Goal: Task Accomplishment & Management: Complete application form

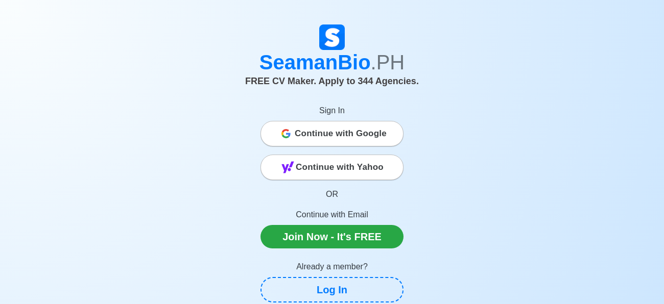
click at [357, 139] on span "Continue with Google" at bounding box center [341, 134] width 92 height 20
click at [364, 138] on span "Continue with Google" at bounding box center [341, 134] width 92 height 20
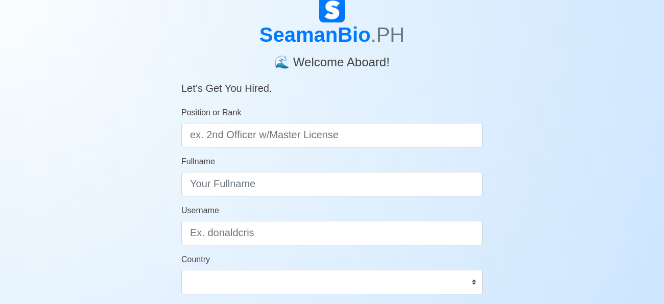
scroll to position [34, 0]
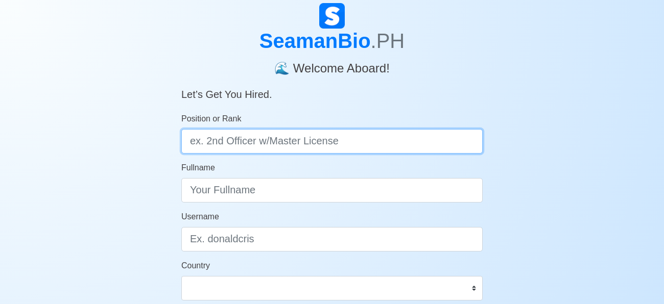
click at [377, 136] on input "Position or Rank" at bounding box center [331, 141] width 301 height 25
type input "Messman"
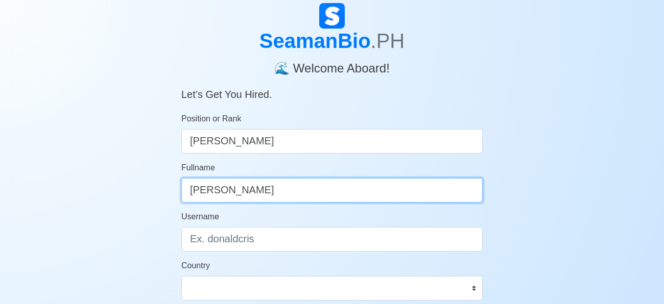
type input "Harris Figueroa"
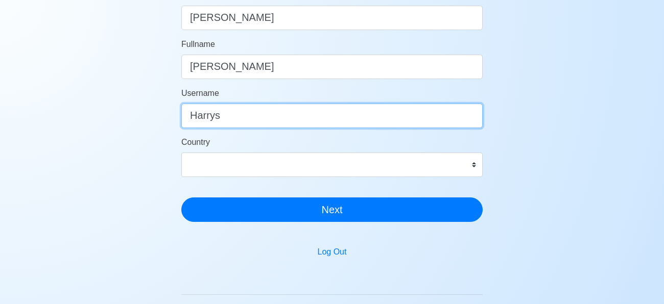
scroll to position [156, 0]
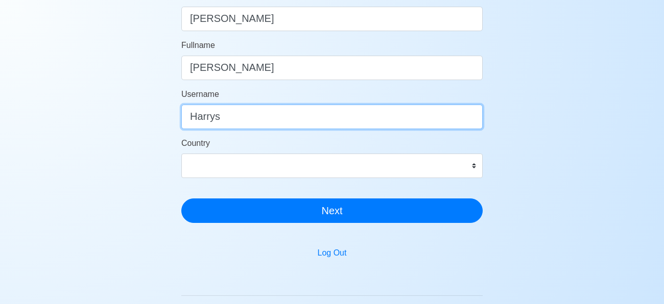
type input "Harrys"
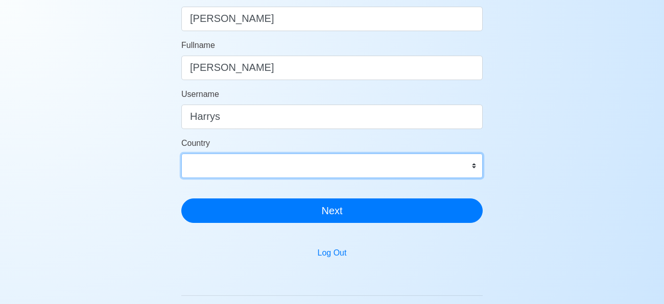
click at [315, 164] on select "Afghanistan Åland Islands Albania Algeria American Samoa Andorra Angola Anguill…" at bounding box center [331, 166] width 301 height 25
select select "PH"
click at [181, 154] on select "Afghanistan Åland Islands Albania Algeria American Samoa Andorra Angola Anguill…" at bounding box center [331, 166] width 301 height 25
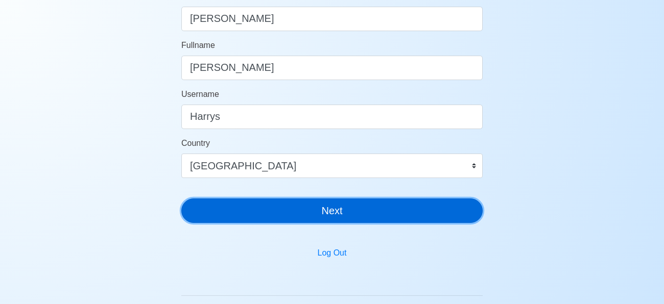
click at [285, 208] on button "Next" at bounding box center [331, 211] width 301 height 25
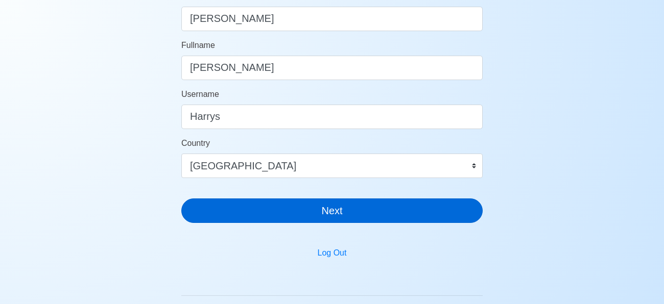
scroll to position [12, 0]
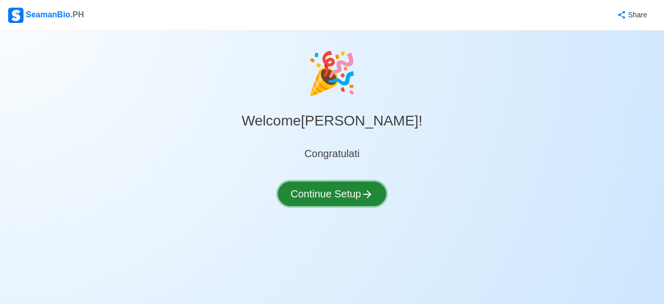
click at [310, 199] on button "Continue Setup" at bounding box center [332, 194] width 108 height 25
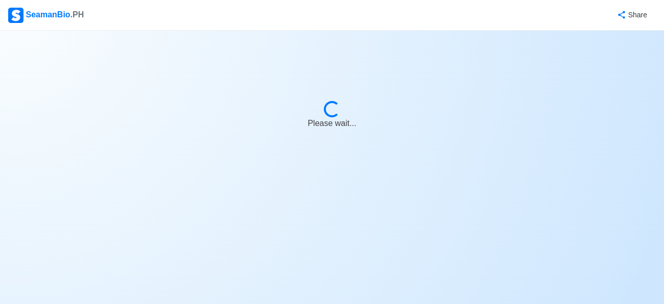
select select "Visible for Hiring"
select select "PH"
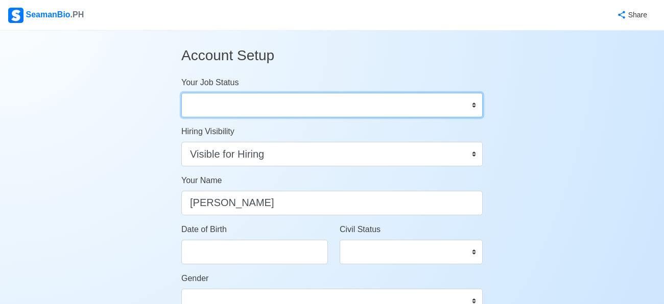
click at [277, 103] on select "Onboard Actively Looking for Job Not Looking for Job" at bounding box center [331, 105] width 301 height 25
select select "Actively Looking for Job"
click at [181, 93] on select "Onboard Actively Looking for Job Not Looking for Job" at bounding box center [331, 105] width 301 height 25
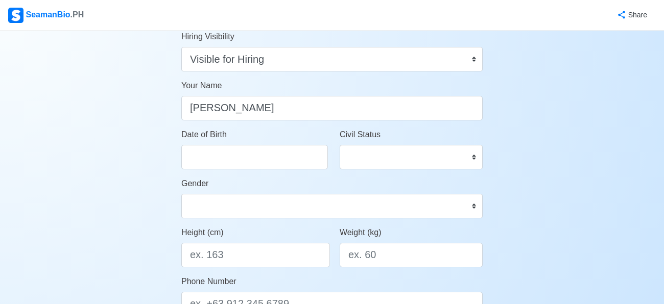
scroll to position [88, 0]
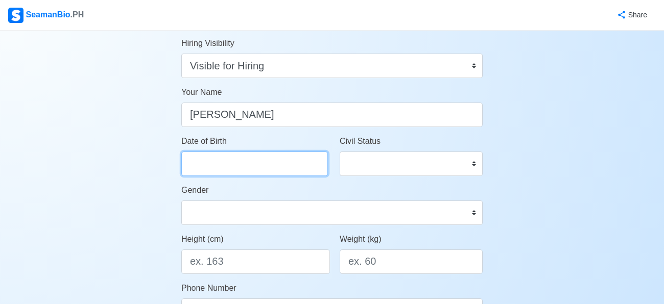
click at [260, 167] on input "Date of Birth" at bounding box center [254, 164] width 147 height 25
select select "****"
select select "******"
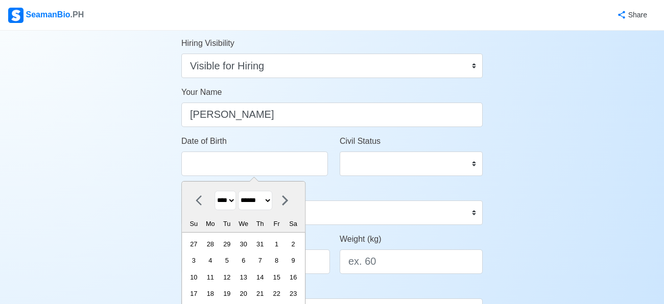
click at [232, 197] on select "**** **** **** **** **** **** **** **** **** **** **** **** **** **** **** ****…" at bounding box center [224, 201] width 21 height 20
select select "****"
click at [214, 191] on select "**** **** **** **** **** **** **** **** **** **** **** **** **** **** **** ****…" at bounding box center [224, 201] width 21 height 20
click at [259, 201] on select "******* ******** ***** ***** *** **** **** ****** ********* ******* ******** **…" at bounding box center [255, 201] width 34 height 20
select select "********"
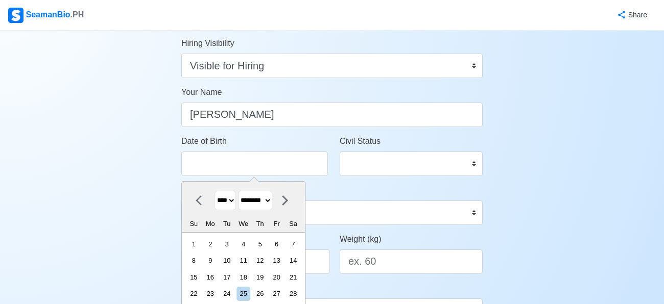
click at [239, 191] on select "******* ******** ***** ***** *** **** **** ****** ********* ******* ******** **…" at bounding box center [255, 201] width 34 height 20
click at [250, 294] on div "22" at bounding box center [243, 294] width 14 height 14
type input "[DATE]"
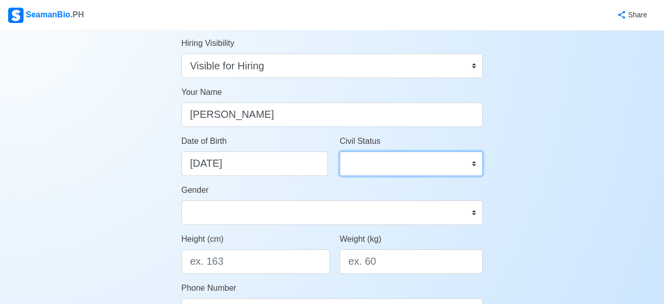
click at [387, 153] on select "Single Married Widowed Separated" at bounding box center [411, 164] width 143 height 25
select select "Single"
click at [340, 152] on select "Single Married Widowed Separated" at bounding box center [411, 164] width 143 height 25
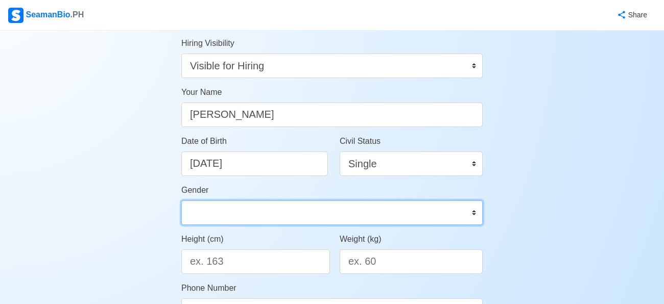
click at [265, 221] on select "Male Female" at bounding box center [331, 213] width 301 height 25
select select "[DEMOGRAPHIC_DATA]"
click at [181, 201] on select "Male Female" at bounding box center [331, 213] width 301 height 25
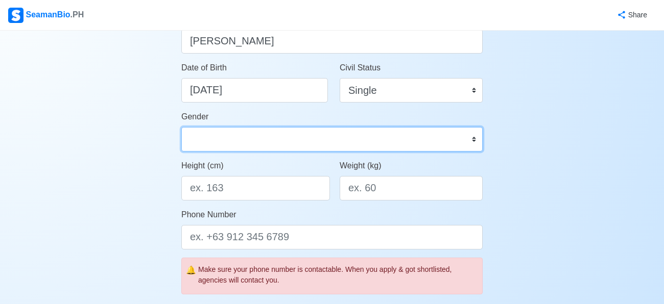
scroll to position [166, 0]
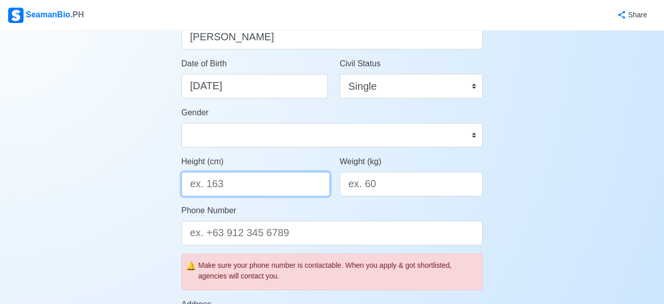
click at [256, 184] on input "Height (cm)" at bounding box center [255, 184] width 149 height 25
type input "170"
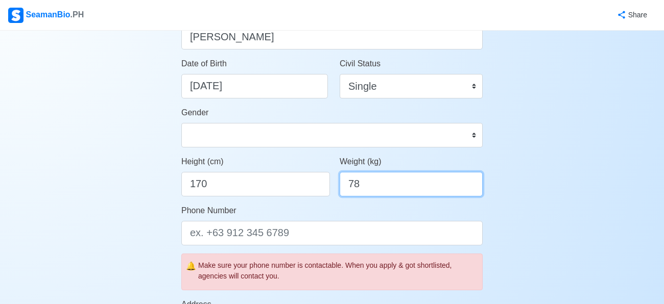
type input "78"
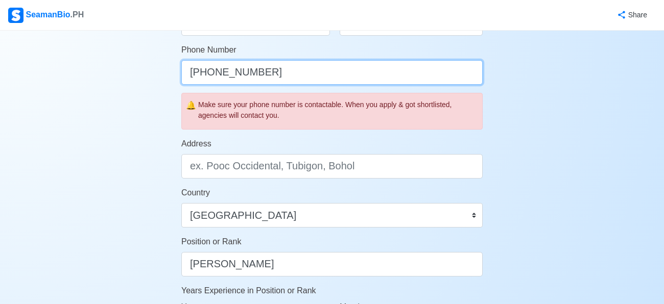
scroll to position [330, 0]
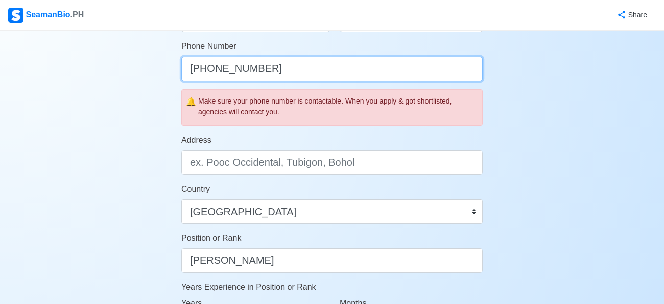
type input "[PHONE_NUMBER]"
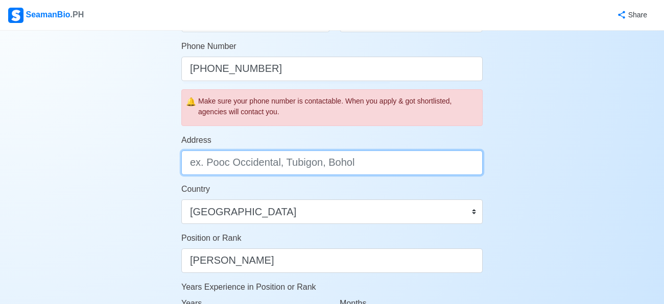
click at [247, 170] on input "Address" at bounding box center [331, 163] width 301 height 25
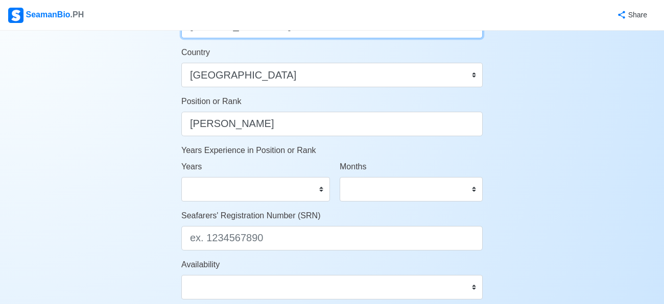
scroll to position [472, 0]
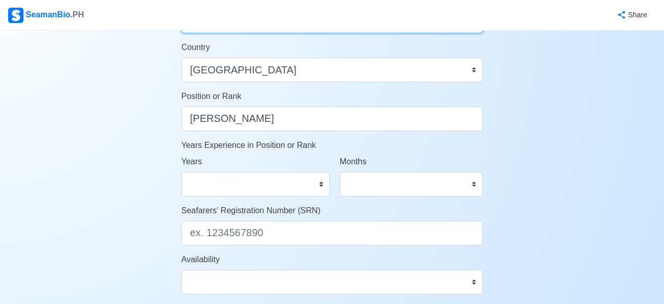
type input "[STREET_ADDRESS]"
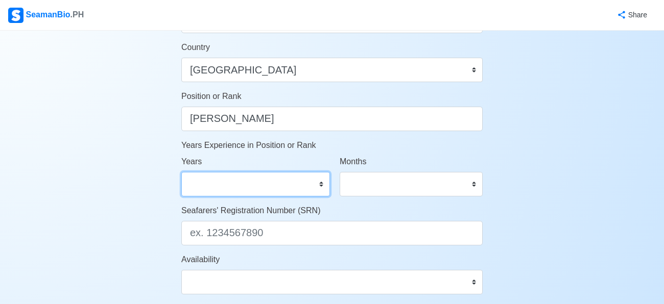
click at [207, 188] on select "0 1 2 3 4 5 6 7 8 9 10 11 12 13 14 15 16 17 18 19 20 21 22 23 24 25 26 27 28 29…" at bounding box center [255, 184] width 149 height 25
select select "0"
click at [181, 172] on select "0 1 2 3 4 5 6 7 8 9 10 11 12 13 14 15 16 17 18 19 20 21 22 23 24 25 26 27 28 29…" at bounding box center [255, 184] width 149 height 25
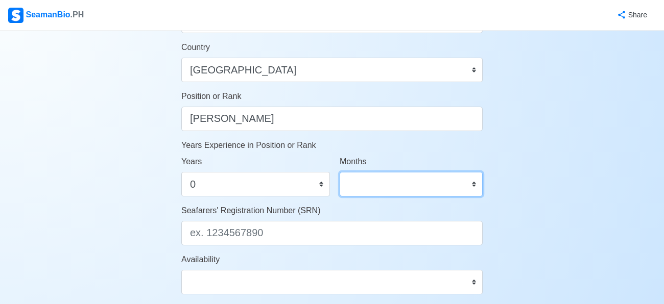
click at [375, 189] on select "0 1 2 3 4 5 6 7 8 9 10 11" at bounding box center [411, 184] width 143 height 25
select select "0"
click at [340, 172] on select "0 1 2 3 4 5 6 7 8 9 10 11" at bounding box center [411, 184] width 143 height 25
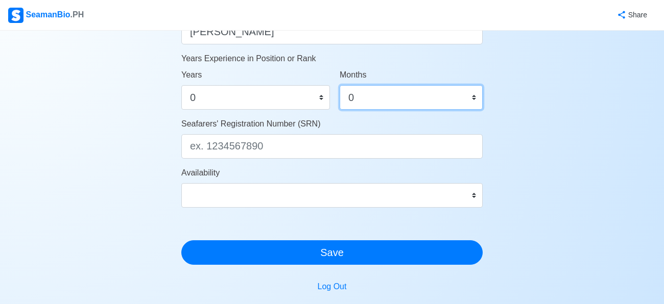
scroll to position [577, 0]
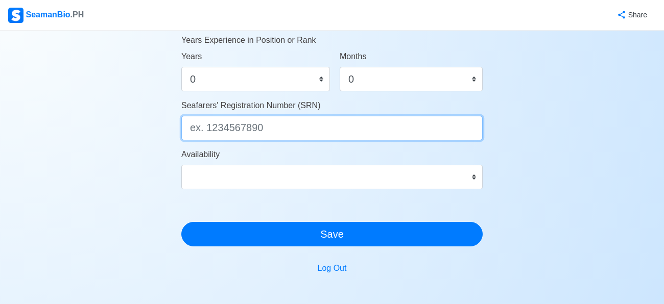
click at [260, 127] on input "Seafarers' Registration Number (SRN)" at bounding box center [331, 128] width 301 height 25
paste input "9312220132"
click at [191, 128] on input "9312220132" at bounding box center [331, 128] width 301 height 25
type input "9312220132"
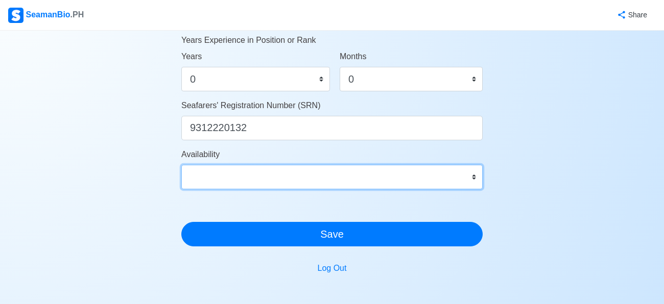
click at [223, 182] on select "Immediate Sept 2025 Oct 2025 Nov 2025 Dec 2025 Jan 2026 Feb 2026 Mar 2026 Apr 2…" at bounding box center [331, 177] width 301 height 25
select select "4102416000000"
click at [181, 165] on select "Immediate Sept 2025 Oct 2025 Nov 2025 Dec 2025 Jan 2026 Feb 2026 Mar 2026 Apr 2…" at bounding box center [331, 177] width 301 height 25
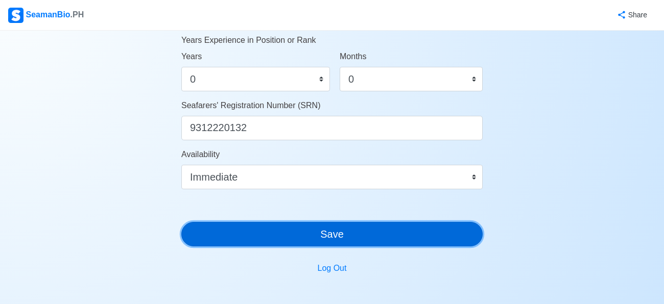
click at [308, 232] on button "Save" at bounding box center [331, 234] width 301 height 25
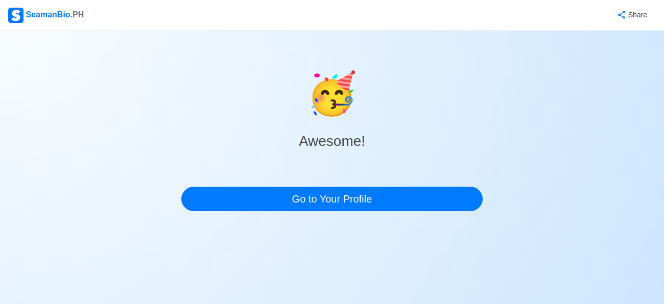
scroll to position [0, 0]
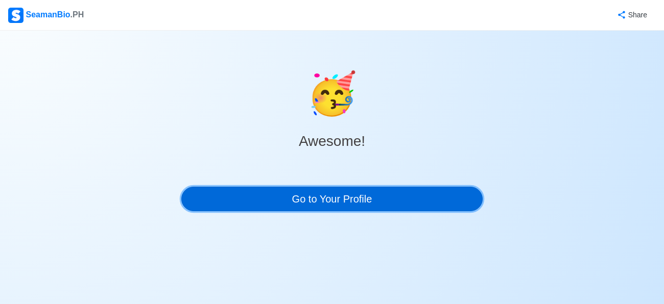
click at [352, 203] on link "Go to Your Profile" at bounding box center [331, 199] width 301 height 25
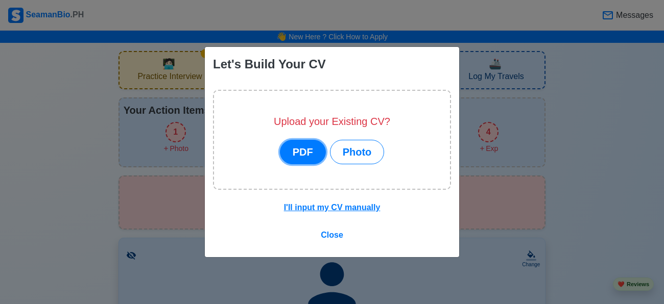
click at [306, 144] on button "PDF" at bounding box center [303, 152] width 46 height 25
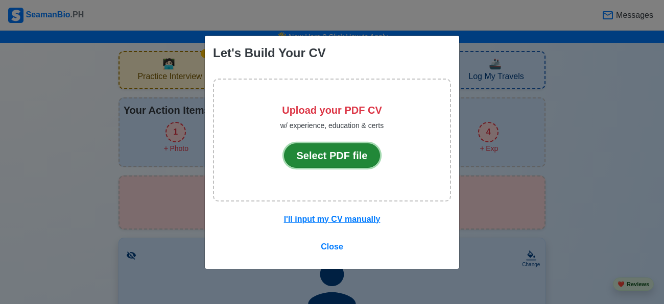
click at [309, 150] on button "Select PDF file" at bounding box center [332, 155] width 96 height 25
click at [323, 156] on button "Select PDF file" at bounding box center [332, 155] width 96 height 25
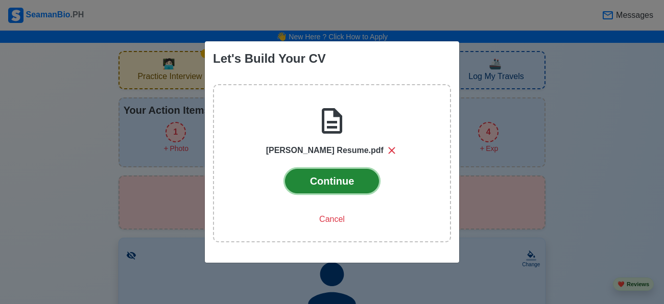
click at [353, 181] on button "Continue" at bounding box center [332, 181] width 94 height 25
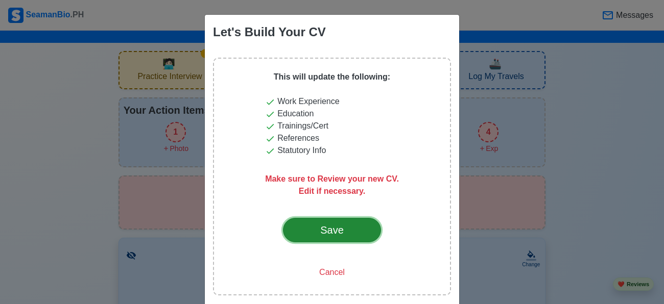
click at [370, 222] on button "Save" at bounding box center [332, 230] width 98 height 25
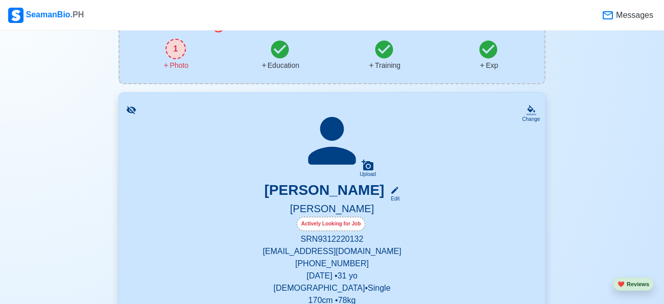
scroll to position [82, 0]
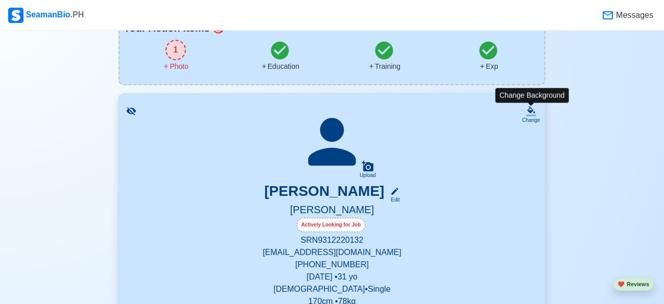
click at [533, 110] on icon at bounding box center [531, 109] width 8 height 7
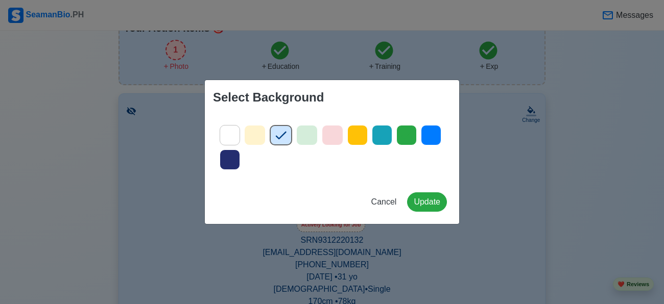
click at [277, 135] on icon at bounding box center [280, 135] width 15 height 15
click at [428, 205] on button "Update" at bounding box center [427, 201] width 40 height 19
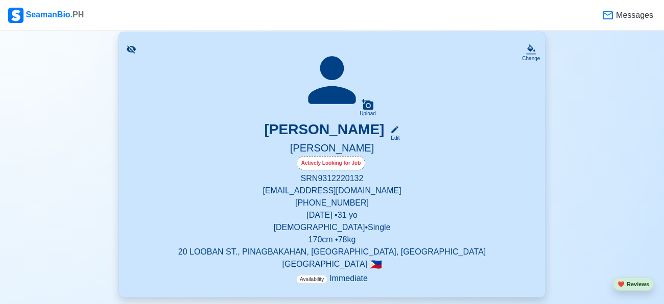
scroll to position [142, 0]
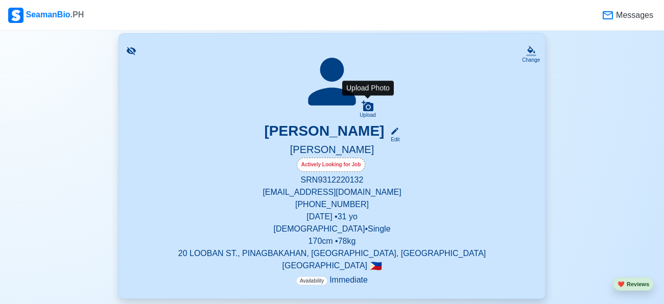
click at [364, 104] on icon at bounding box center [367, 106] width 12 height 11
click at [0, 0] on input "Upload" at bounding box center [0, 0] width 0 height 0
click at [373, 104] on icon at bounding box center [367, 106] width 12 height 12
click at [0, 0] on input "Upload" at bounding box center [0, 0] width 0 height 0
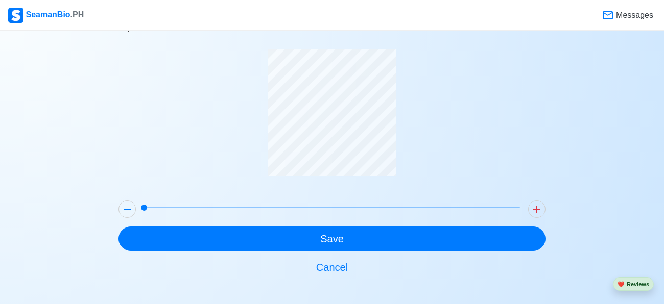
scroll to position [38, 0]
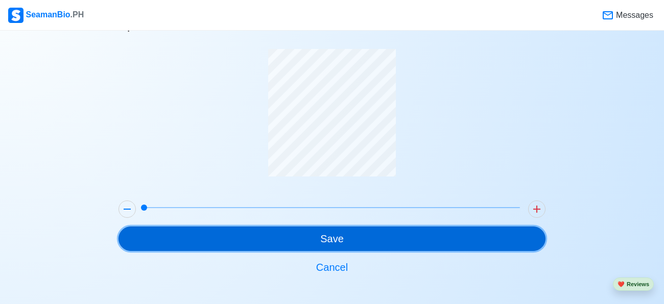
click at [427, 243] on button "Save" at bounding box center [331, 239] width 427 height 25
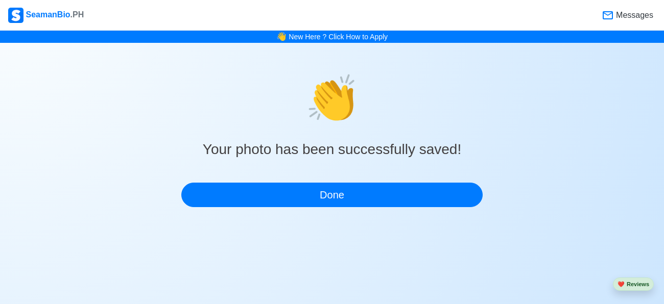
scroll to position [0, 0]
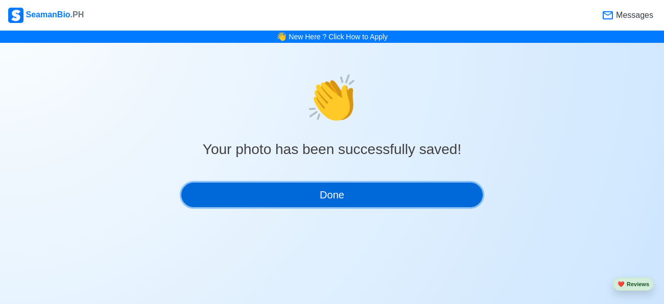
click at [373, 197] on button "Done" at bounding box center [331, 195] width 301 height 25
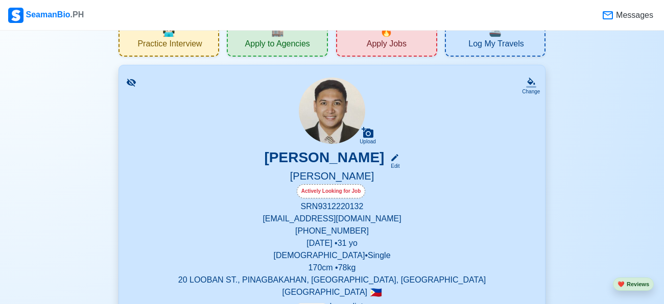
scroll to position [32, 0]
click at [129, 82] on icon at bounding box center [131, 83] width 10 height 10
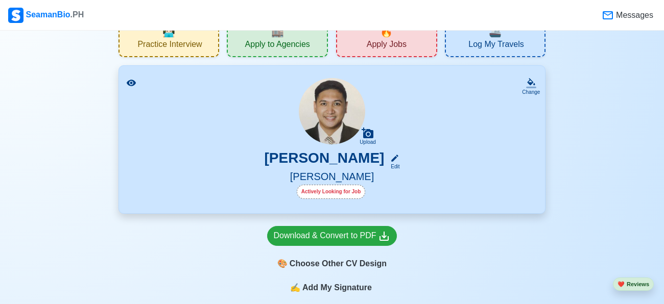
click at [129, 82] on icon at bounding box center [131, 83] width 10 height 10
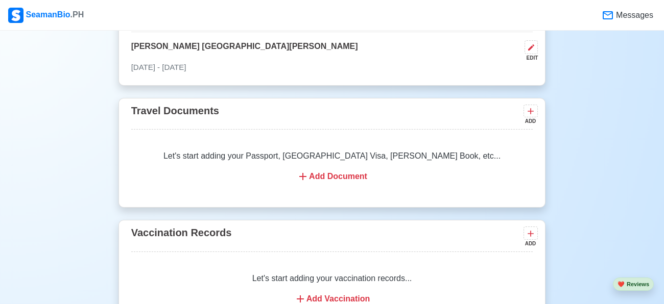
scroll to position [698, 0]
click at [308, 173] on icon at bounding box center [303, 176] width 12 height 12
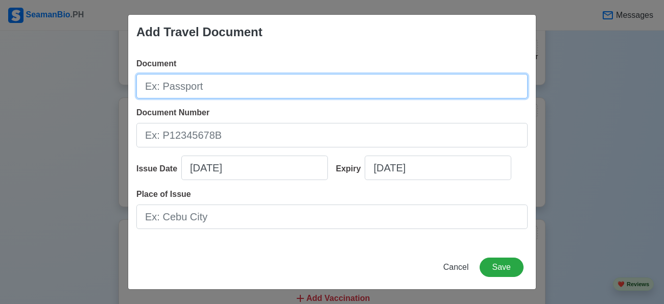
click at [224, 83] on input "Document" at bounding box center [331, 86] width 391 height 25
type input "p"
type input "Passport"
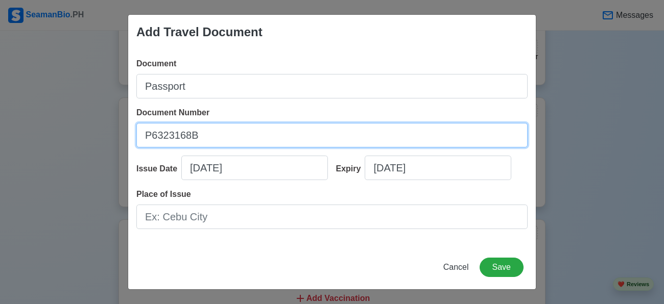
type input "P6323168B"
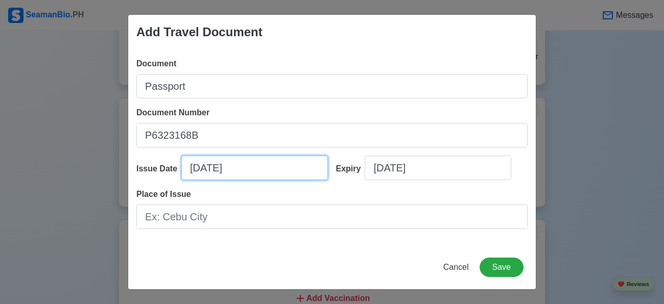
click at [212, 180] on input "[DATE]" at bounding box center [254, 168] width 147 height 25
select select "****"
select select "******"
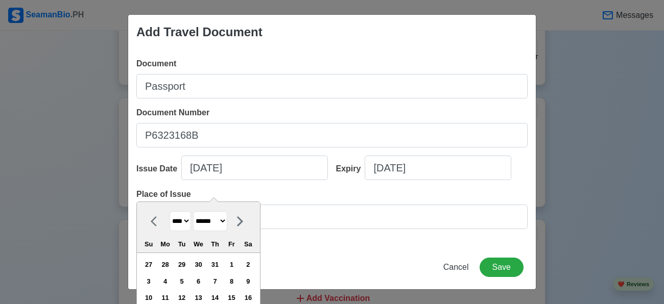
click at [188, 221] on select "**** **** **** **** **** **** **** **** **** **** **** **** **** **** **** ****…" at bounding box center [180, 221] width 21 height 20
select select "****"
click at [170, 211] on select "**** **** **** **** **** **** **** **** **** **** **** **** **** **** **** ****…" at bounding box center [180, 221] width 21 height 20
click at [220, 227] on select "******* ******** ***** ***** *** **** **** ****** ********* ******* ******** **…" at bounding box center [210, 221] width 34 height 20
select select "********"
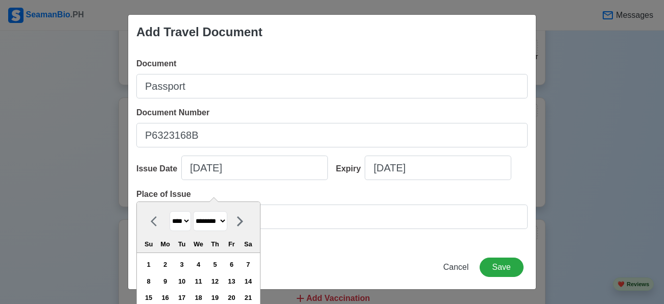
click at [195, 211] on select "******* ******** ***** ***** *** **** **** ****** ********* ******* ******** **…" at bounding box center [210, 221] width 34 height 20
click at [237, 295] on div "19" at bounding box center [232, 298] width 14 height 14
type input "[DATE]"
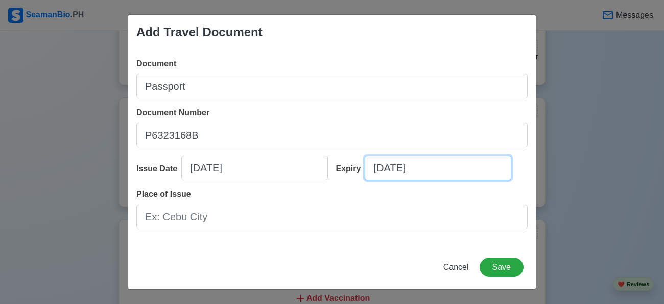
click at [420, 170] on input "[DATE]" at bounding box center [438, 168] width 147 height 25
select select "****"
select select "******"
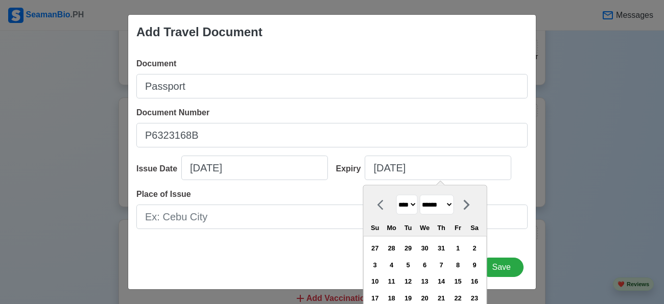
click at [409, 205] on select "**** **** **** **** **** **** **** **** **** **** **** **** **** **** **** ****…" at bounding box center [406, 205] width 21 height 20
select select "****"
click at [396, 195] on select "**** **** **** **** **** **** **** **** **** **** **** **** **** **** **** ****…" at bounding box center [406, 205] width 21 height 20
click at [453, 205] on select "******* ******** ***** ***** *** **** **** ****** ********* ******* ******** **…" at bounding box center [436, 205] width 34 height 20
select select "********"
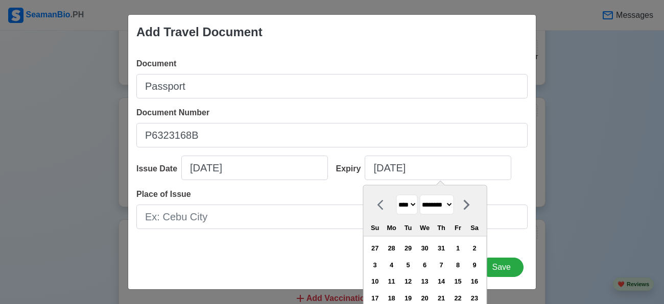
click at [421, 195] on select "******* ******** ***** ***** *** **** **** ****** ********* ******* ******** **…" at bounding box center [436, 205] width 34 height 20
click at [410, 296] on div "18" at bounding box center [408, 298] width 14 height 14
type input "[DATE]"
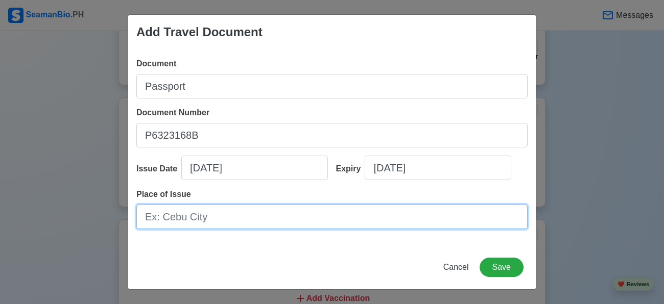
click at [259, 226] on input "Place of Issue" at bounding box center [331, 217] width 391 height 25
type input "M"
type input "Malolos, [GEOGRAPHIC_DATA]"
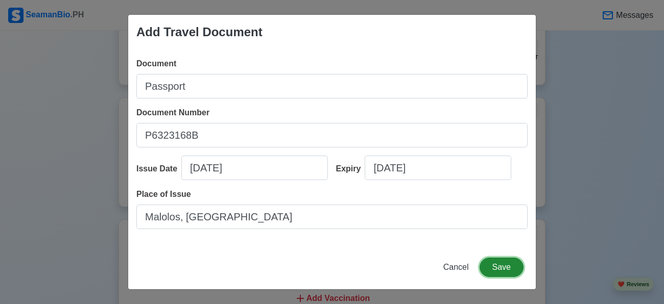
click at [495, 277] on button "Save" at bounding box center [501, 267] width 44 height 19
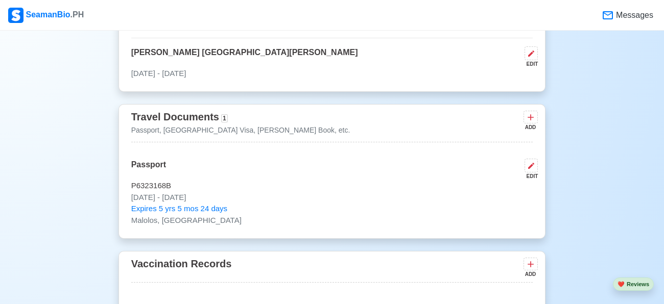
scroll to position [700, 0]
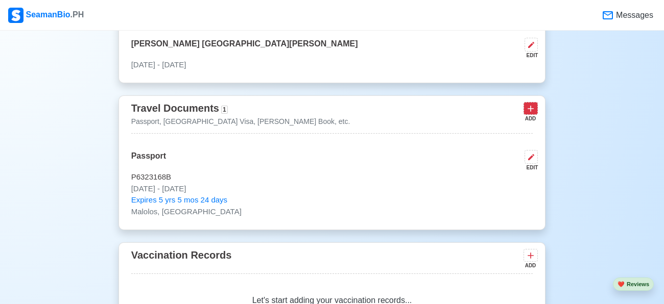
click at [533, 105] on icon at bounding box center [530, 109] width 10 height 10
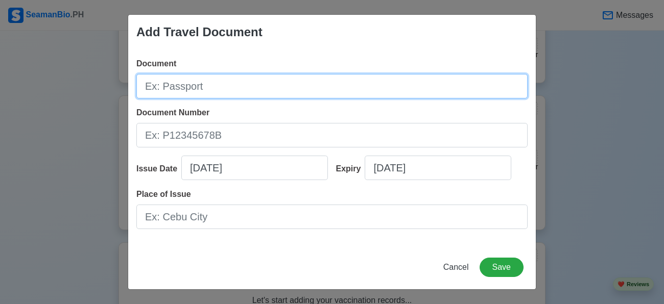
click at [315, 84] on input "Document" at bounding box center [331, 86] width 391 height 25
type input "[PERSON_NAME] Book"
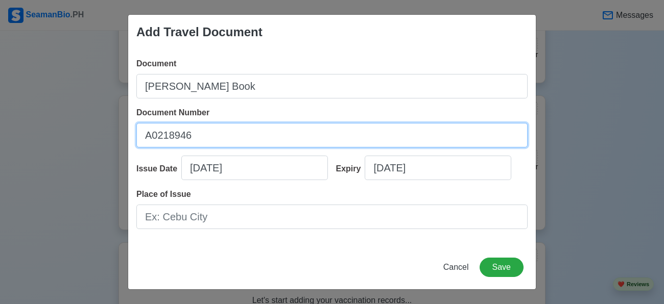
type input "A0218946"
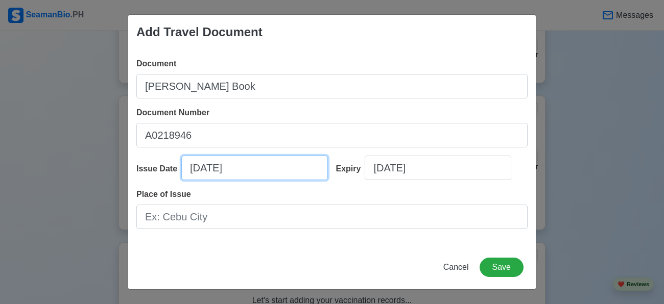
click at [256, 180] on input "[DATE]" at bounding box center [254, 168] width 147 height 25
select select "****"
select select "******"
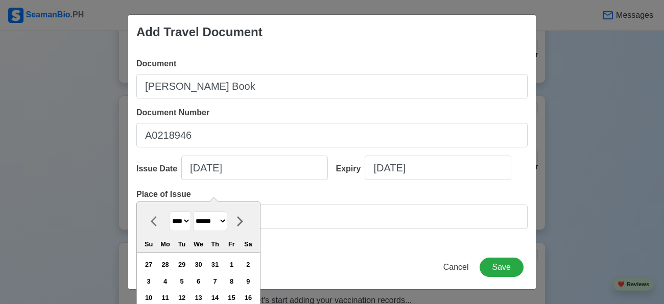
click at [182, 223] on select "**** **** **** **** **** **** **** **** **** **** **** **** **** **** **** ****…" at bounding box center [180, 221] width 21 height 20
select select "****"
click at [170, 211] on select "**** **** **** **** **** **** **** **** **** **** **** **** **** **** **** ****…" at bounding box center [180, 221] width 21 height 20
click at [225, 227] on select "******* ******** ***** ***** *** **** **** ****** ********* ******* ******** **…" at bounding box center [210, 221] width 34 height 20
select select "********"
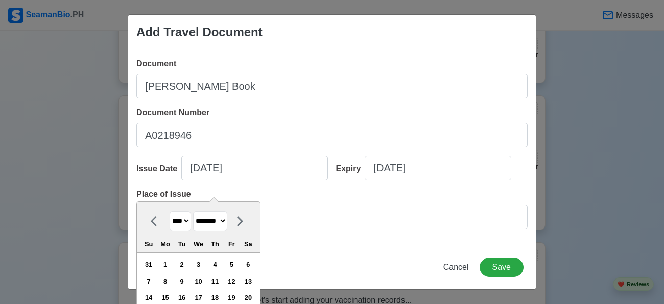
click at [195, 211] on select "******* ******** ***** ***** *** **** **** ****** ********* ******* ******** **…" at bounding box center [210, 221] width 34 height 20
click at [235, 280] on div "11" at bounding box center [232, 282] width 14 height 14
type input "[DATE]"
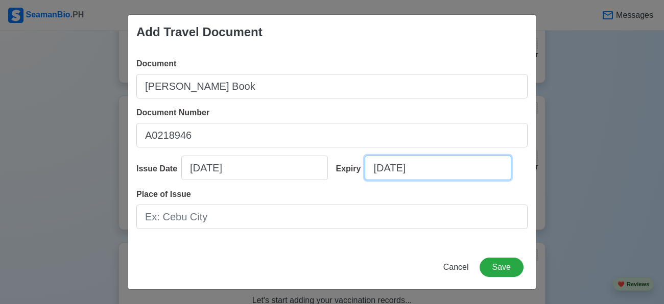
click at [388, 168] on input "[DATE]" at bounding box center [438, 168] width 147 height 25
select select "****"
select select "******"
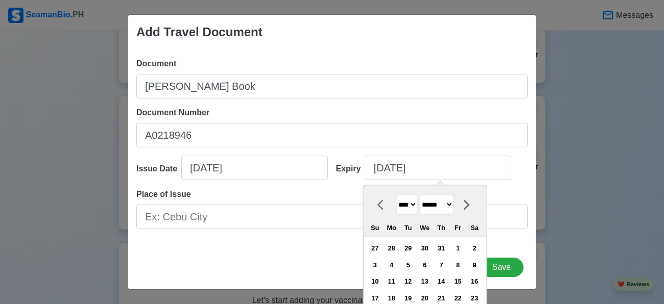
click at [414, 204] on select "**** **** **** **** **** **** **** **** **** **** **** **** **** **** **** ****…" at bounding box center [406, 205] width 21 height 20
select select "****"
click at [396, 195] on select "**** **** **** **** **** **** **** **** **** **** **** **** **** **** **** ****…" at bounding box center [406, 205] width 21 height 20
click at [441, 206] on select "******* ******** ***** ***** *** **** **** ****** ********* ******* ******** **…" at bounding box center [436, 205] width 34 height 20
select select "********"
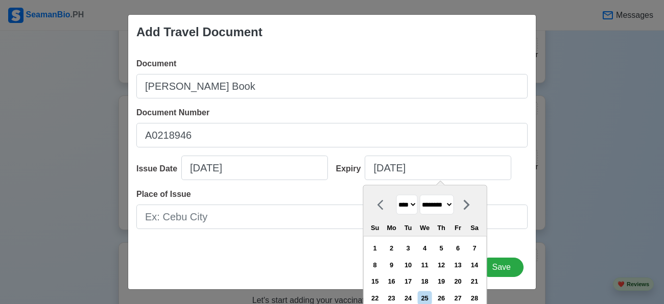
click at [421, 195] on select "******* ******** ***** ***** *** **** **** ****** ********* ******* ******** **…" at bounding box center [436, 205] width 34 height 20
click at [444, 262] on div "11" at bounding box center [441, 265] width 14 height 14
type input "[DATE]"
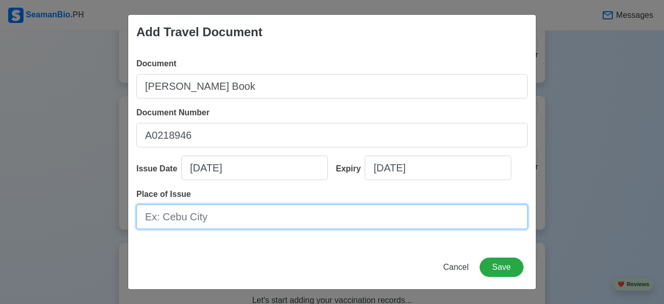
click at [272, 229] on input "Place of Issue" at bounding box center [331, 217] width 391 height 25
type input "[GEOGRAPHIC_DATA]"
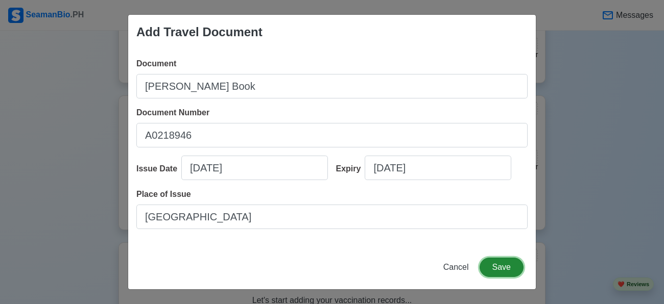
click at [495, 277] on button "Save" at bounding box center [501, 267] width 44 height 19
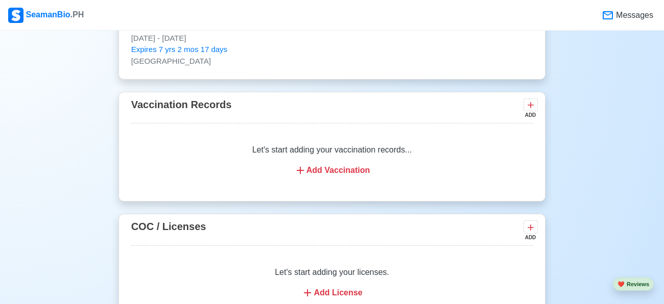
scroll to position [934, 0]
click at [358, 167] on div "Add Vaccination" at bounding box center [331, 171] width 377 height 12
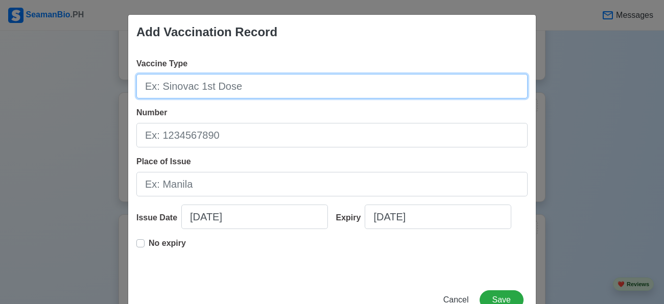
click at [191, 74] on input "Vaccine Type" at bounding box center [331, 86] width 391 height 25
type input "Moderna 1st Dose"
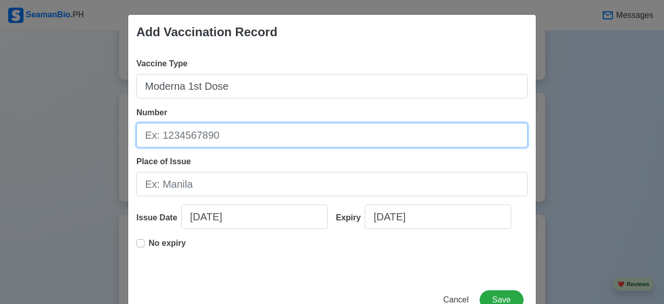
click at [197, 139] on input "Number" at bounding box center [331, 135] width 391 height 25
type input "939900"
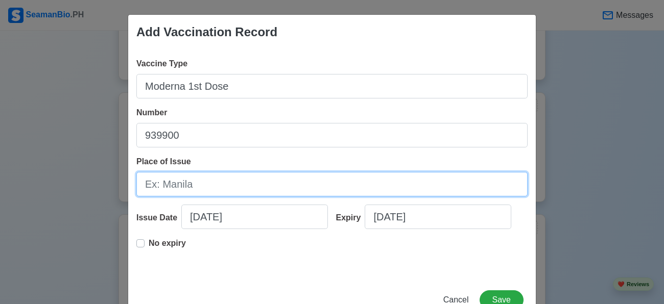
click at [199, 185] on input "Place of Issue" at bounding box center [331, 184] width 391 height 25
type input "Malolos, [GEOGRAPHIC_DATA]"
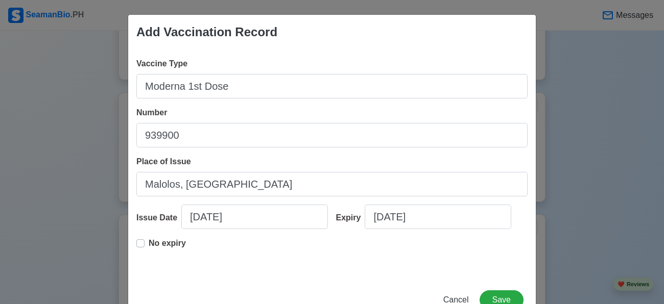
click at [149, 256] on label "No expiry" at bounding box center [167, 247] width 37 height 20
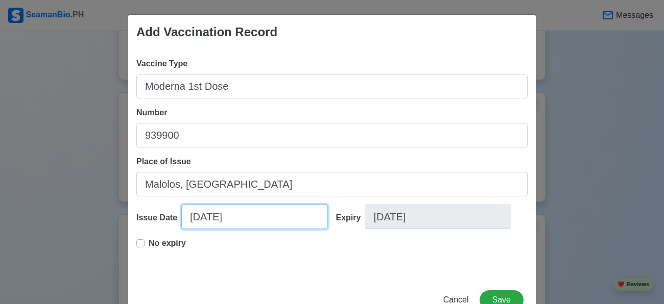
click at [208, 229] on input "[DATE]" at bounding box center [254, 217] width 147 height 25
select select "****"
select select "******"
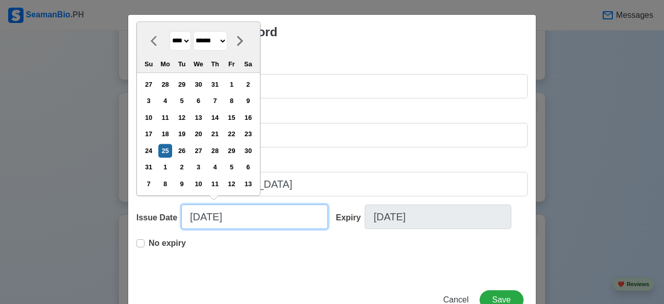
click at [208, 229] on input "[DATE]" at bounding box center [254, 217] width 147 height 25
type input "[DATE]"
select select "****"
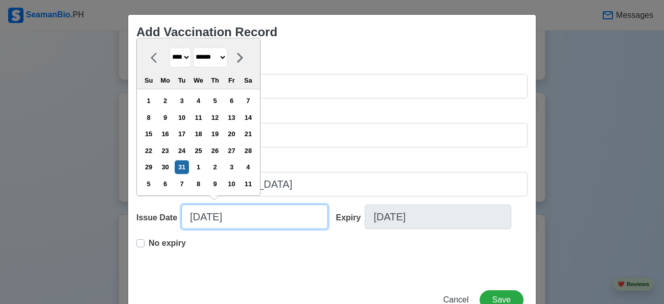
type input "[DATE]"
click at [248, 270] on div "No expiry" at bounding box center [331, 253] width 391 height 33
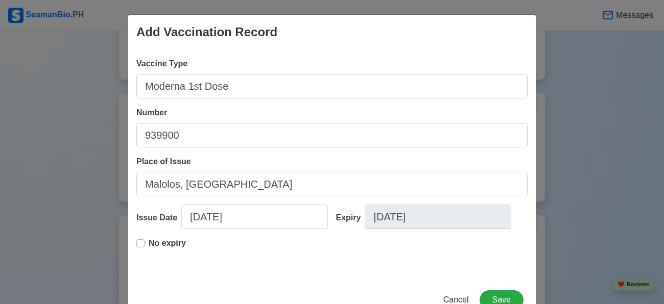
scroll to position [49, 0]
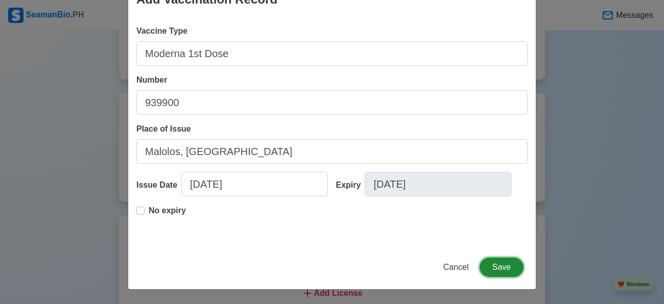
click at [497, 264] on button "Save" at bounding box center [501, 267] width 44 height 19
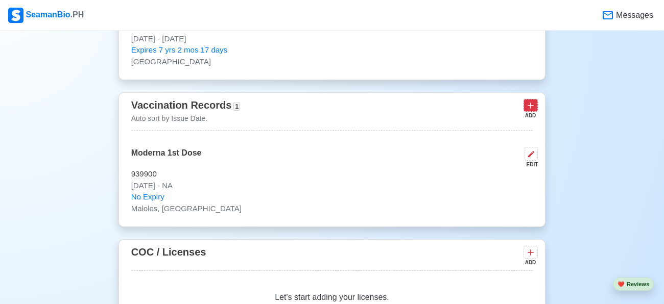
click at [530, 103] on icon at bounding box center [530, 106] width 6 height 6
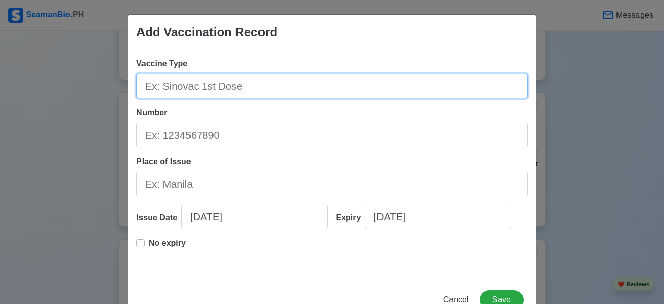
click at [316, 89] on input "Vaccine Type" at bounding box center [331, 86] width 391 height 25
type input "Moderna 2nd Dose"
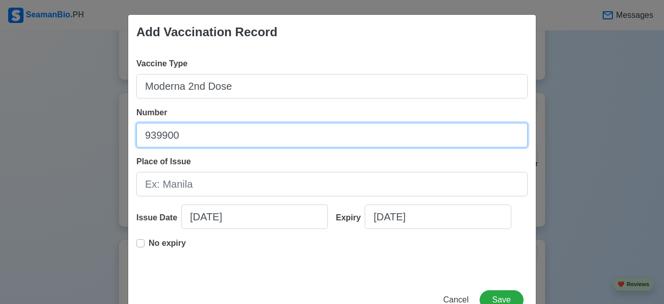
type input "939900"
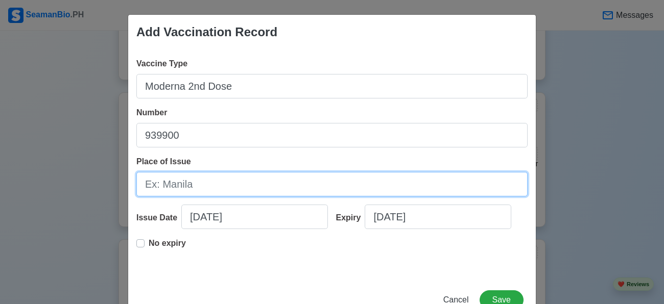
click at [238, 177] on input "Place of Issue" at bounding box center [331, 184] width 391 height 25
type input "Malolos, [GEOGRAPHIC_DATA]"
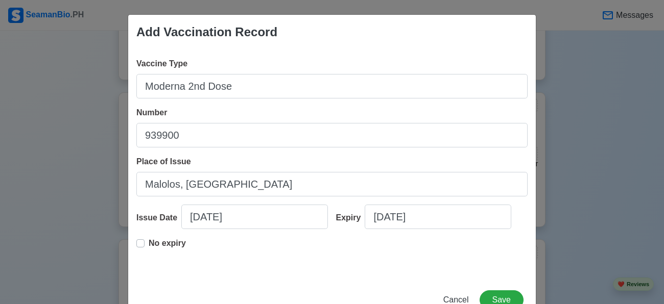
click at [149, 258] on label "No expiry" at bounding box center [167, 247] width 37 height 20
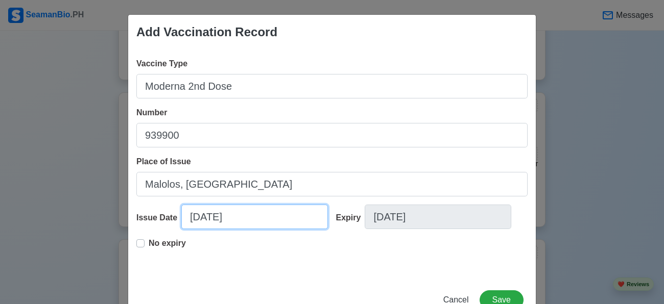
click at [222, 229] on input "[DATE]" at bounding box center [254, 217] width 147 height 25
select select "****"
select select "******"
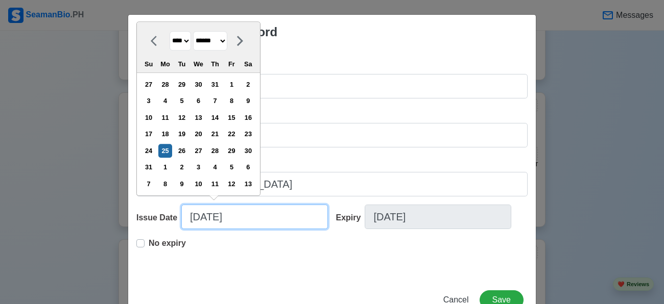
click at [222, 229] on input "[DATE]" at bounding box center [254, 217] width 147 height 25
click at [181, 229] on input "[DATE]" at bounding box center [254, 217] width 147 height 25
type input "[DATE]"
select select "*********"
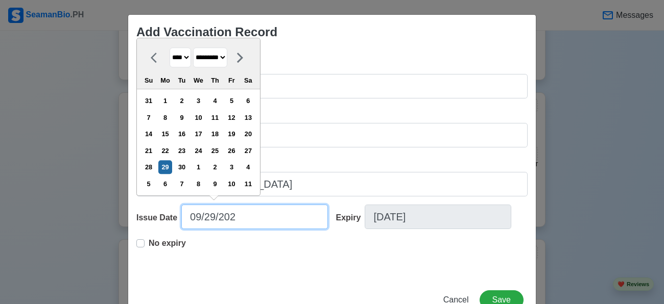
type input "[DATE]"
select select "****"
type input "[DATE]"
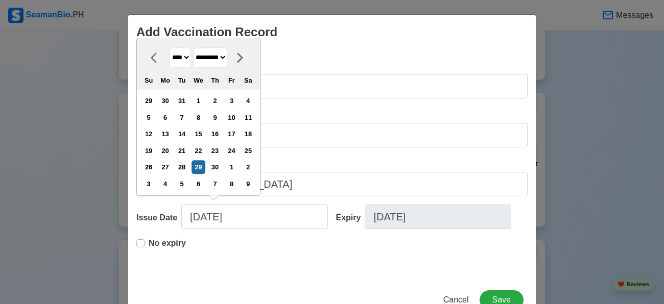
click at [244, 261] on div "No expiry" at bounding box center [331, 253] width 391 height 33
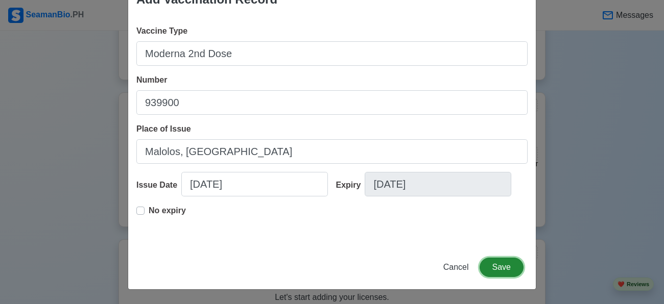
click at [502, 266] on button "Save" at bounding box center [501, 267] width 44 height 19
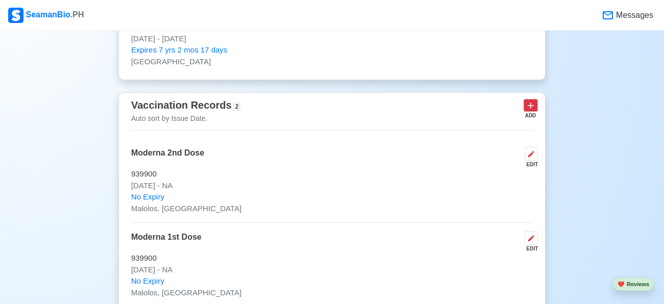
click at [536, 104] on icon at bounding box center [530, 106] width 10 height 10
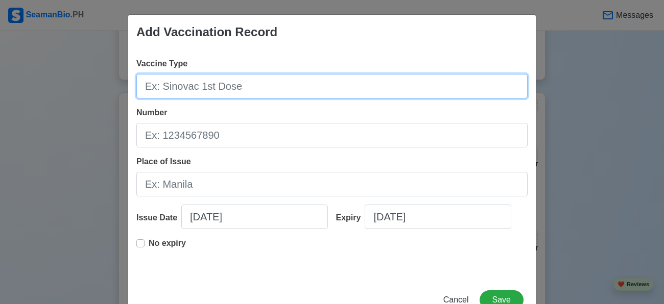
click at [375, 90] on input "Vaccine Type" at bounding box center [331, 86] width 391 height 25
type input "Astrazeneca Booster"
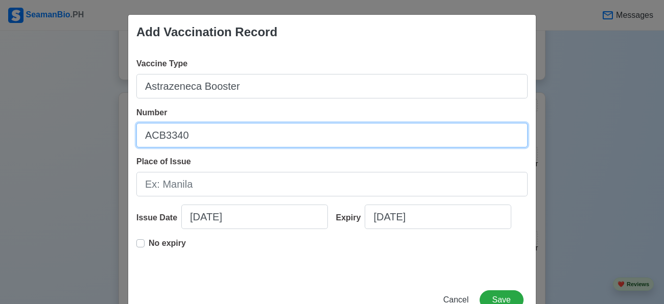
type input "ACB3340"
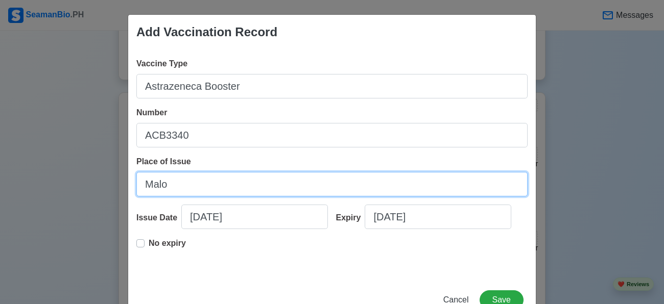
type input "Malolos, [GEOGRAPHIC_DATA]"
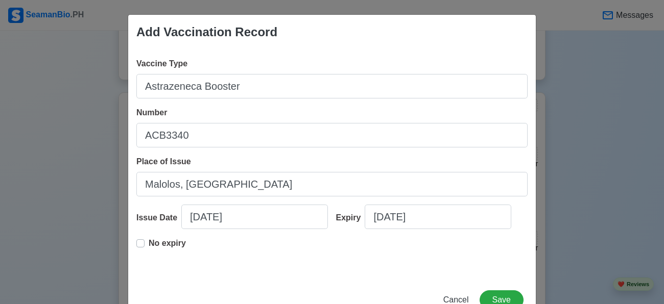
click at [149, 258] on label "No expiry" at bounding box center [167, 247] width 37 height 20
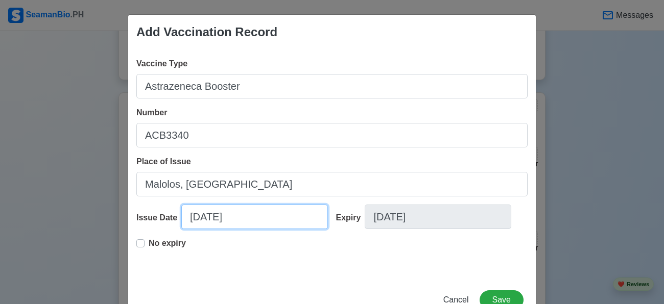
click at [215, 229] on input "[DATE]" at bounding box center [254, 217] width 147 height 25
select select "****"
select select "******"
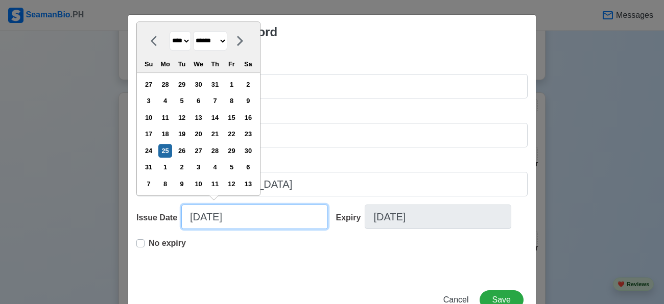
click at [215, 229] on input "[DATE]" at bounding box center [254, 217] width 147 height 25
click at [181, 229] on input "[DATE]" at bounding box center [254, 217] width 147 height 25
type input "[DATE]"
select select "********"
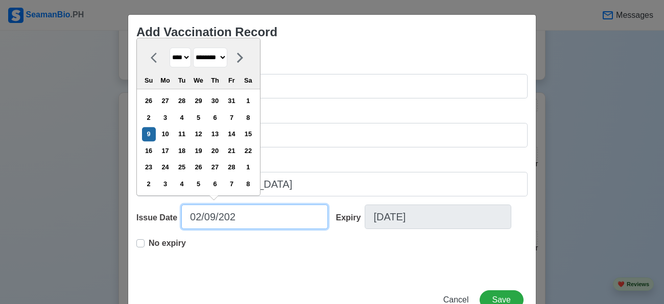
type input "[DATE]"
select select "****"
type input "[DATE]"
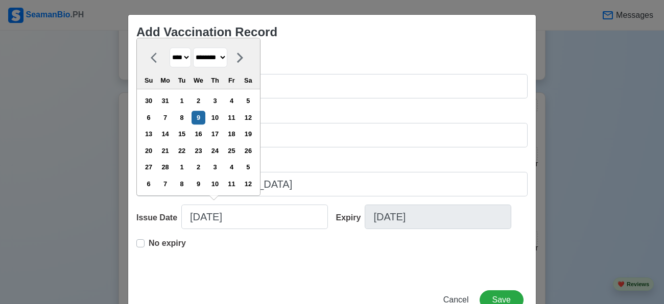
click at [236, 270] on div "No expiry" at bounding box center [331, 253] width 391 height 33
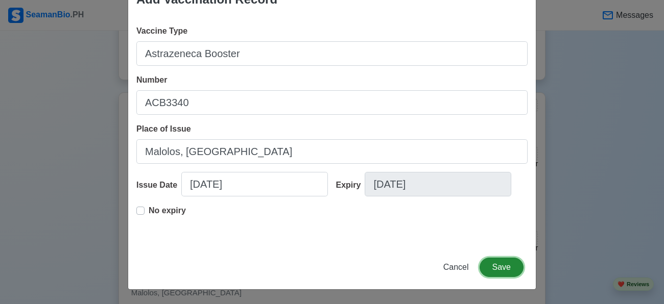
click at [490, 269] on button "Save" at bounding box center [501, 267] width 44 height 19
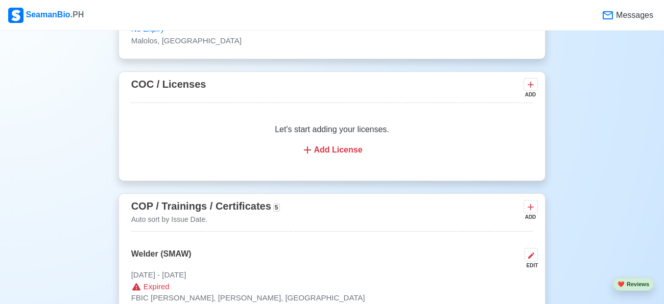
scroll to position [1273, 0]
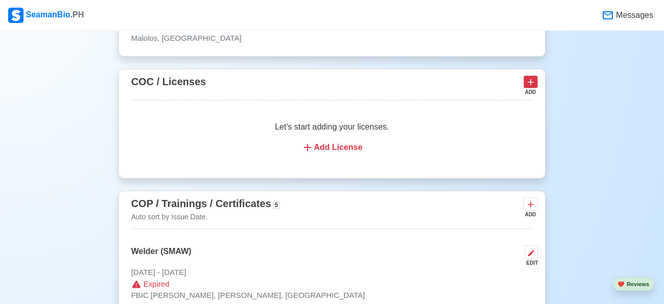
click at [532, 80] on icon at bounding box center [530, 83] width 6 height 6
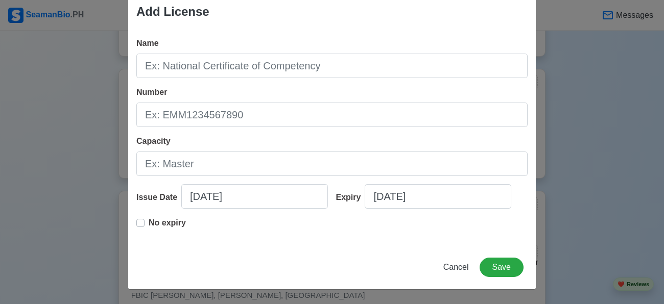
scroll to position [36, 0]
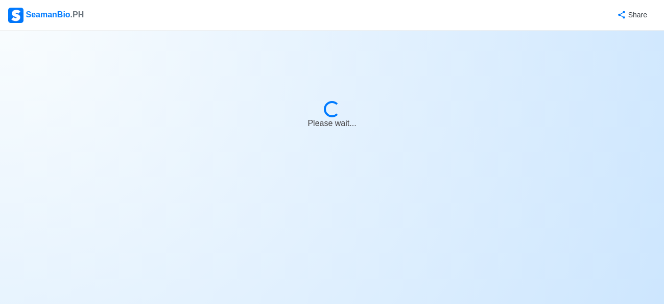
select select "Actively Looking for Job"
select select "Visible for Hiring"
select select "Single"
select select "[DEMOGRAPHIC_DATA]"
select select "PH"
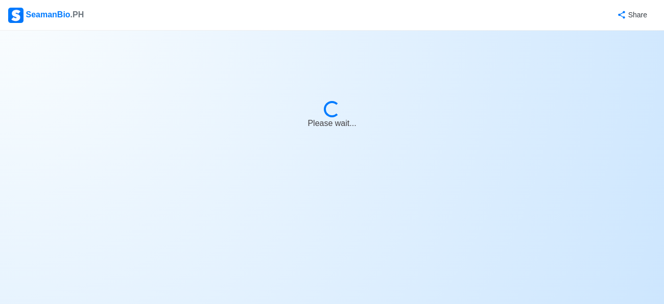
select select "4102416000000"
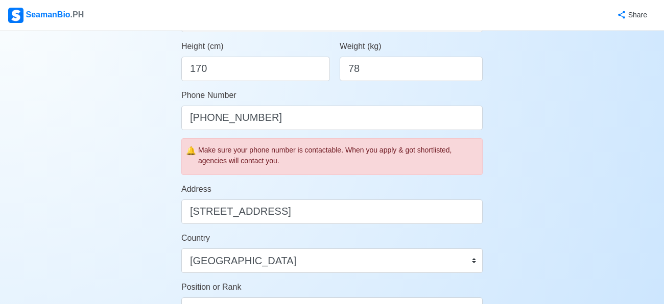
scroll to position [681, 0]
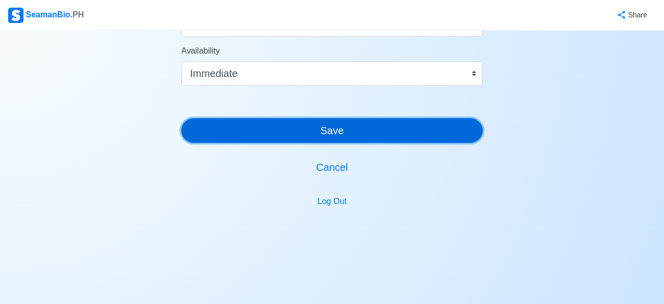
click at [313, 120] on button "Save" at bounding box center [331, 130] width 301 height 25
click at [307, 131] on button "Save" at bounding box center [331, 130] width 301 height 25
click at [291, 125] on button "Save" at bounding box center [331, 130] width 301 height 25
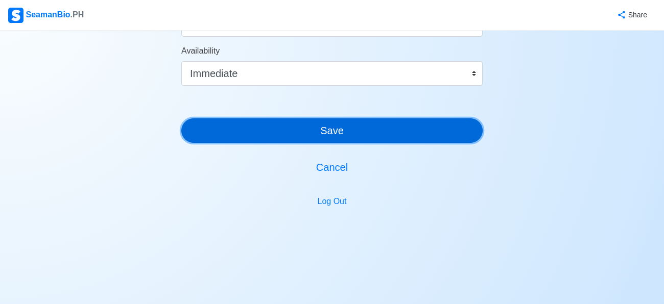
click at [291, 125] on button "Save" at bounding box center [331, 130] width 301 height 25
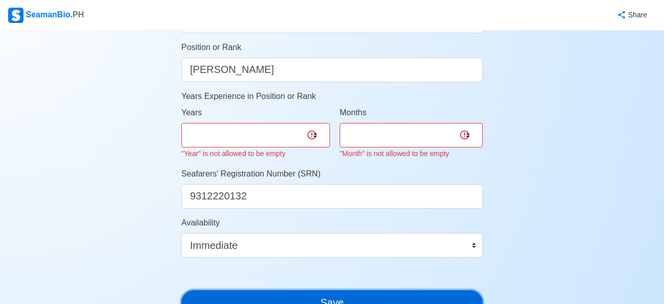
scroll to position [524, 0]
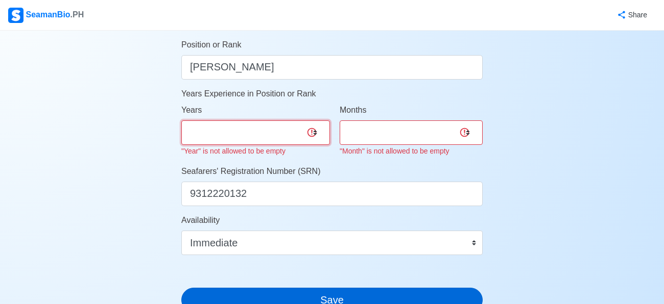
click at [291, 125] on select "0 1 2 3 4 5 6 7 8 9 10 11 12 13 14 15 16 17 18 19 20 21 22 23 24 25 26 27 28 29…" at bounding box center [255, 132] width 149 height 25
select select "0"
click at [181, 120] on select "0 1 2 3 4 5 6 7 8 9 10 11 12 13 14 15 16 17 18 19 20 21 22 23 24 25 26 27 28 29…" at bounding box center [255, 132] width 149 height 25
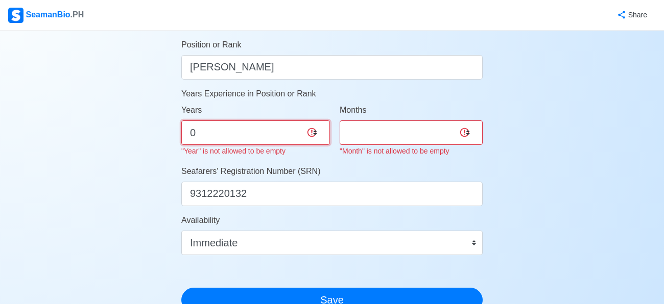
click at [260, 122] on select "0 1 2 3 4 5 6 7 8 9 10 11 12 13 14 15 16 17 18 19 20 21 22 23 24 25 26 27 28 29…" at bounding box center [255, 132] width 149 height 25
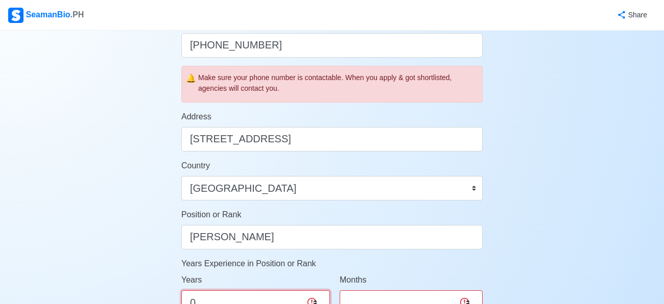
scroll to position [355, 0]
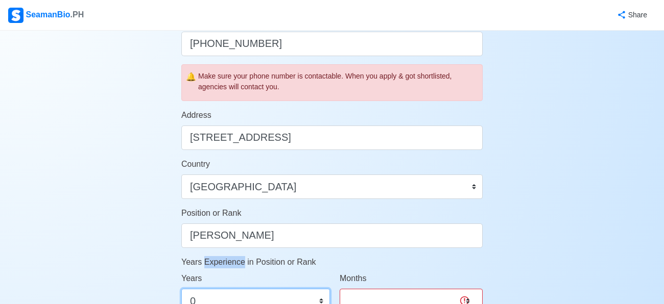
click at [232, 296] on select "0 1 2 3 4 5 6 7 8 9 10 11 12 13 14 15 16 17 18 19 20 21 22 23 24 25 26 27 28 29…" at bounding box center [255, 301] width 149 height 25
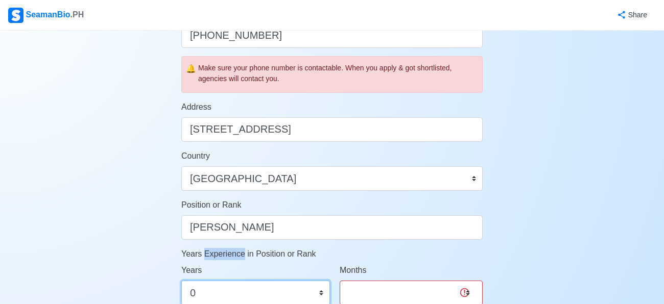
click at [181, 281] on select "0 1 2 3 4 5 6 7 8 9 10 11 12 13 14 15 16 17 18 19 20 21 22 23 24 25 26 27 28 29…" at bounding box center [255, 293] width 149 height 25
click at [401, 282] on select "0 1 2 3 4 5 6 7 8 9 10 11" at bounding box center [411, 293] width 143 height 25
select select "0"
click at [636, 206] on div "Account Setup 🗂️ Your Job Status Onboard Actively Looking for Job Not Looking f…" at bounding box center [332, 139] width 664 height 944
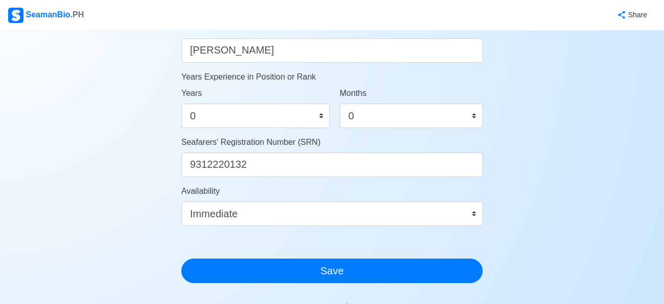
scroll to position [553, 0]
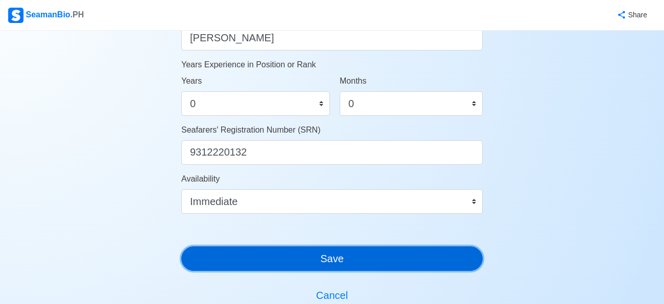
click at [471, 263] on button "Save" at bounding box center [331, 259] width 301 height 25
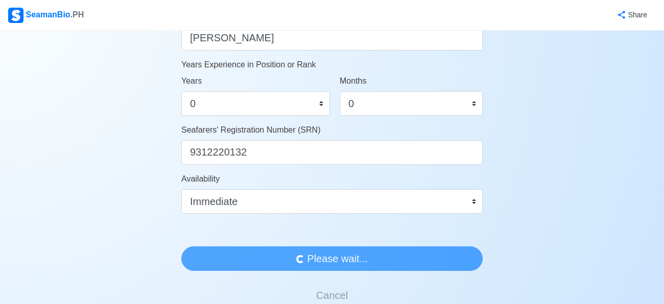
scroll to position [0, 0]
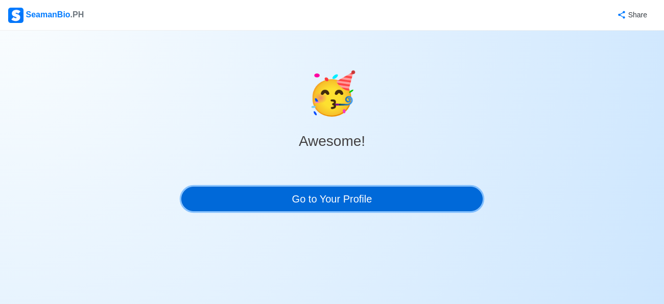
click at [449, 191] on link "Go to Your Profile" at bounding box center [331, 199] width 301 height 25
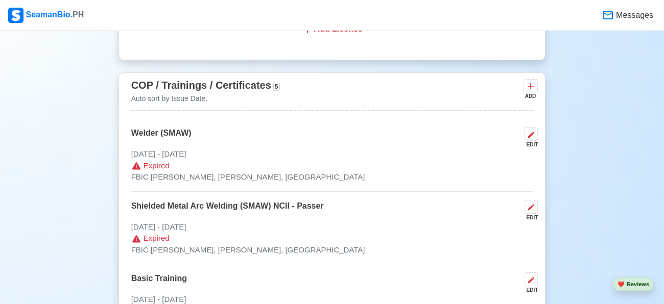
scroll to position [1394, 0]
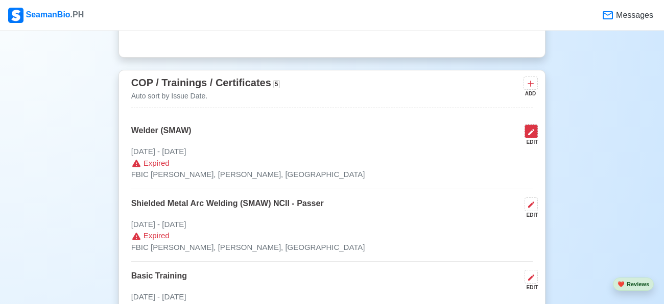
click at [529, 129] on icon at bounding box center [531, 132] width 6 height 6
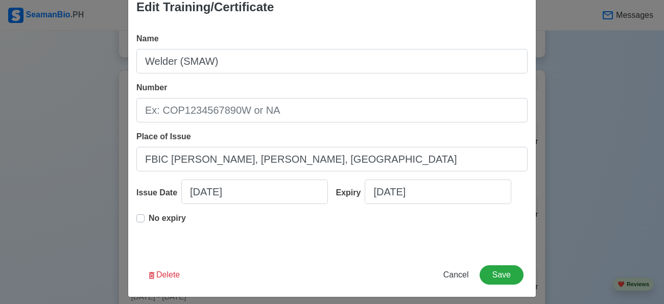
scroll to position [36, 0]
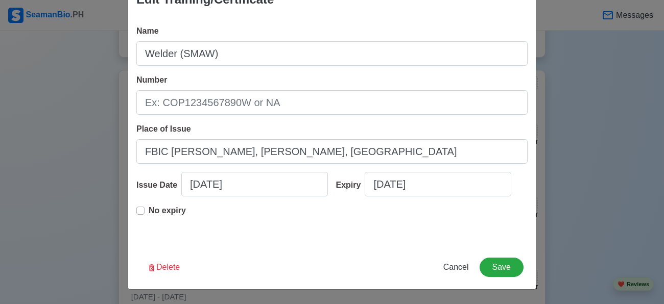
click at [149, 225] on label "No expiry" at bounding box center [167, 215] width 37 height 20
type input "[DATE]"
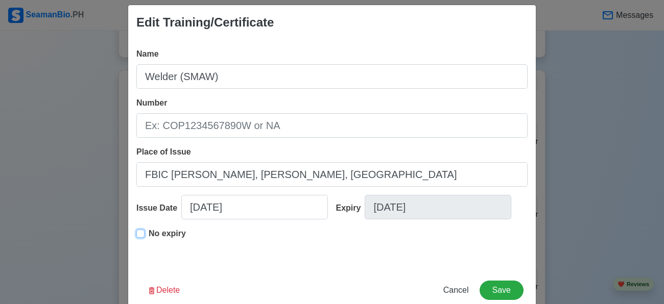
scroll to position [12, 0]
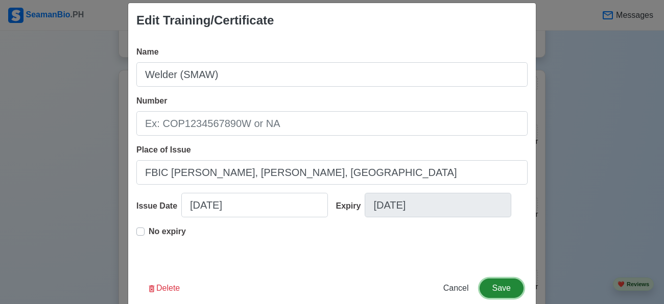
click at [493, 298] on button "Save" at bounding box center [501, 288] width 44 height 19
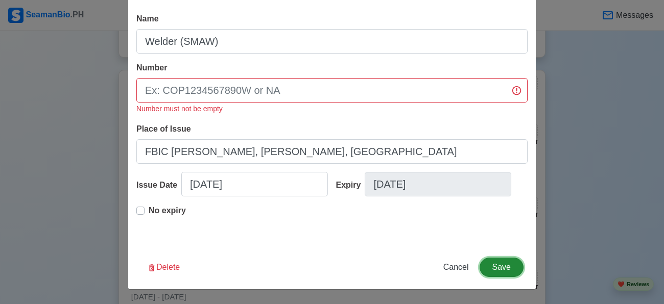
scroll to position [61, 0]
click at [456, 264] on span "Cancel" at bounding box center [456, 267] width 26 height 9
type input "[DATE]"
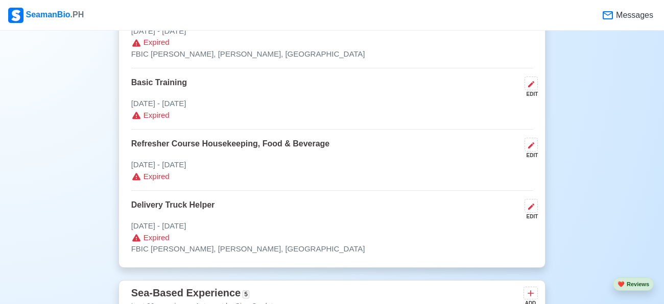
scroll to position [1590, 0]
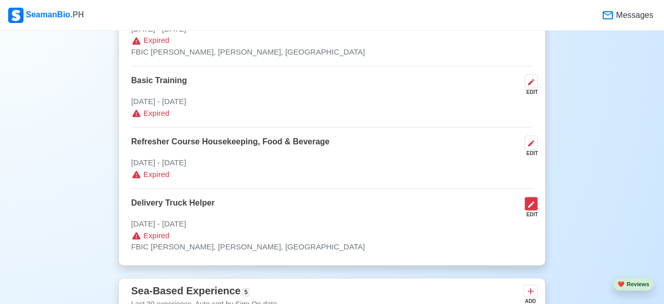
click at [534, 201] on icon at bounding box center [531, 205] width 8 height 8
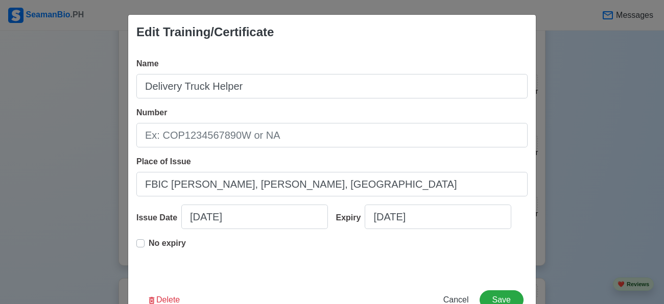
scroll to position [49, 0]
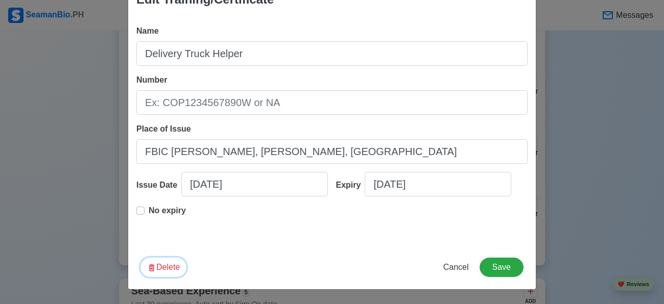
click at [173, 264] on button "Delete" at bounding box center [163, 267] width 46 height 19
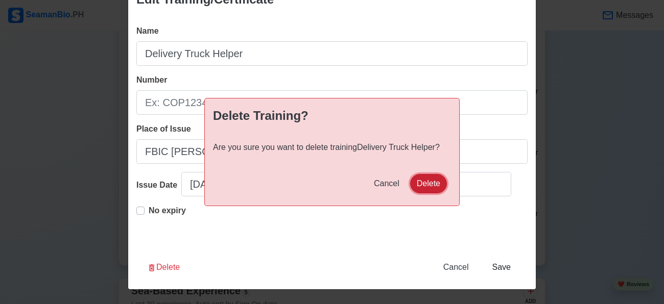
click at [436, 180] on button "Delete" at bounding box center [428, 183] width 37 height 19
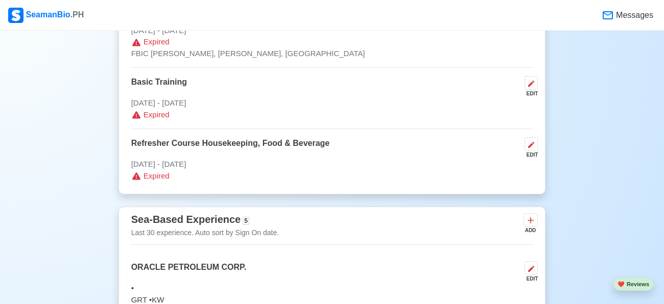
scroll to position [1585, 0]
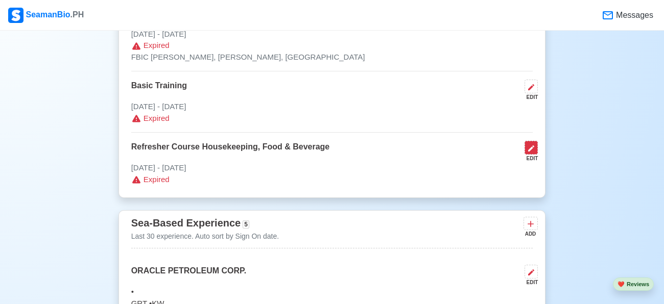
click at [534, 144] on icon at bounding box center [531, 148] width 8 height 8
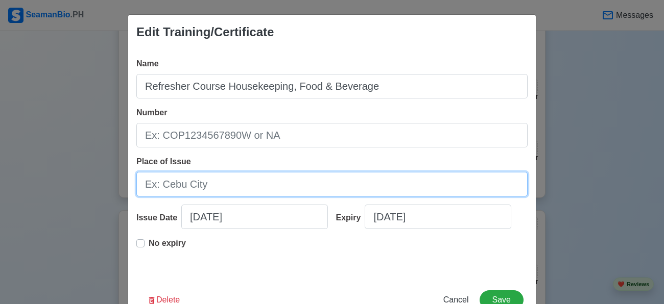
click at [286, 186] on input "Place of Issue" at bounding box center [331, 184] width 391 height 25
type input "[GEOGRAPHIC_DATA]"
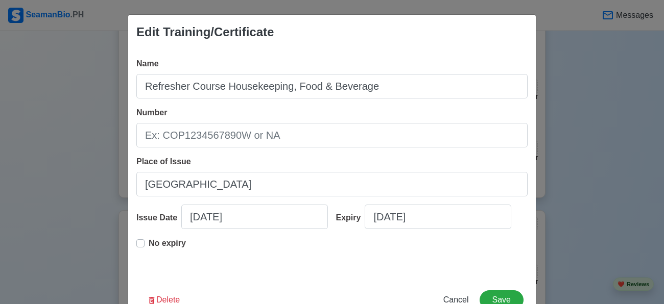
click at [135, 260] on div "Name Refresher Course Housekeeping, Food & Beverage Number Place of Issue Manil…" at bounding box center [331, 164] width 407 height 229
click at [149, 258] on label "No expiry" at bounding box center [167, 247] width 37 height 20
type input "[DATE]"
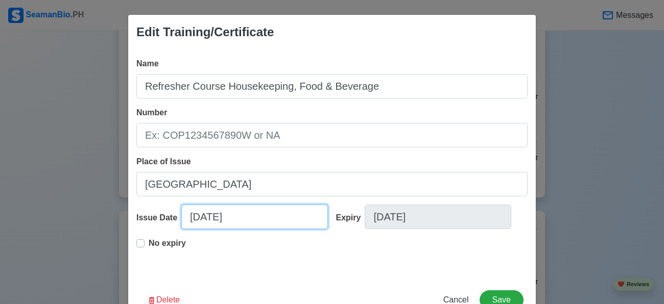
click at [217, 229] on input "[DATE]" at bounding box center [254, 217] width 147 height 25
select select "****"
select select "*****"
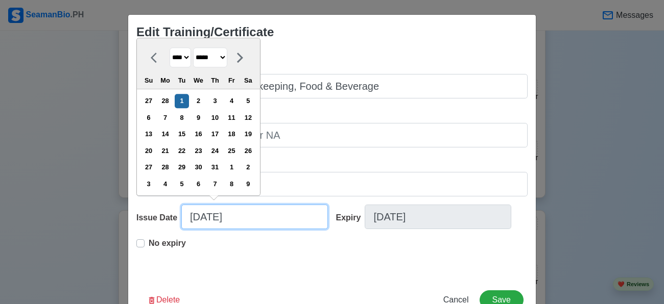
click at [217, 229] on input "[DATE]" at bounding box center [254, 217] width 147 height 25
type input "0"
select select "****"
select select "*******"
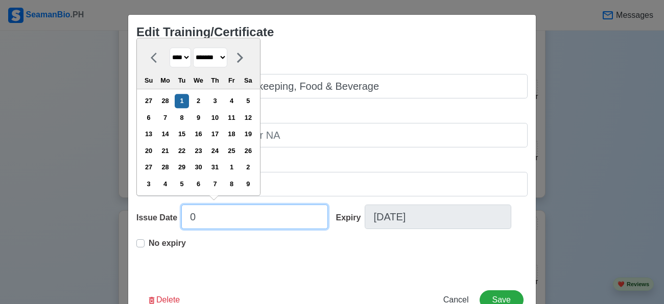
type input "03"
select select "****"
select select "*****"
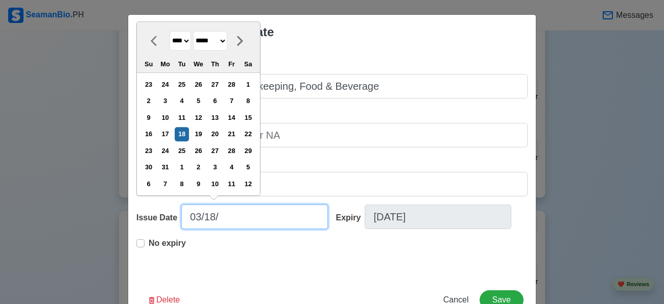
type input "03/18/2"
select select "****"
type input "[DATE]"
select select "****"
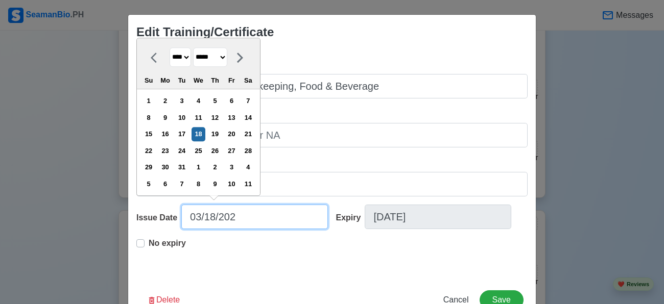
type input "[DATE]"
select select "****"
type input "[DATE]"
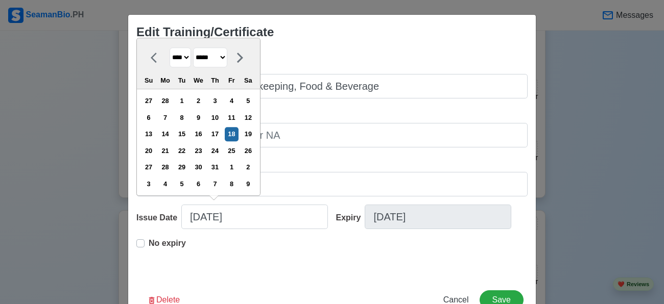
click at [328, 301] on div "Edit Training/Certificate Name Refresher Course Housekeeping, Food & Beverage N…" at bounding box center [332, 168] width 408 height 308
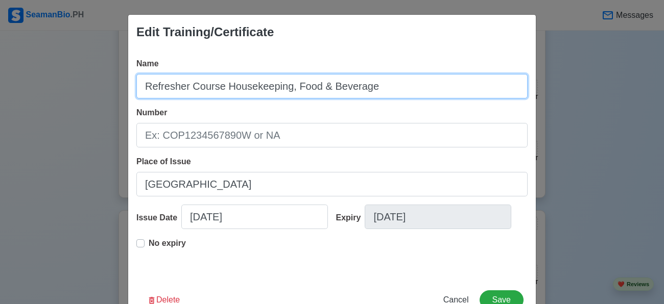
click at [333, 86] on input "Refresher Course Housekeeping, Food & Beverage" at bounding box center [331, 86] width 391 height 25
type input "p"
type input "POWER INSTITUTE OF HOTEL ADMINISTRATION INC."
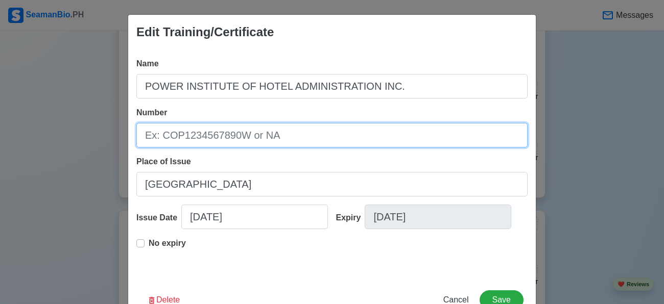
click at [327, 140] on input "Number" at bounding box center [331, 135] width 391 height 25
type input "p"
type input "P"
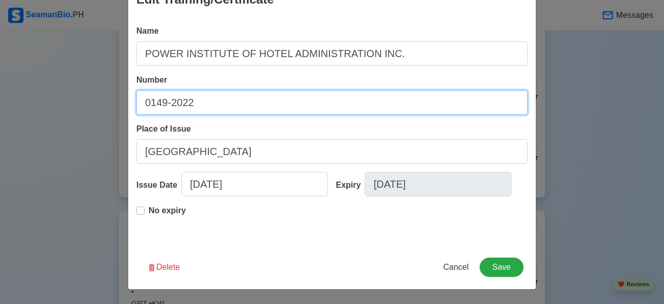
scroll to position [49, 0]
type input "0149-2022"
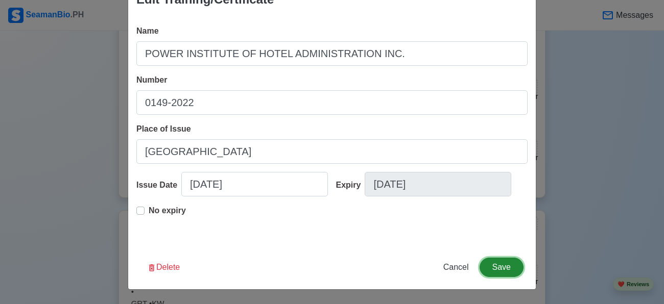
click at [486, 264] on button "Save" at bounding box center [501, 267] width 44 height 19
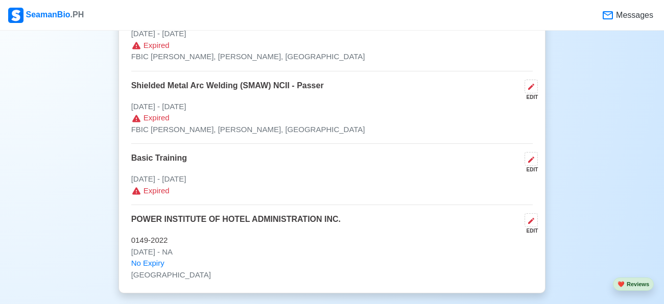
scroll to position [1511, 0]
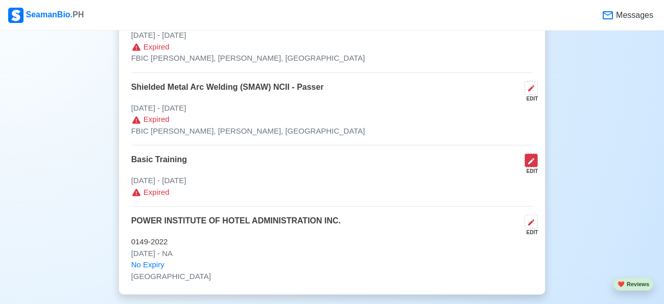
click at [529, 158] on icon at bounding box center [531, 161] width 6 height 6
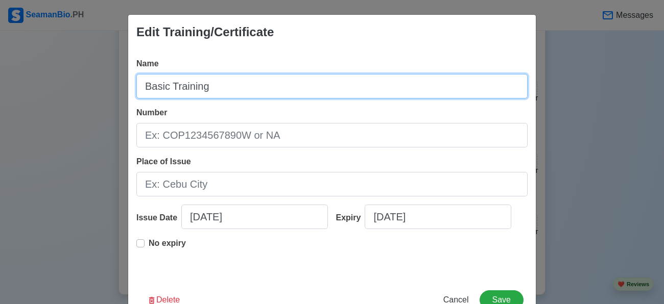
click at [350, 81] on input "Basic Training" at bounding box center [331, 86] width 391 height 25
click at [150, 86] on input "Basic Training" at bounding box center [331, 86] width 391 height 25
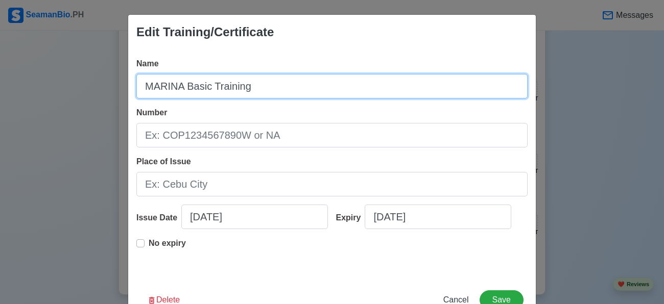
type input "MARINA Basic Training"
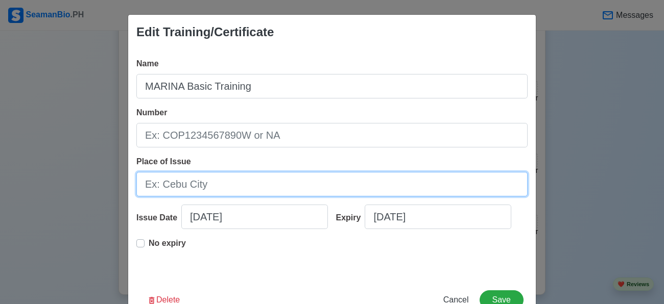
click at [169, 180] on input "Place of Issue" at bounding box center [331, 184] width 391 height 25
type input "m"
type input "[GEOGRAPHIC_DATA]"
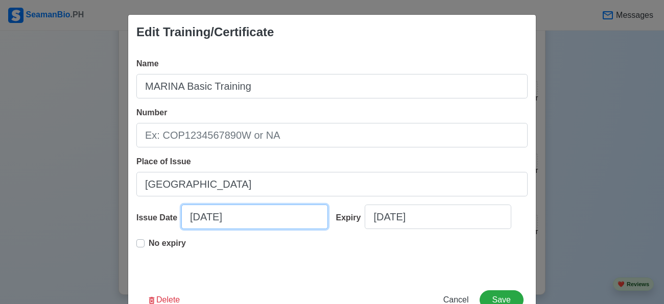
click at [190, 229] on input "[DATE]" at bounding box center [254, 217] width 147 height 25
select select "****"
select select "*********"
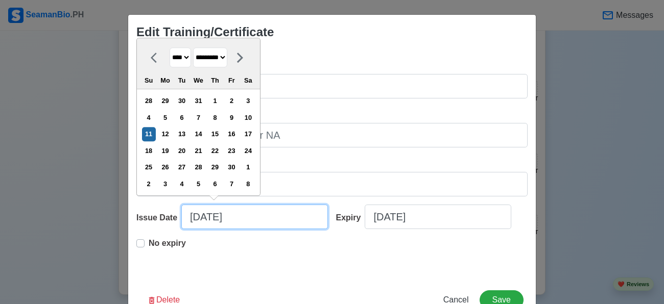
type input "[DATE]"
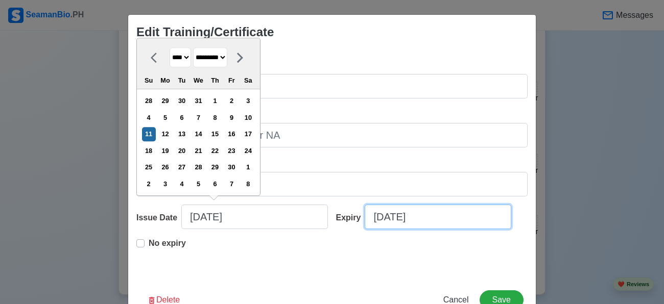
click at [403, 220] on input "[DATE]" at bounding box center [438, 217] width 147 height 25
select select "****"
select select "*******"
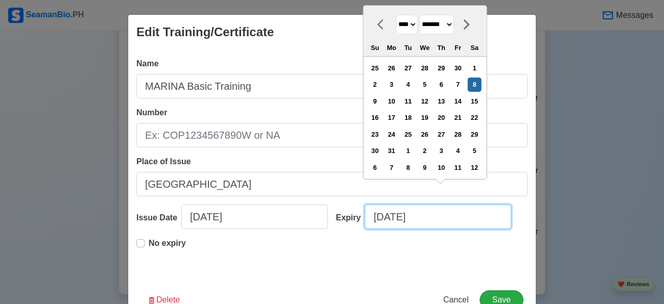
click at [433, 220] on input "[DATE]" at bounding box center [438, 217] width 147 height 25
type input "1"
select select "****"
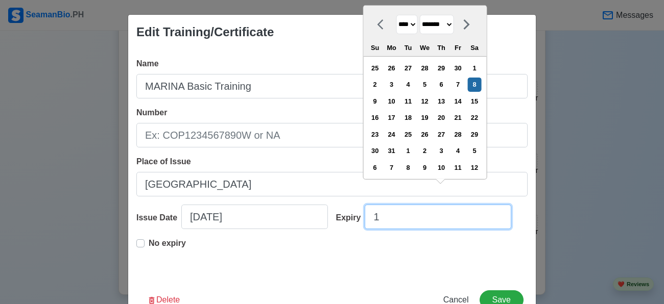
select select "*******"
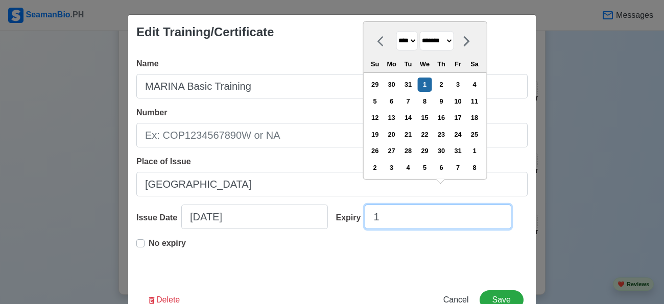
type input "11"
select select "********"
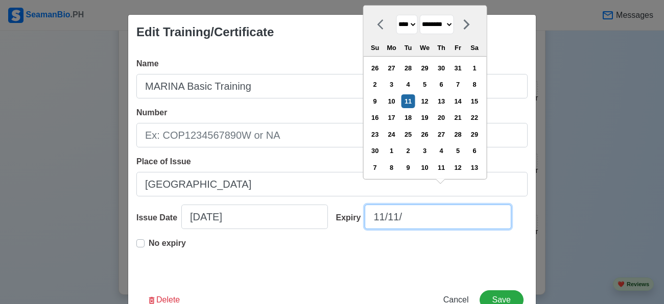
type input "11/11/2"
select select "****"
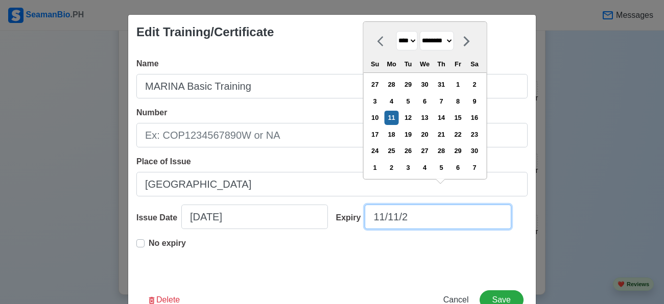
type input "[DATE]"
select select "****"
type input "[DATE]"
select select "****"
type input "[DATE]"
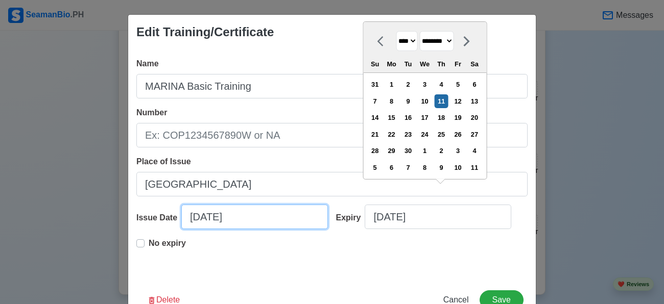
click at [181, 229] on input "[DATE]" at bounding box center [254, 217] width 147 height 25
select select "****"
select select "*********"
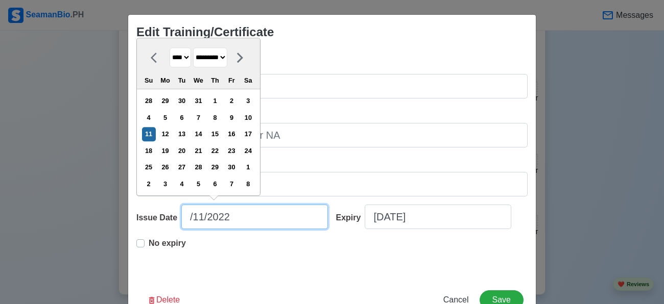
type input "[DATE]"
select select "*******"
type input "[DATE]"
select select "********"
type input "[DATE]"
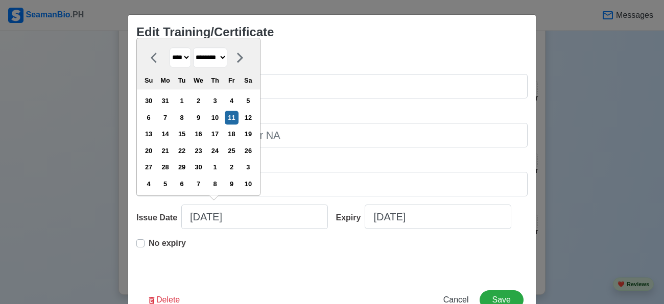
click at [242, 270] on div "No expiry" at bounding box center [331, 253] width 391 height 33
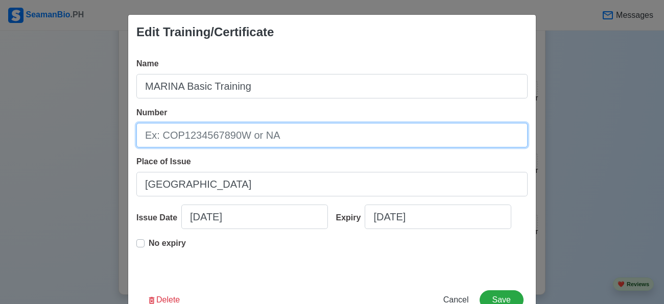
click at [256, 130] on input "Number" at bounding box center [331, 135] width 391 height 25
type input "b"
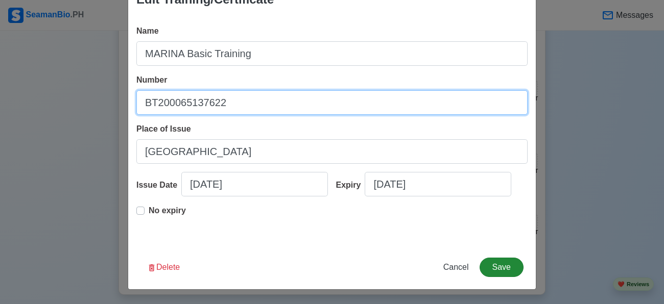
type input "BT200065137622"
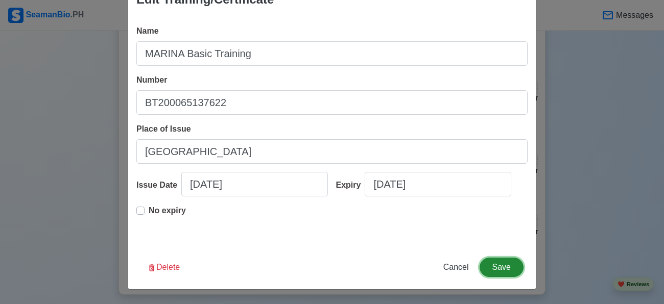
click at [493, 261] on button "Save" at bounding box center [501, 267] width 44 height 19
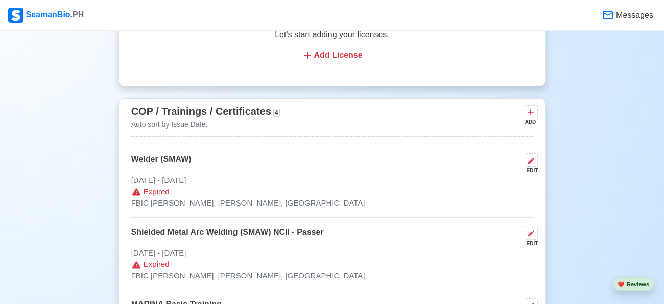
scroll to position [1365, 0]
click at [531, 158] on icon at bounding box center [531, 161] width 6 height 6
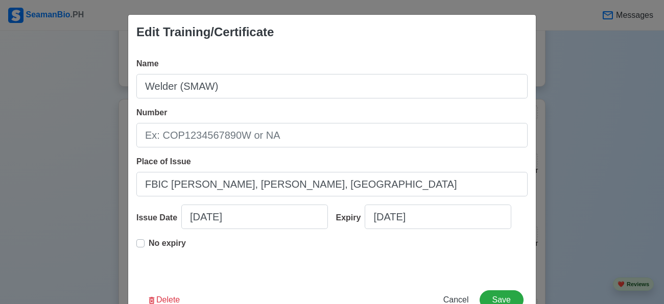
scroll to position [49, 0]
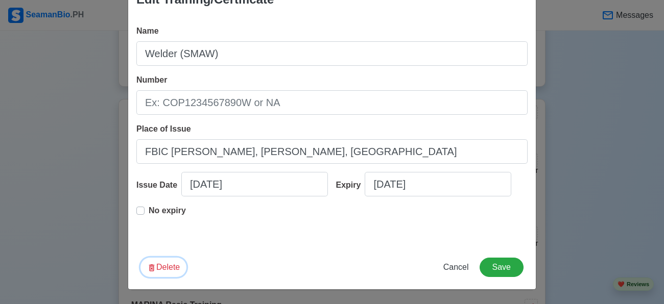
click at [167, 268] on button "Delete" at bounding box center [163, 267] width 46 height 19
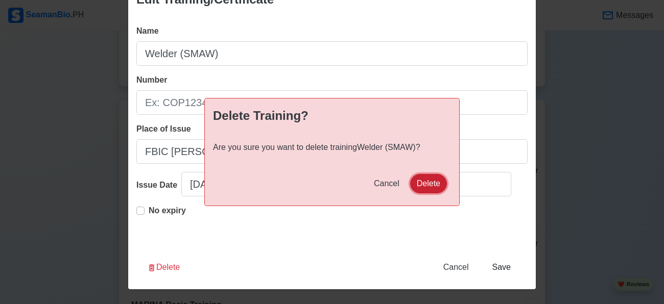
click at [431, 184] on button "Delete" at bounding box center [428, 183] width 37 height 19
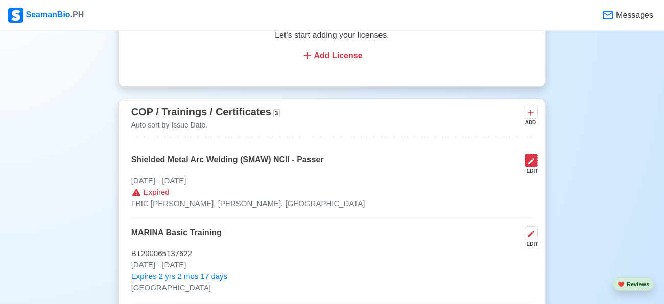
click at [531, 159] on icon at bounding box center [531, 161] width 8 height 8
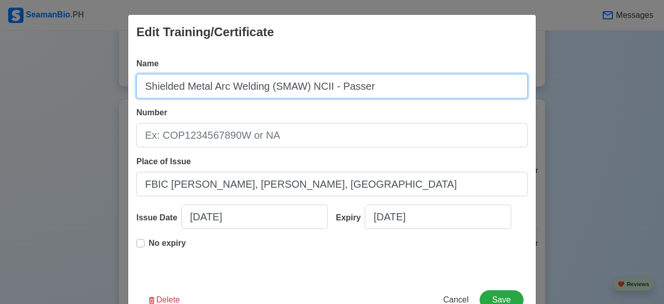
click at [180, 82] on input "Shielded Metal Arc Welding (SMAW) NCII - Passer" at bounding box center [331, 86] width 391 height 25
click at [143, 85] on input "Shielded Metal Arc Welding (SMAW) NCII - Passer" at bounding box center [331, 86] width 391 height 25
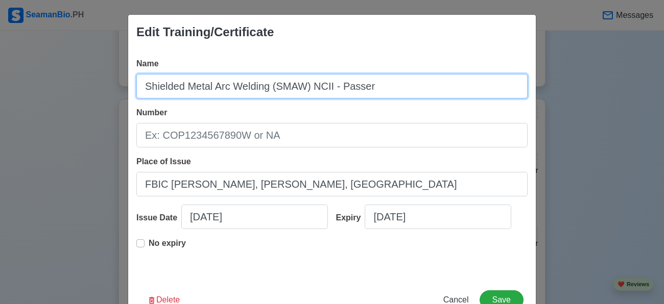
click at [143, 85] on input "Shielded Metal Arc Welding (SMAW) NCII - Passer" at bounding box center [331, 86] width 391 height 25
type input "TESDA - Shielded Metal Arc Welding (SMAW) NCII - Passer"
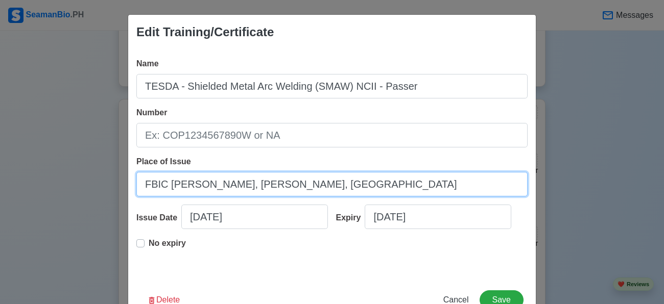
click at [203, 185] on input "FBIC [PERSON_NAME], [PERSON_NAME], [GEOGRAPHIC_DATA]" at bounding box center [331, 184] width 391 height 25
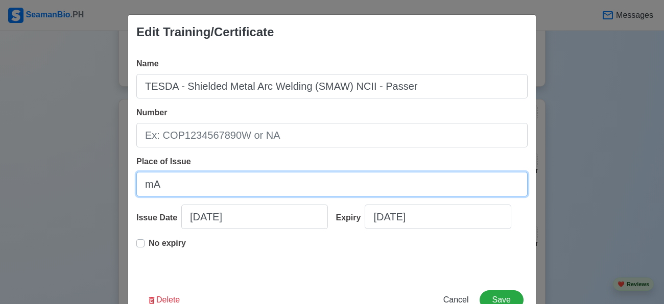
type input "Malolos, [GEOGRAPHIC_DATA]"
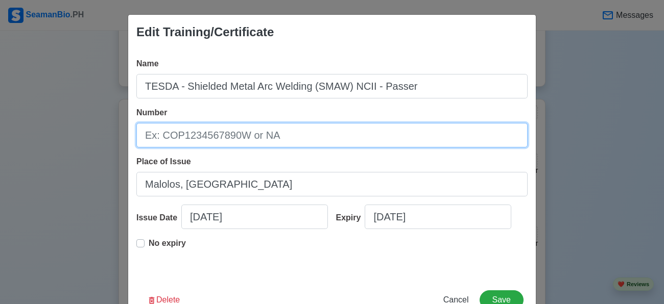
click at [275, 125] on input "Number" at bounding box center [331, 135] width 391 height 25
drag, startPoint x: 268, startPoint y: 128, endPoint x: 140, endPoint y: 134, distance: 127.3
click at [140, 134] on input "2024-1-SMAW" at bounding box center [331, 135] width 391 height 25
type input "24031402009461"
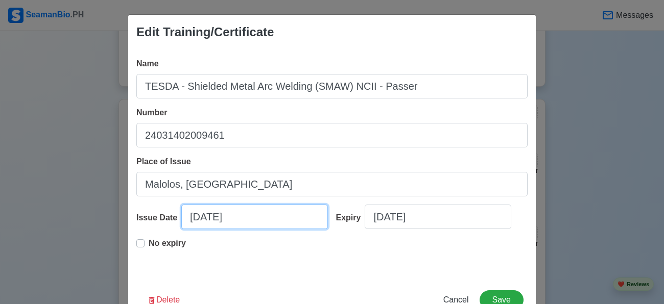
click at [181, 229] on input "[DATE]" at bounding box center [254, 217] width 147 height 25
select select "****"
select select "*****"
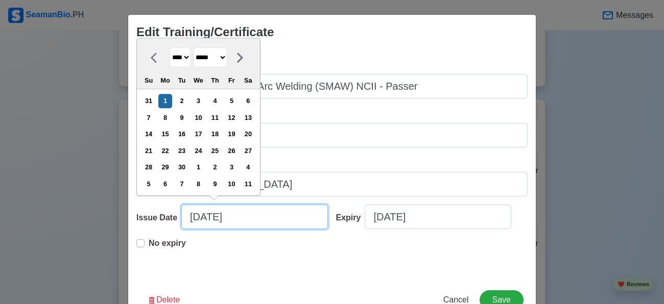
click at [181, 229] on input "[DATE]" at bounding box center [254, 217] width 147 height 25
click at [181, 228] on input "[DATE]" at bounding box center [254, 217] width 147 height 25
type input "0"
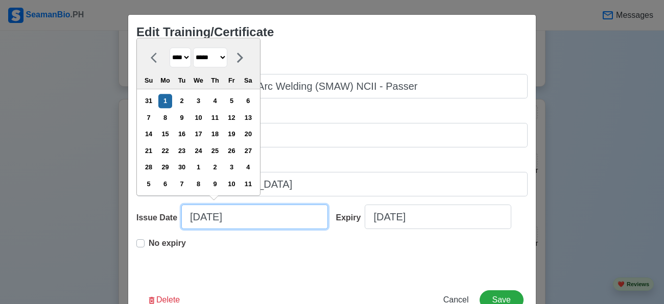
select select "****"
select select "*******"
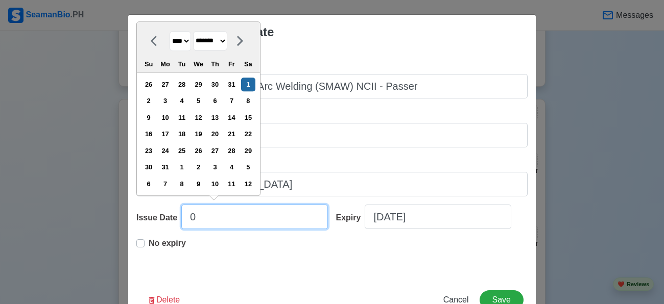
type input "04"
select select "****"
select select "*****"
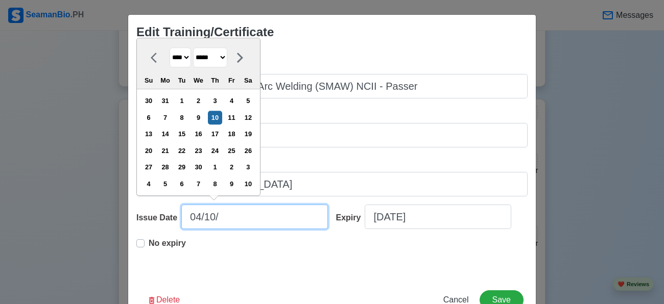
type input "04/10/2"
select select "****"
type input "[DATE]"
select select "****"
type input "[DATE]"
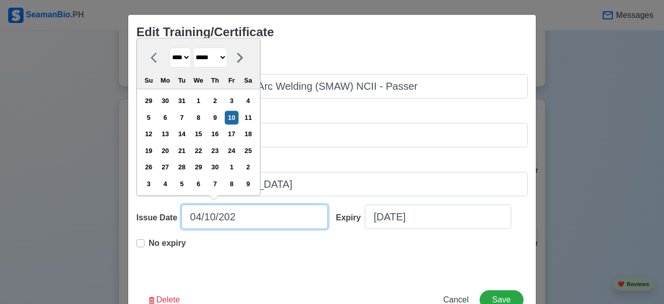
select select "****"
type input "[DATE]"
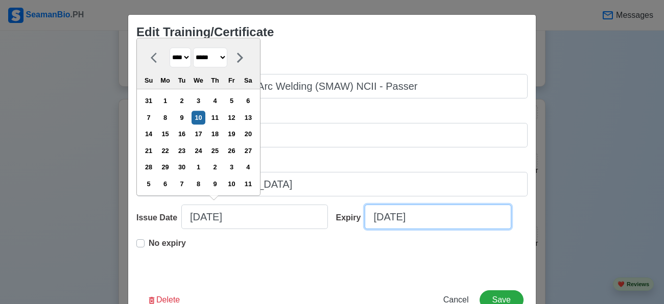
click at [432, 223] on input "[DATE]" at bounding box center [438, 217] width 147 height 25
select select "****"
select select "******"
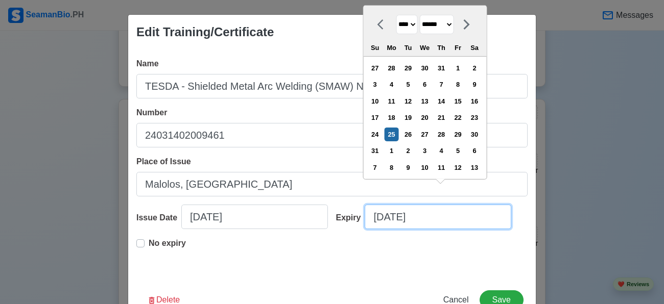
click at [432, 223] on input "[DATE]" at bounding box center [438, 217] width 147 height 25
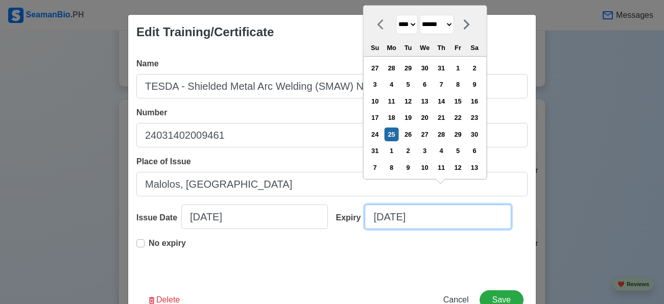
type input "0"
select select "****"
select select "*******"
type input "04"
select select "****"
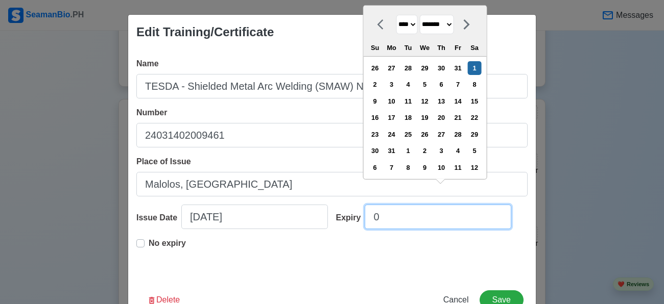
select select "*****"
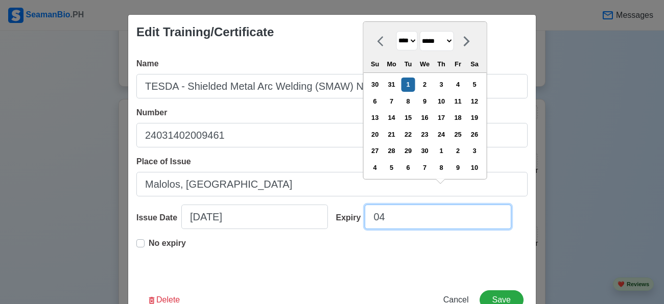
type input "04-"
select select "****"
type input "04"
select select "****"
type input "04/09/2"
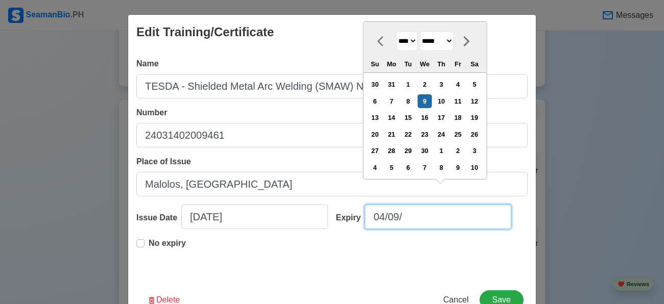
select select "****"
type input "[DATE]"
select select "****"
type input "[DATE]"
select select "****"
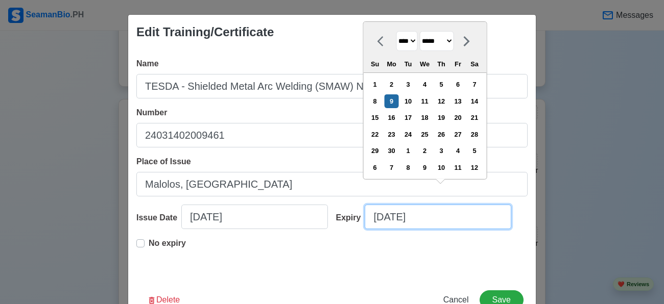
type input "04/09/2"
select select "****"
type input "04/09/"
select select "****"
type input "0"
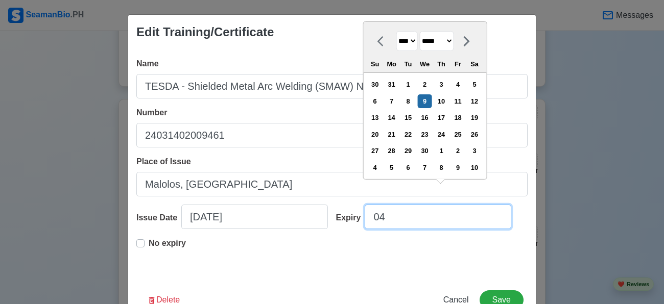
select select "****"
select select "*******"
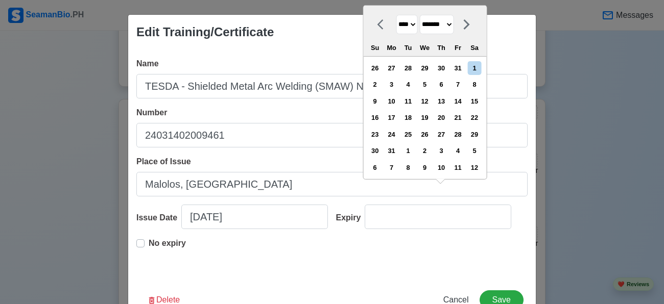
click at [149, 258] on label "No expiry" at bounding box center [167, 247] width 37 height 20
type input "[DATE]"
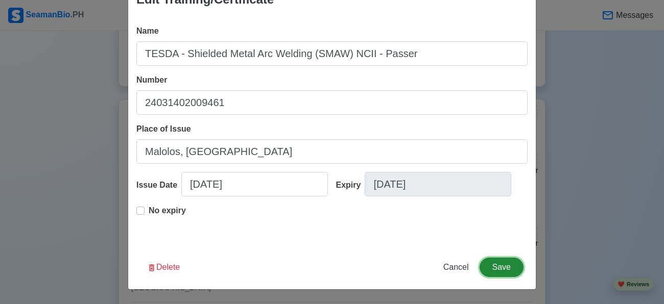
click at [493, 270] on button "Save" at bounding box center [501, 267] width 44 height 19
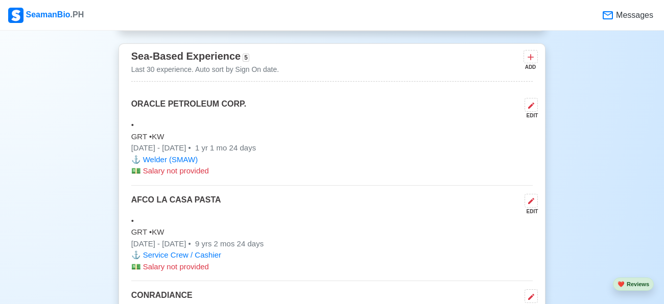
scroll to position [1735, 0]
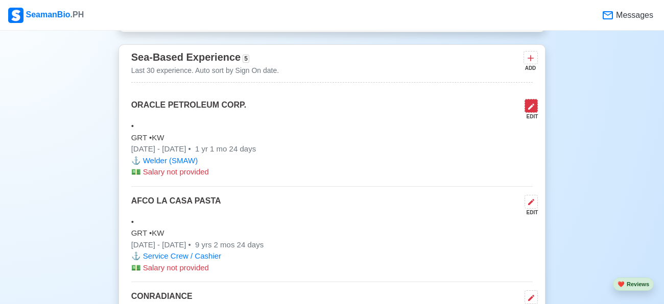
click at [534, 106] on icon at bounding box center [531, 107] width 8 height 8
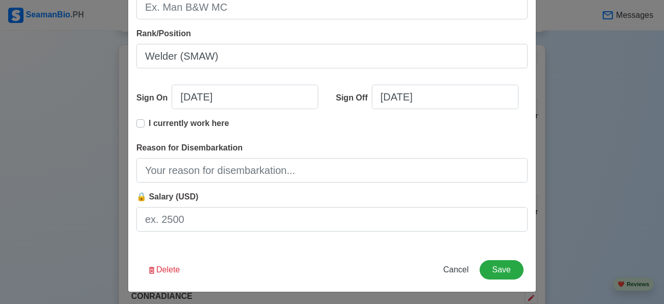
scroll to position [294, 0]
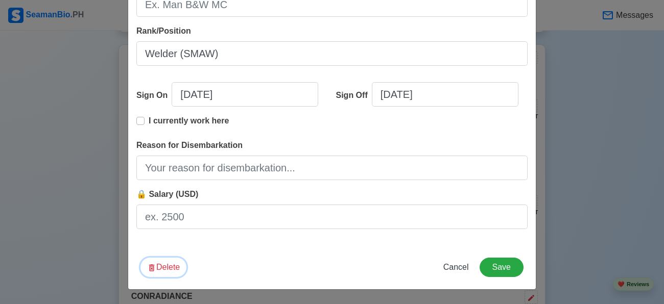
click at [174, 264] on button "Delete" at bounding box center [163, 267] width 46 height 19
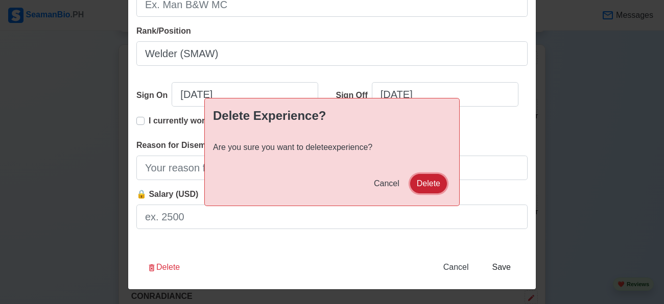
click at [431, 181] on button "Delete" at bounding box center [428, 183] width 37 height 19
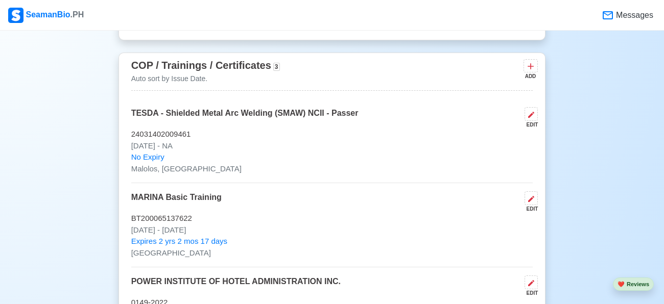
scroll to position [1413, 0]
click at [531, 195] on icon at bounding box center [531, 198] width 6 height 6
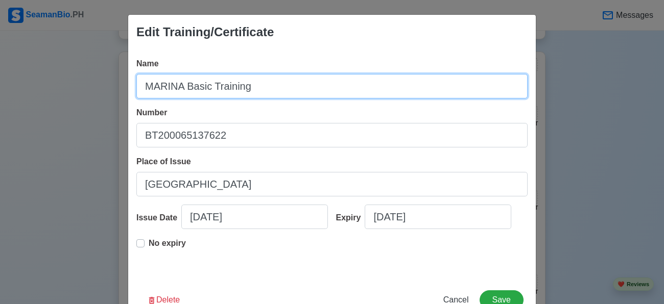
click at [297, 82] on input "MARINA Basic Training" at bounding box center [331, 86] width 391 height 25
type input "g"
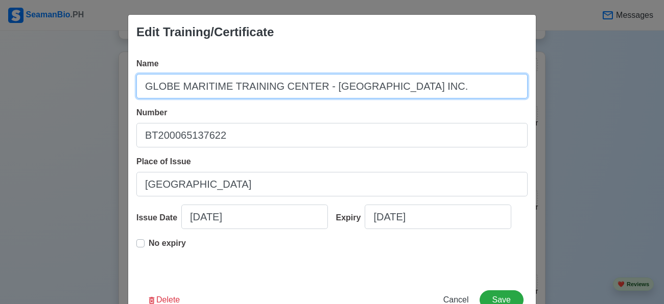
scroll to position [49, 0]
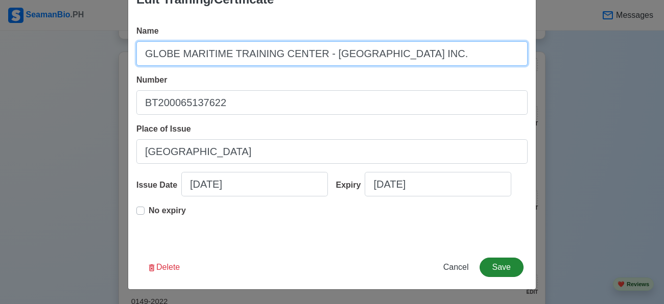
type input "GLOBE MARITIME TRAINING CENTER - [GEOGRAPHIC_DATA] INC."
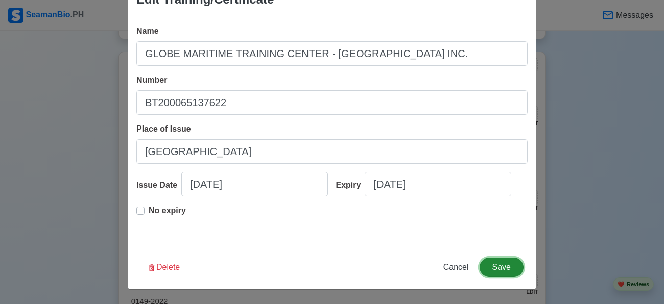
click at [503, 267] on button "Save" at bounding box center [501, 267] width 44 height 19
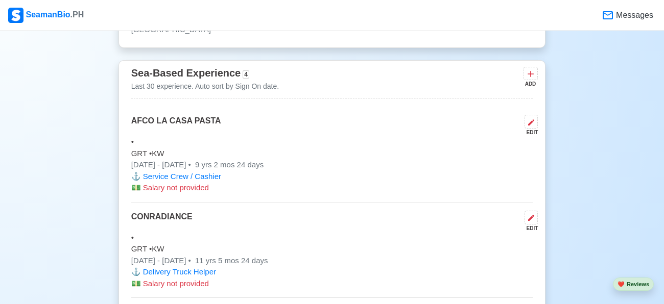
scroll to position [1715, 0]
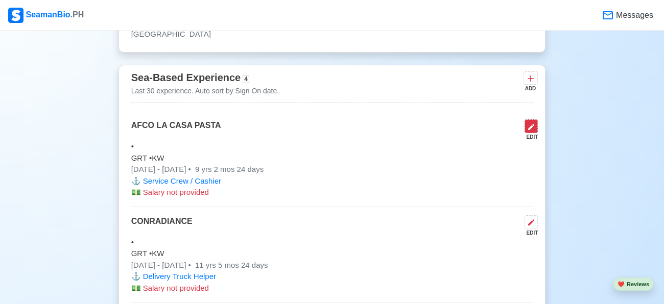
click at [532, 125] on icon at bounding box center [531, 127] width 8 height 8
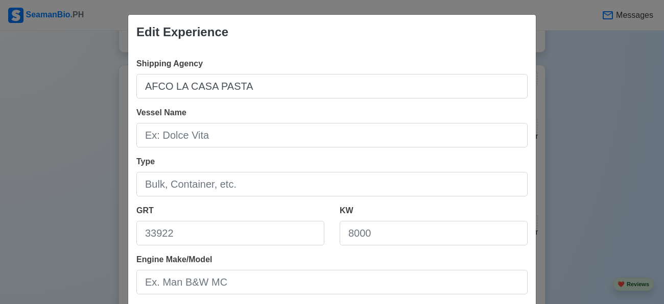
scroll to position [294, 0]
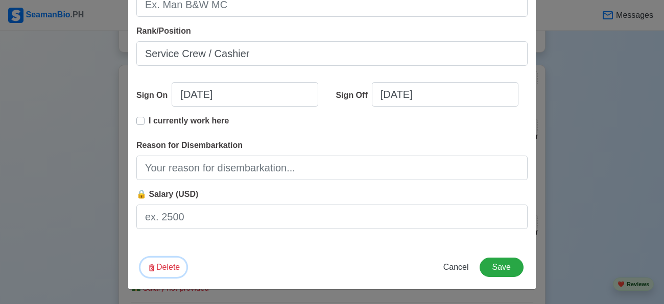
click at [156, 274] on button "Delete" at bounding box center [163, 267] width 46 height 19
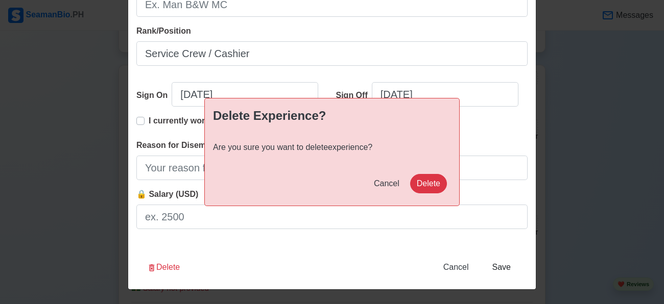
click at [156, 274] on div "Delete Experience? Are you sure you want to delete experience? Cancel Delete" at bounding box center [332, 152] width 664 height 304
click at [427, 185] on button "Delete" at bounding box center [428, 183] width 37 height 19
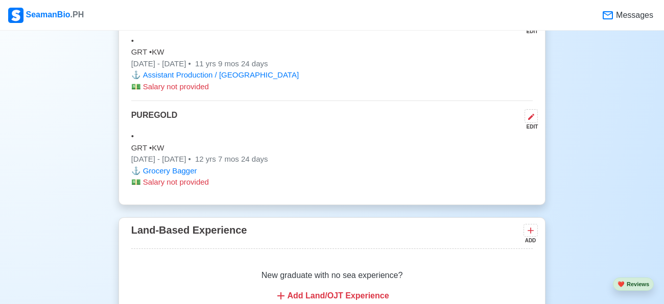
scroll to position [1912, 0]
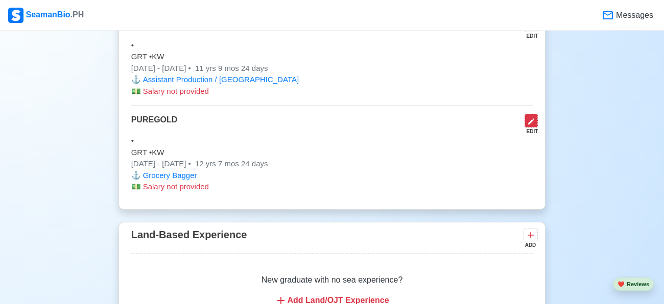
click at [537, 115] on button at bounding box center [530, 121] width 13 height 14
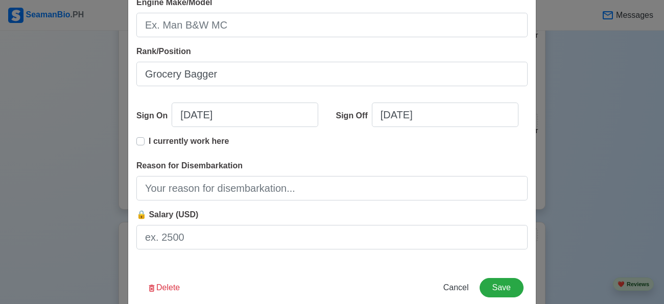
scroll to position [294, 0]
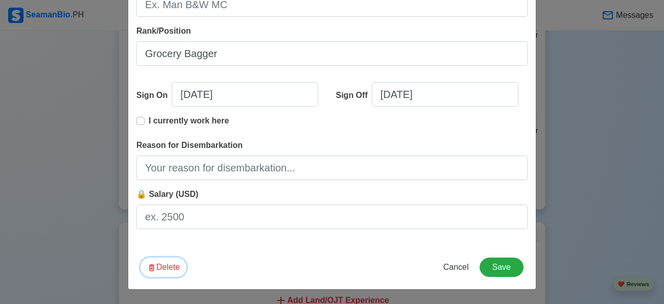
click at [170, 269] on button "Delete" at bounding box center [163, 267] width 46 height 19
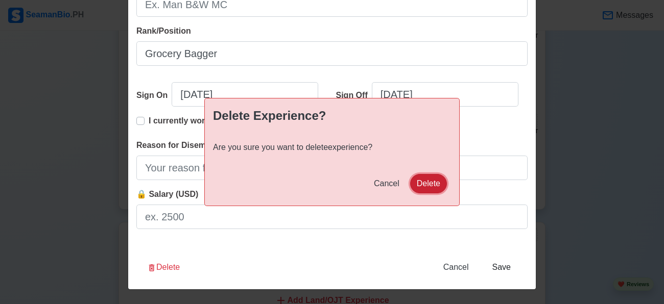
click at [431, 183] on button "Delete" at bounding box center [428, 183] width 37 height 19
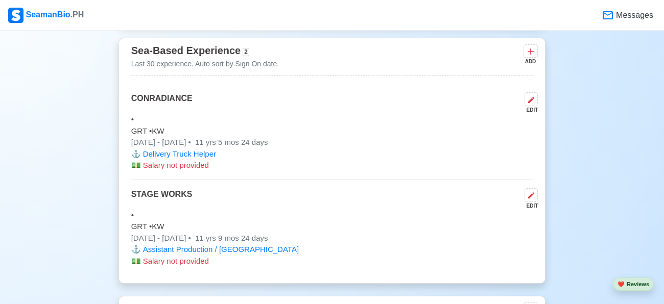
scroll to position [1741, 0]
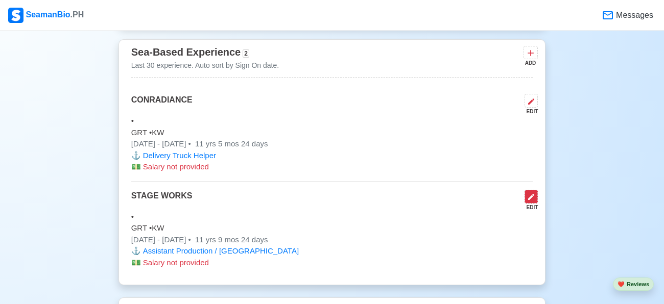
click at [533, 194] on icon at bounding box center [531, 197] width 6 height 6
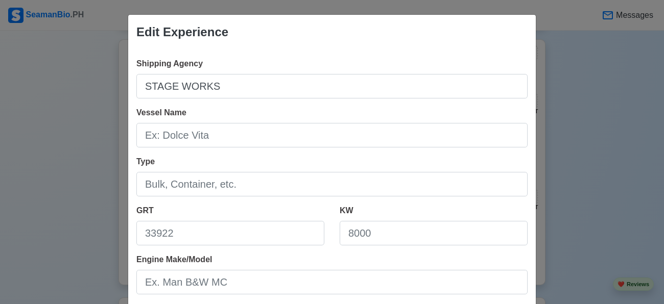
scroll to position [294, 0]
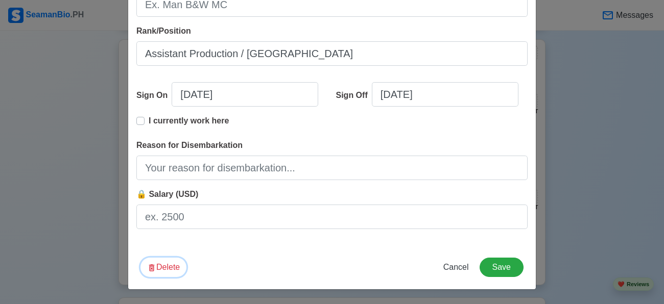
click at [162, 268] on button "Delete" at bounding box center [163, 267] width 46 height 19
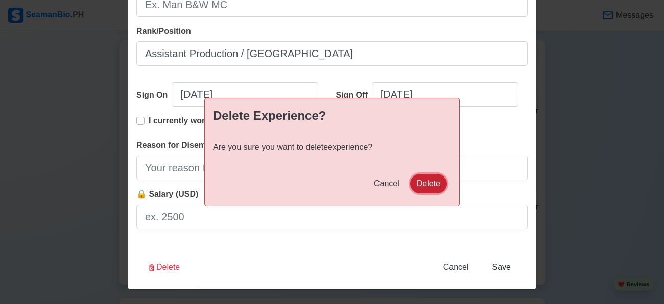
click at [440, 182] on button "Delete" at bounding box center [428, 183] width 37 height 19
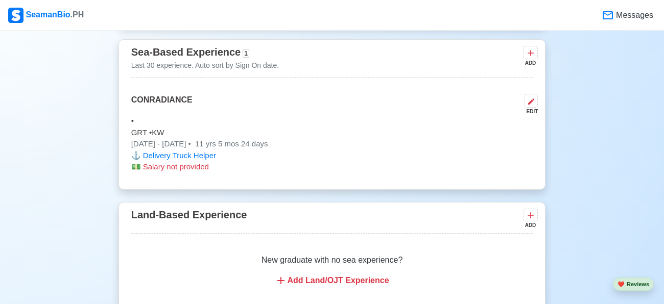
scroll to position [1744, 0]
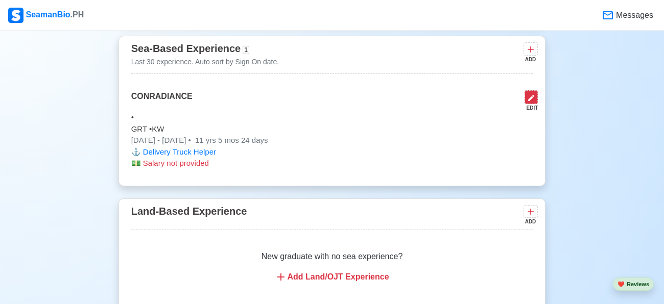
click at [530, 94] on icon at bounding box center [531, 98] width 8 height 8
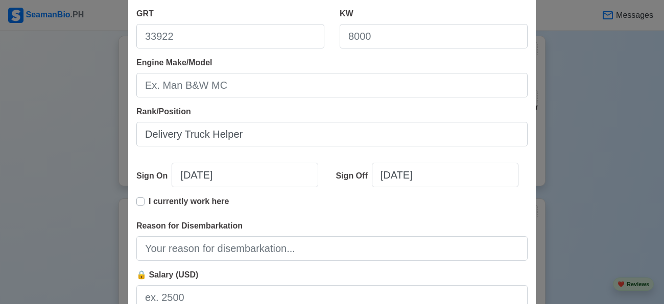
scroll to position [294, 0]
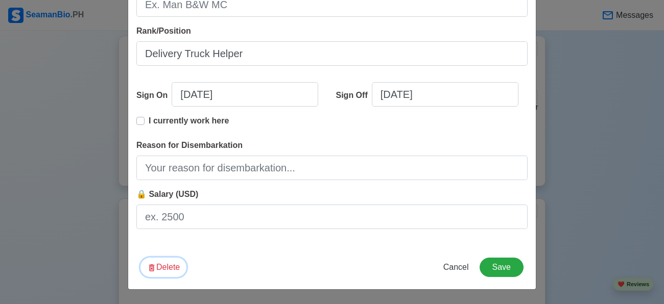
click at [171, 264] on button "Delete" at bounding box center [163, 267] width 46 height 19
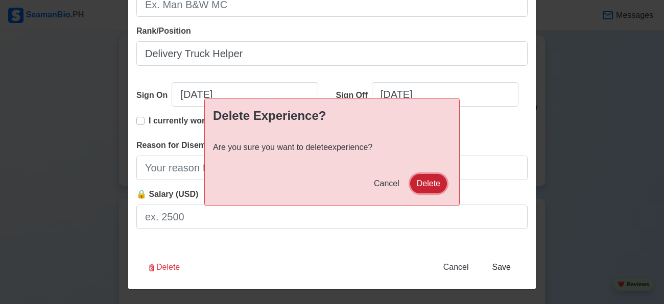
click at [426, 187] on button "Delete" at bounding box center [428, 183] width 37 height 19
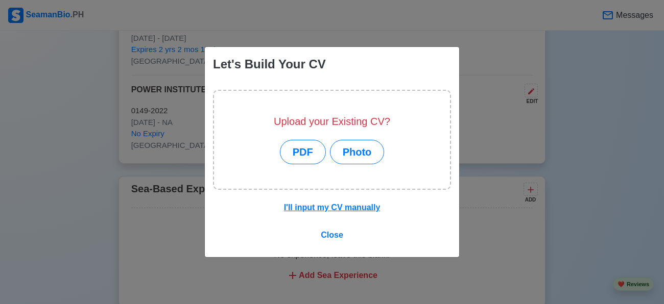
scroll to position [1884, 0]
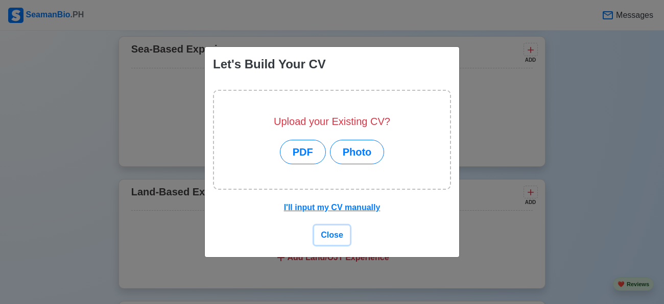
click at [336, 233] on span "Close" at bounding box center [332, 235] width 22 height 9
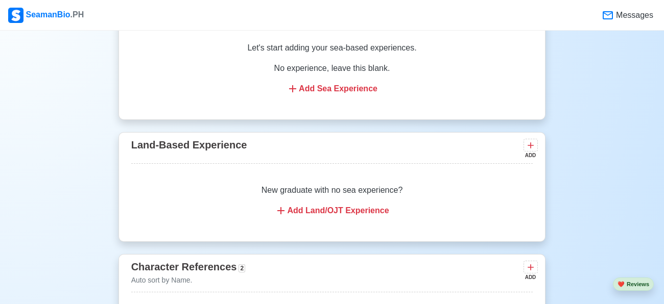
scroll to position [1942, 0]
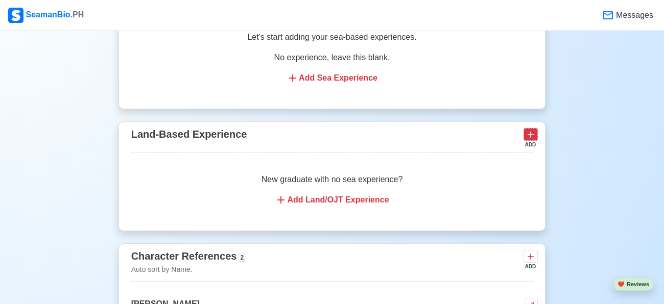
click at [532, 130] on icon at bounding box center [530, 135] width 10 height 10
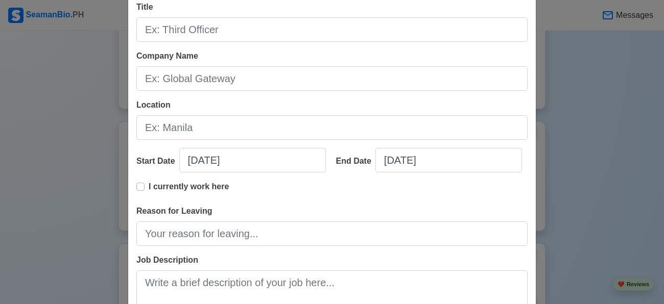
scroll to position [214, 0]
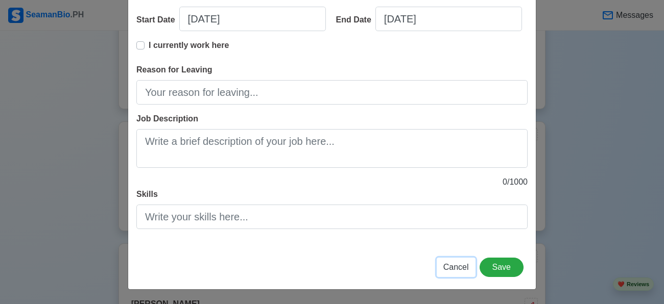
click at [454, 261] on button "Cancel" at bounding box center [456, 267] width 39 height 19
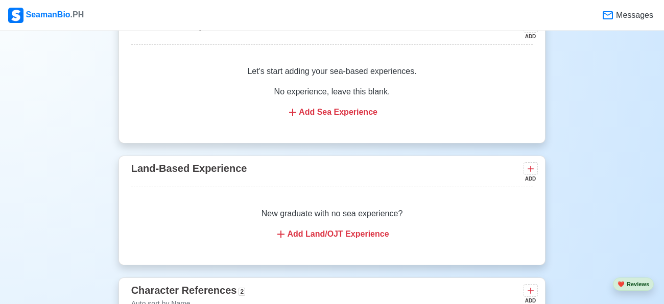
scroll to position [1908, 0]
click at [530, 165] on icon at bounding box center [530, 168] width 6 height 6
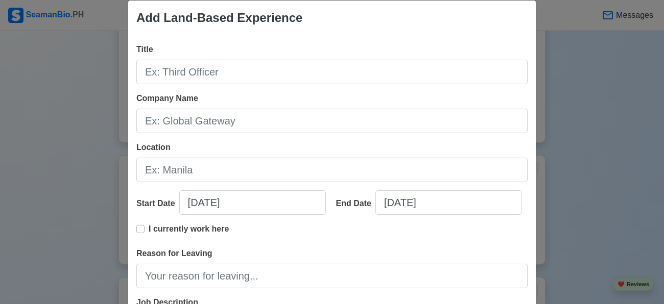
scroll to position [13, 0]
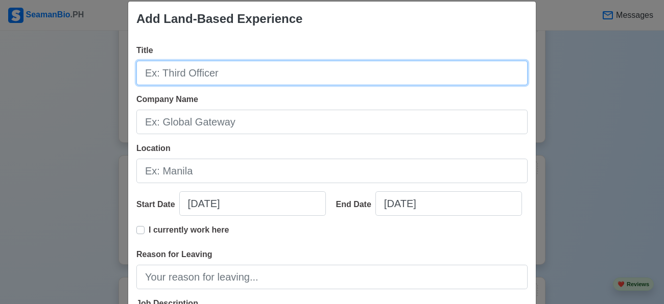
click at [286, 73] on input "Title" at bounding box center [331, 73] width 391 height 25
click at [284, 73] on input "Title" at bounding box center [331, 73] width 391 height 25
type input "w"
type input "WELDER (SMAW)"
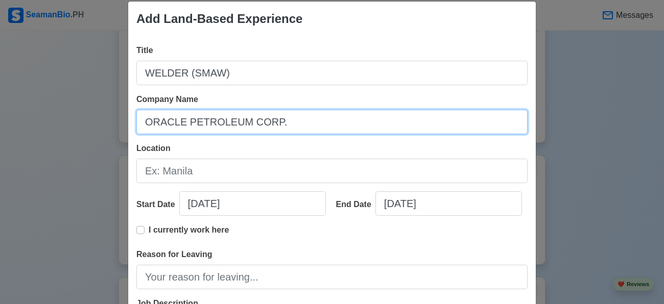
type input "ORACLE PETROLEUM CORP."
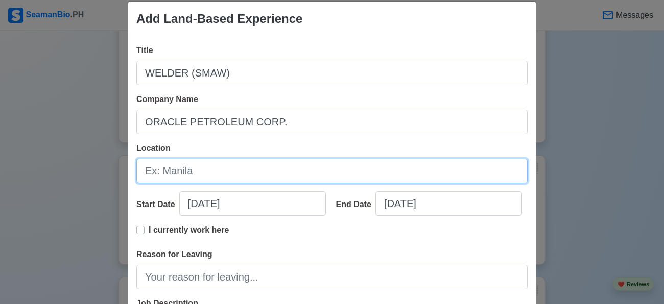
click at [197, 173] on input "Location" at bounding box center [331, 171] width 391 height 25
type input "Malolos, [GEOGRAPHIC_DATA]"
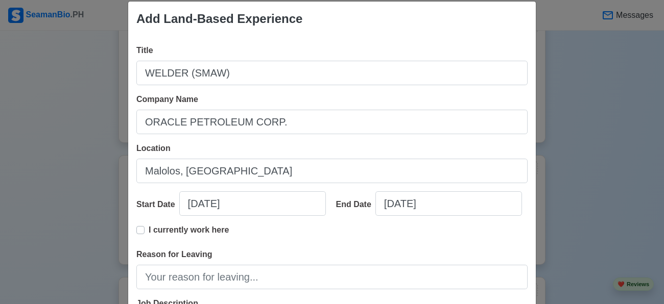
click at [149, 245] on label "I currently work here" at bounding box center [189, 234] width 80 height 20
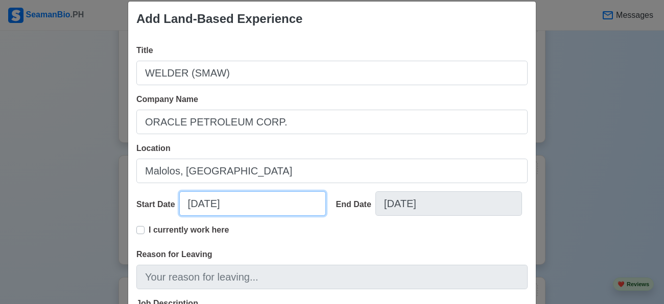
click at [212, 216] on input "[DATE]" at bounding box center [252, 203] width 147 height 25
select select "****"
select select "******"
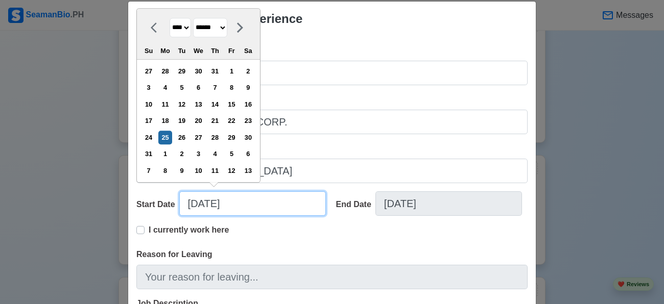
click at [212, 216] on input "[DATE]" at bounding box center [252, 203] width 147 height 25
type input "j"
type input "0"
select select "****"
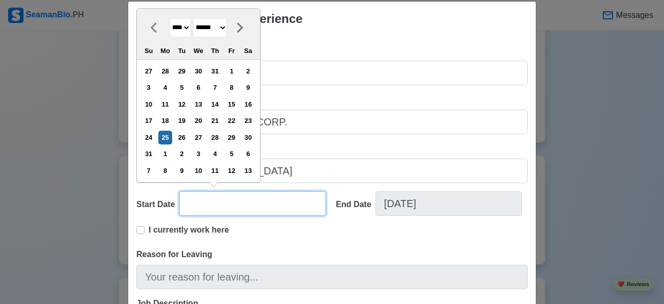
select select "*******"
type input "07"
select select "****"
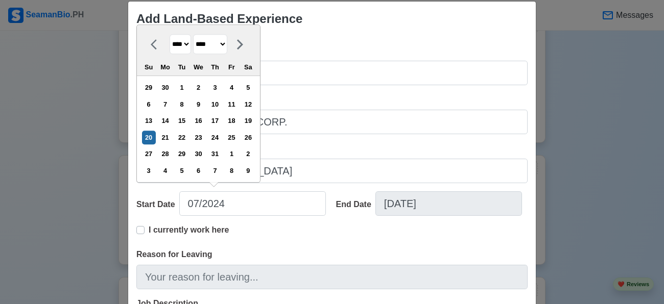
click at [249, 246] on div "I currently work here" at bounding box center [331, 236] width 391 height 25
type input "[DATE]"
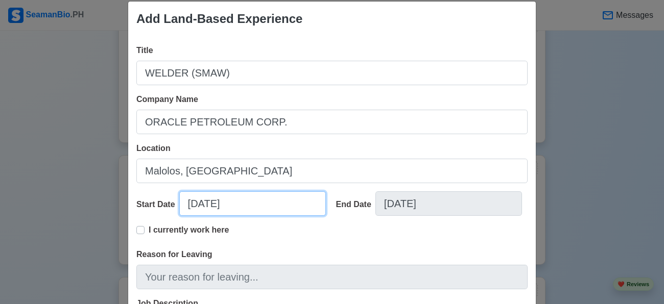
click at [225, 216] on input "[DATE]" at bounding box center [252, 203] width 147 height 25
select select "****"
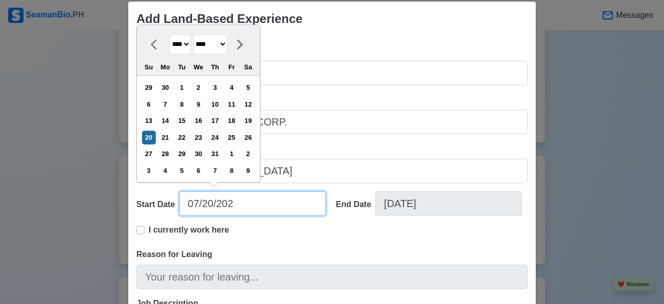
type input "[DATE]"
select select "****"
type input "07/20/2"
select select "****"
type input "07/20/"
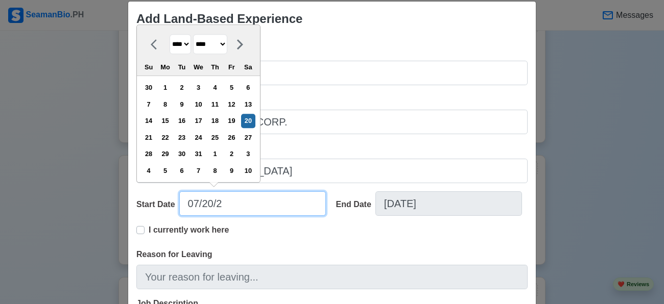
select select "****"
type input "07/11/2"
select select "****"
type input "[DATE]"
select select "****"
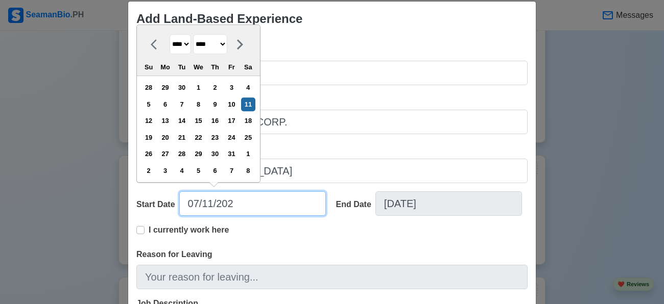
type input "[DATE]"
select select "****"
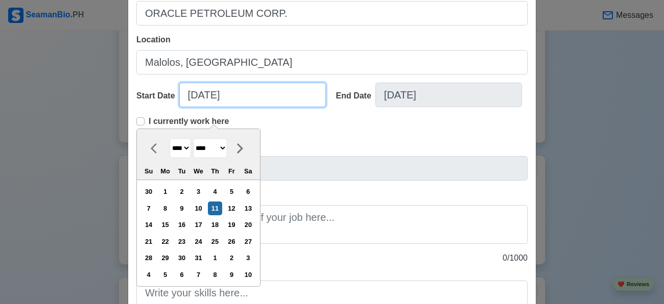
scroll to position [122, 0]
type input "[DATE]"
click at [307, 140] on div "I currently work here" at bounding box center [331, 128] width 391 height 25
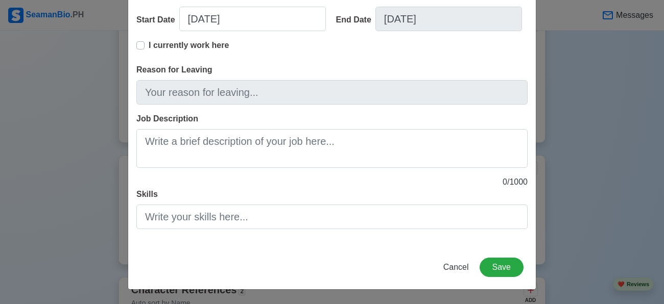
scroll to position [214, 0]
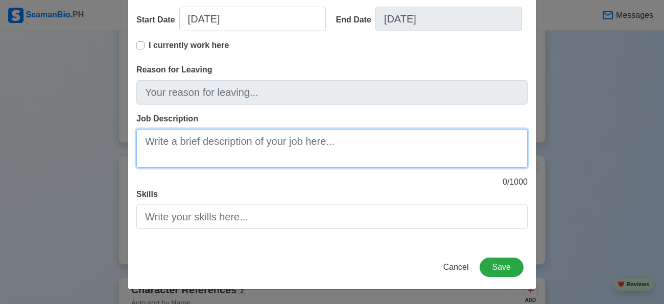
click at [209, 151] on textarea "Job Description" at bounding box center [331, 148] width 391 height 39
click at [179, 143] on textarea "Job Description" at bounding box center [331, 148] width 391 height 39
paste textarea "SMAW welder, also known as a Shielded Metal Arc Welder, uses the SMAW or stick …"
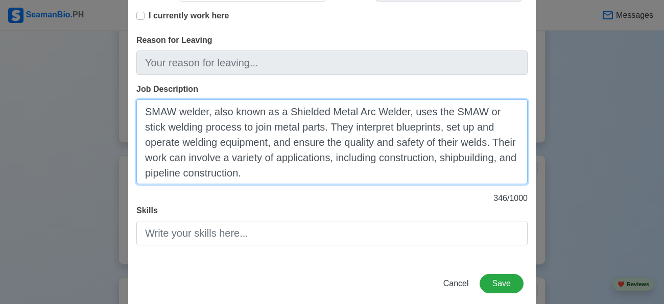
scroll to position [227, 0]
drag, startPoint x: 424, startPoint y: 145, endPoint x: 330, endPoint y: 141, distance: 94.0
click at [330, 141] on textarea "SMAW welder, also known as a Shielded Metal Arc Welder, uses the SMAW or stick …" at bounding box center [331, 143] width 391 height 85
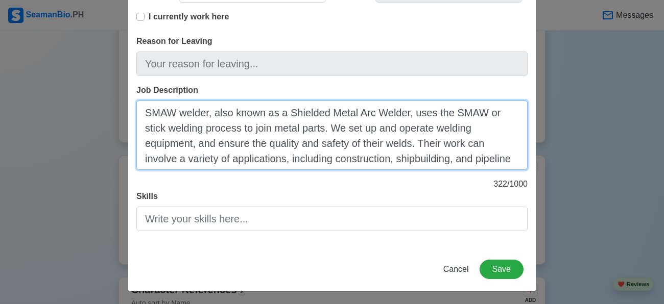
click at [328, 156] on textarea "SMAW welder, also known as a Shielded Metal Arc Welder, uses the SMAW or stick …" at bounding box center [331, 135] width 391 height 69
click at [379, 158] on textarea "SMAW welder, also known as a Shielded Metal Arc Welder, uses the SMAW or stick …" at bounding box center [331, 135] width 391 height 69
click at [322, 158] on textarea "SMAW welder, also known as a Shielded Metal Arc Welder, uses the SMAW or stick …" at bounding box center [331, 135] width 391 height 69
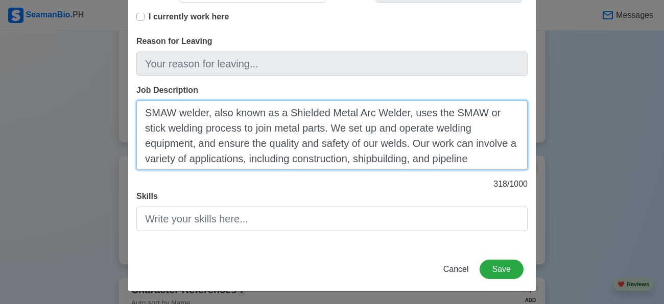
click at [484, 170] on textarea "SMAW welder, also known as a Shielded Metal Arc Welder, uses the SMAW or stick …" at bounding box center [331, 135] width 391 height 69
drag, startPoint x: 484, startPoint y: 174, endPoint x: 467, endPoint y: 174, distance: 17.4
click at [467, 170] on textarea "SMAW welder, also known as a Shielded Metal Arc Welder, uses the SMAW or stick …" at bounding box center [331, 135] width 391 height 69
click at [490, 170] on textarea "SMAW welder, also known as a Shielded Metal Arc Welder, uses the SMAW or stick …" at bounding box center [331, 135] width 391 height 69
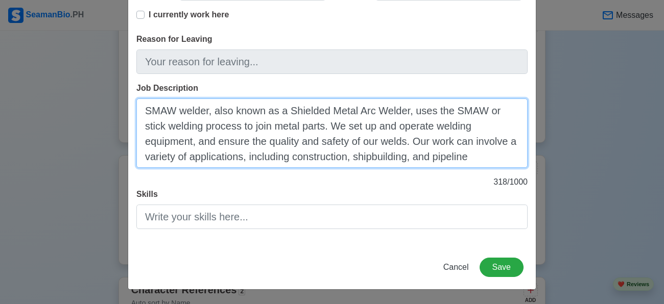
scroll to position [245, 0]
type textarea "SMAW welder, also known as a Shielded Metal Arc Welder, uses the SMAW or stick …"
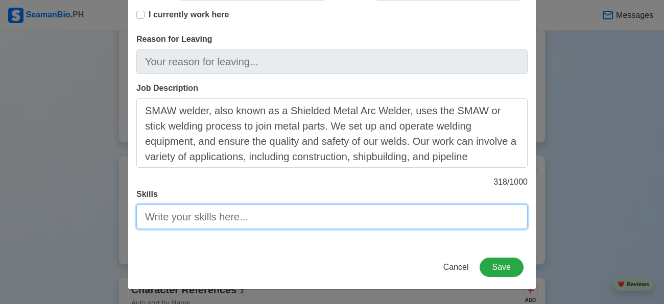
click at [314, 214] on input "Skills" at bounding box center [331, 217] width 391 height 25
click at [174, 214] on input "Skills" at bounding box center [331, 217] width 391 height 25
paste input "Doing metal fabrication and painting. Repairs, alters, installs and maintains v…"
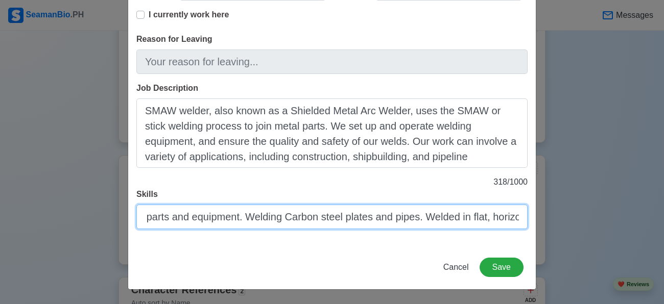
scroll to position [0, 440]
type input "Doing metal fabrication and painting. Repairs, alters, installs and maintains v…"
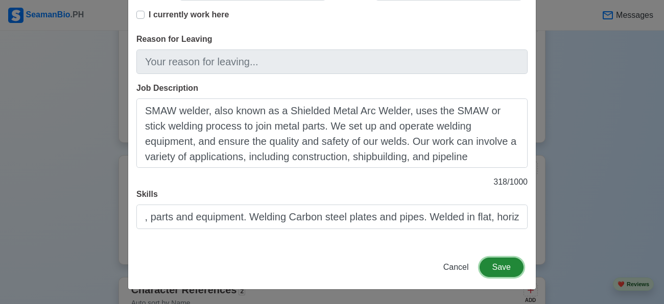
click at [502, 271] on button "Save" at bounding box center [501, 267] width 44 height 19
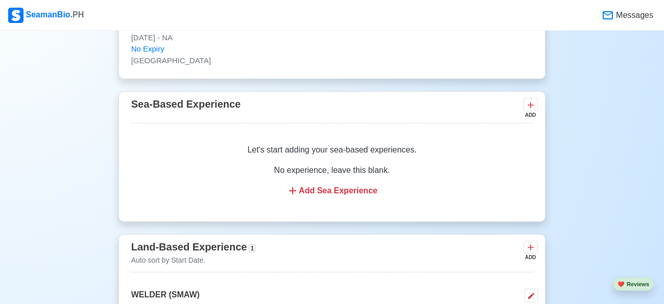
scroll to position [1766, 0]
click at [528, 103] on icon at bounding box center [530, 106] width 6 height 6
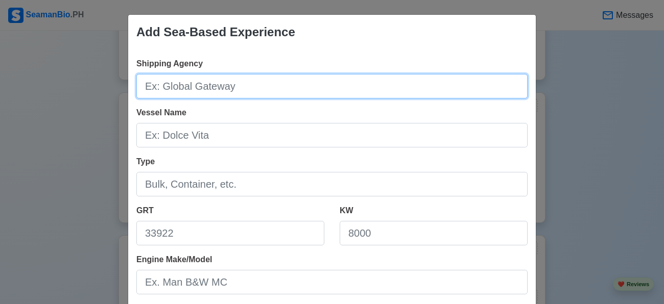
click at [193, 91] on input "Shipping Agency" at bounding box center [331, 86] width 391 height 25
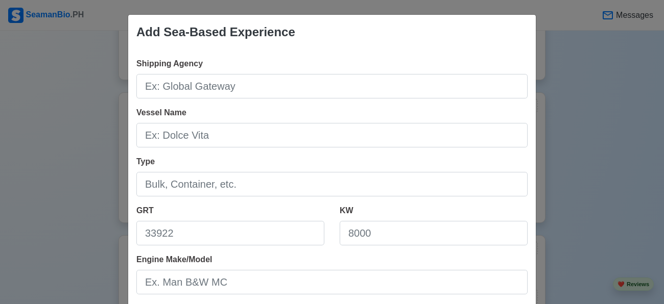
click at [564, 84] on div "Add Sea-Based Experience Shipping Agency Vessel Name Type GRT KW Engine Make/Mo…" at bounding box center [332, 152] width 664 height 304
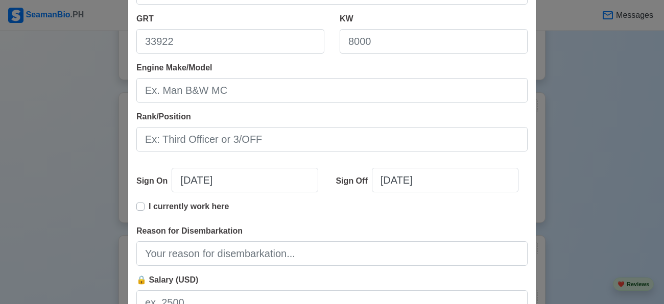
scroll to position [294, 0]
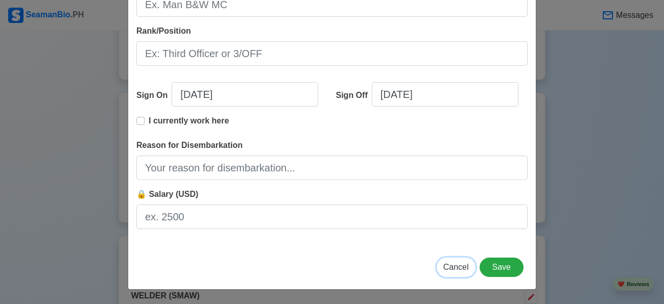
click at [462, 259] on button "Cancel" at bounding box center [456, 267] width 39 height 19
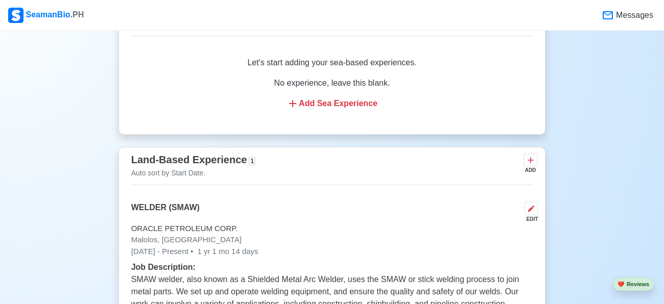
scroll to position [1856, 0]
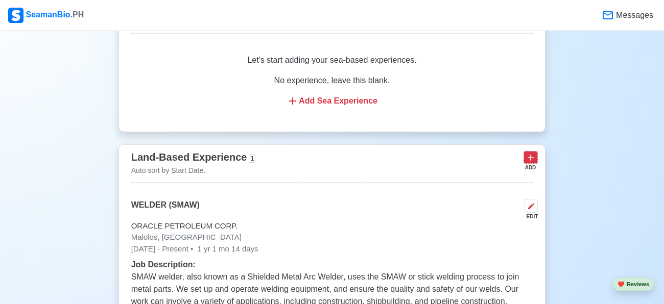
click at [530, 153] on icon at bounding box center [530, 158] width 10 height 10
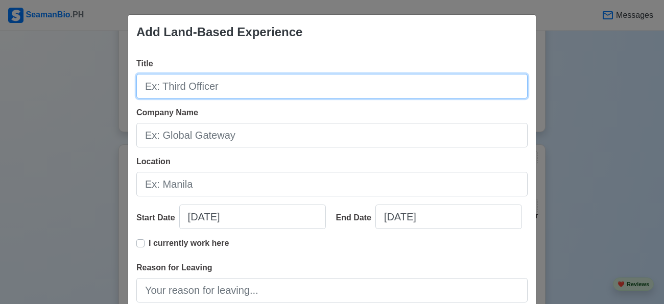
click at [243, 87] on input "Title" at bounding box center [331, 86] width 391 height 25
type input "Assistant Production / [GEOGRAPHIC_DATA]"
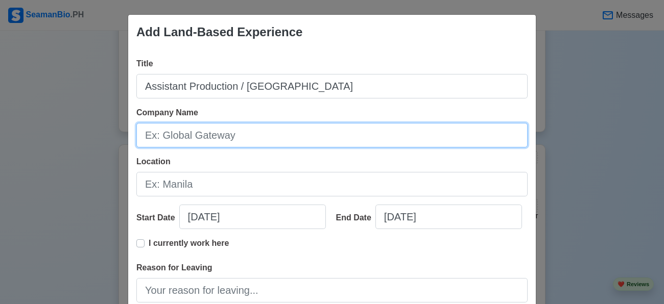
click at [223, 140] on input "Company Name" at bounding box center [331, 135] width 391 height 25
type input "Stage Works"
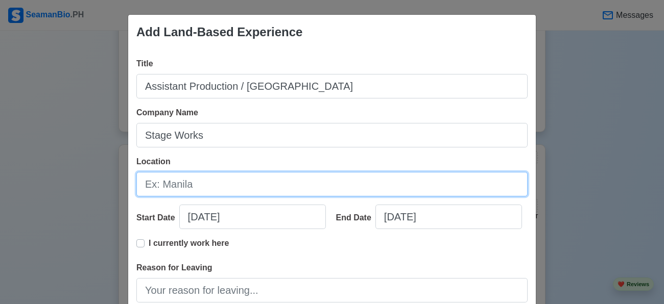
click at [199, 179] on input "Location" at bounding box center [331, 184] width 391 height 25
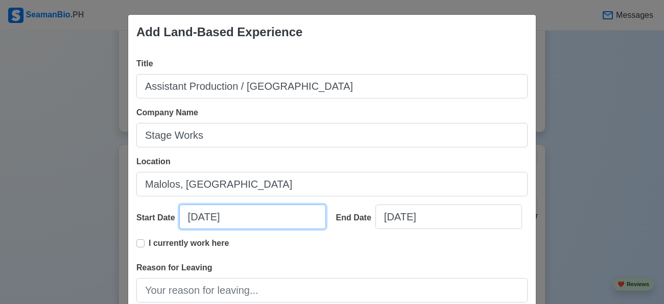
click at [179, 229] on input "[DATE]" at bounding box center [252, 217] width 147 height 25
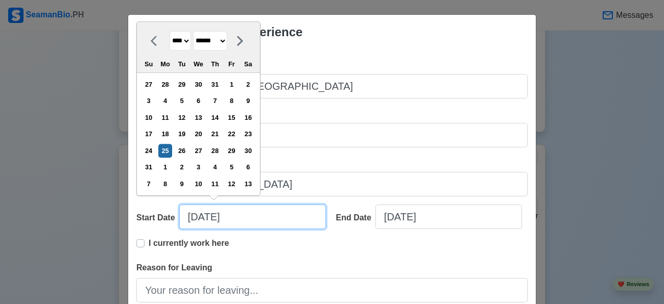
click at [179, 229] on input "[DATE]" at bounding box center [252, 217] width 147 height 25
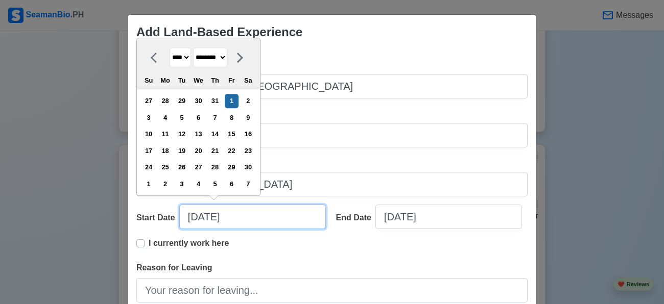
click at [179, 229] on input "[DATE]" at bounding box center [252, 217] width 147 height 25
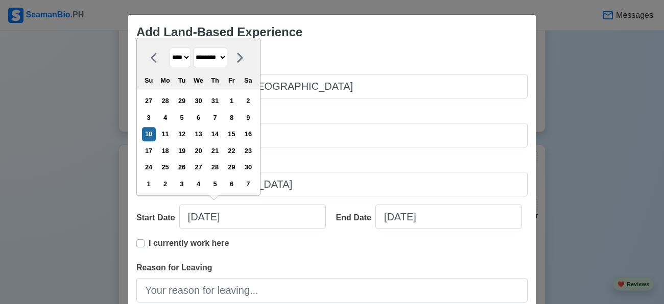
click at [301, 262] on div "I currently work here" at bounding box center [331, 249] width 391 height 25
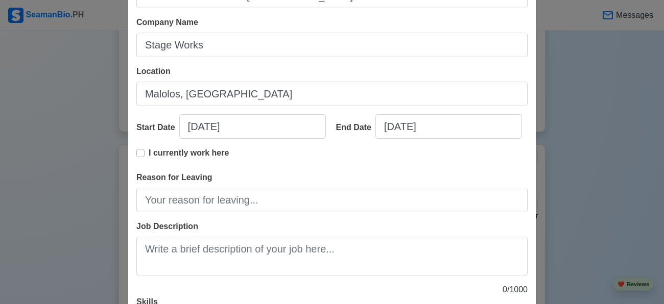
scroll to position [91, 0]
click at [375, 138] on input "[DATE]" at bounding box center [448, 126] width 147 height 25
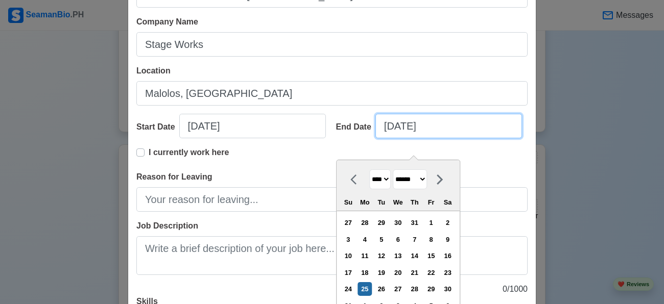
click at [375, 138] on input "[DATE]" at bounding box center [448, 126] width 147 height 25
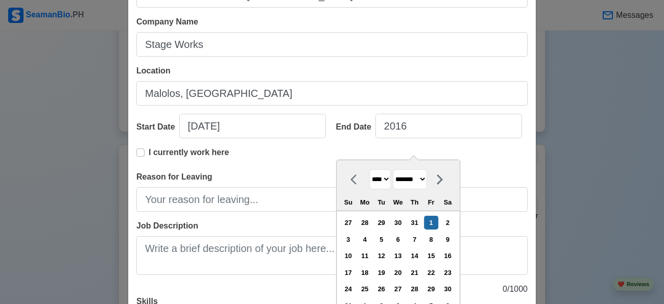
click at [491, 164] on div "I currently work here" at bounding box center [331, 159] width 391 height 25
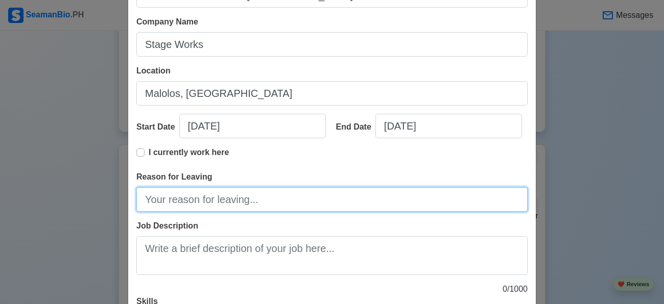
click at [181, 212] on input "Reason for Leaving" at bounding box center [331, 199] width 391 height 25
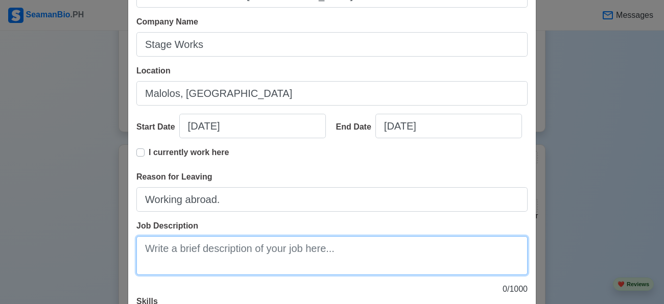
click at [239, 275] on textarea "Job Description" at bounding box center [331, 255] width 391 height 39
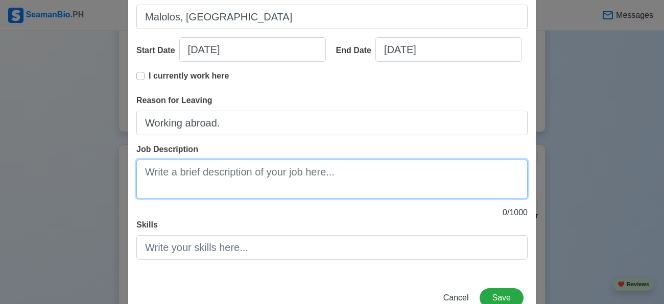
scroll to position [169, 0]
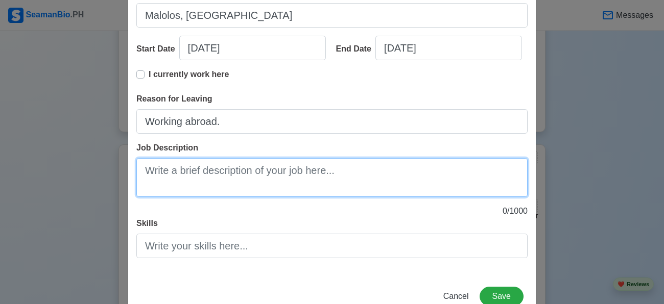
click at [202, 197] on textarea "Job Description" at bounding box center [331, 177] width 391 height 39
paste textarea "production assistant provides support to the crew in television, film, theatre,…"
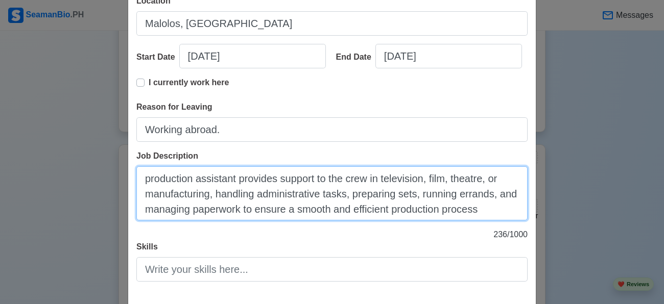
scroll to position [160, 0]
click at [429, 196] on textarea "production assistant provides support to the crew in television, film, theatre,…" at bounding box center [331, 194] width 391 height 54
click at [448, 194] on textarea "production assistant provides support to the crew in television, film, theatre,…" at bounding box center [331, 194] width 391 height 54
drag, startPoint x: 453, startPoint y: 196, endPoint x: 284, endPoint y: 195, distance: 169.0
click at [284, 195] on textarea "production assistant provides support to the crew in television, film, theatre,…" at bounding box center [331, 194] width 391 height 54
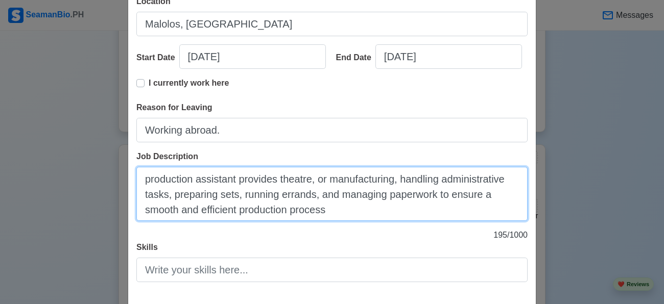
click at [145, 194] on textarea "production assistant provides theatre, or manufacturing, handling administrativ…" at bounding box center [331, 194] width 391 height 54
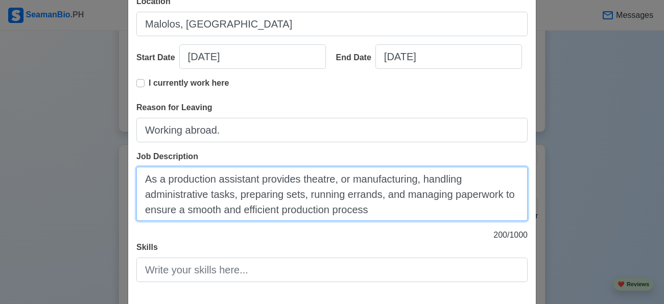
click at [261, 192] on textarea "As a production assistant provides theatre, or manufacturing, handling administ…" at bounding box center [331, 194] width 391 height 54
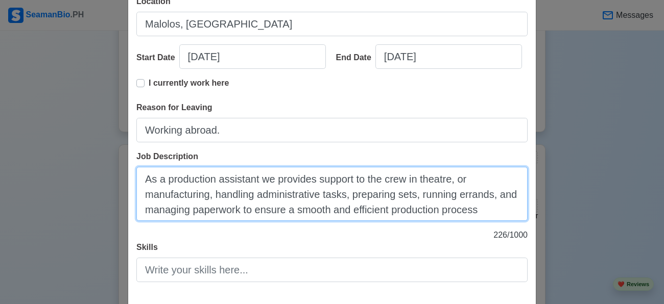
click at [324, 211] on textarea "As a production assistant we provides support to the crew in theatre, or manufa…" at bounding box center [331, 194] width 391 height 54
drag, startPoint x: 452, startPoint y: 195, endPoint x: 353, endPoint y: 210, distance: 99.7
click at [353, 210] on textarea "As a production assistant we provides support to the crew in theatre, or manufa…" at bounding box center [331, 194] width 391 height 54
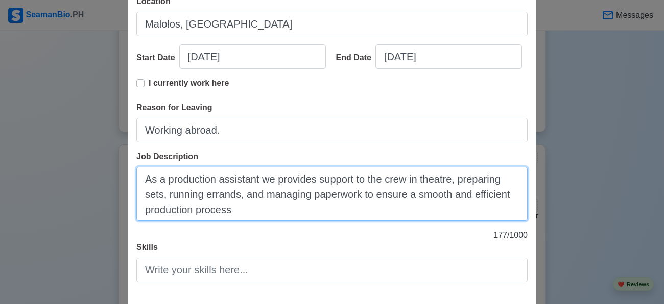
drag, startPoint x: 239, startPoint y: 211, endPoint x: 361, endPoint y: 211, distance: 121.5
click at [361, 211] on textarea "As a production assistant we provides support to the crew in theatre, preparing…" at bounding box center [331, 194] width 391 height 54
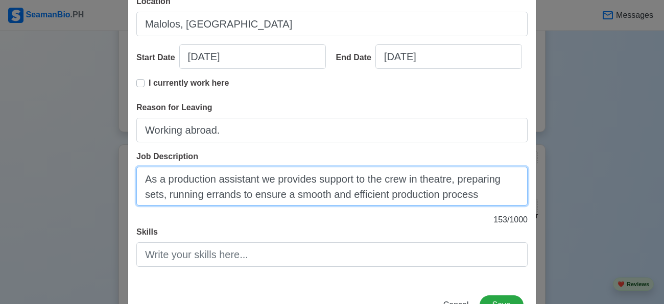
click at [484, 206] on textarea "As a production assistant we provides support to the crew in theatre, preparing…" at bounding box center [331, 186] width 391 height 39
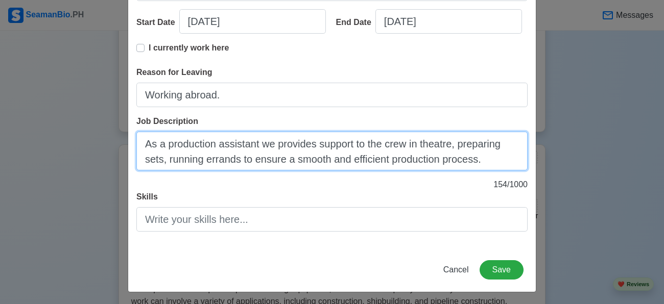
scroll to position [214, 0]
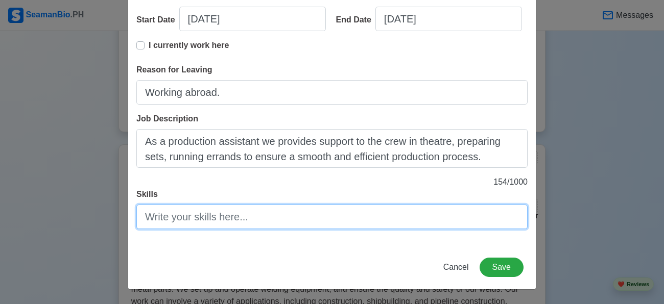
click at [213, 210] on input "Skills" at bounding box center [331, 217] width 391 height 25
paste input "Running errands to distributing and coordinating craft services. Doing metal fa…"
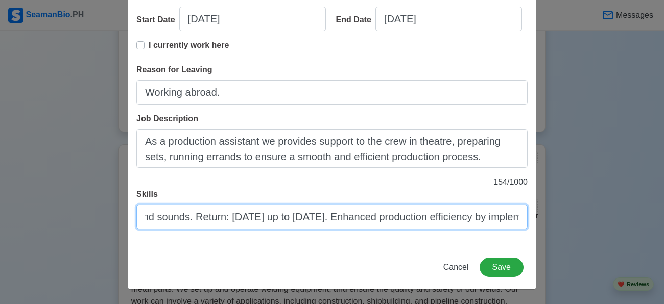
scroll to position [0, 728]
drag, startPoint x: 358, startPoint y: 216, endPoint x: 206, endPoint y: 215, distance: 152.7
click at [206, 215] on input "Running errands to distributing and coordinating craft services. Doing metal fa…" at bounding box center [331, 217] width 391 height 25
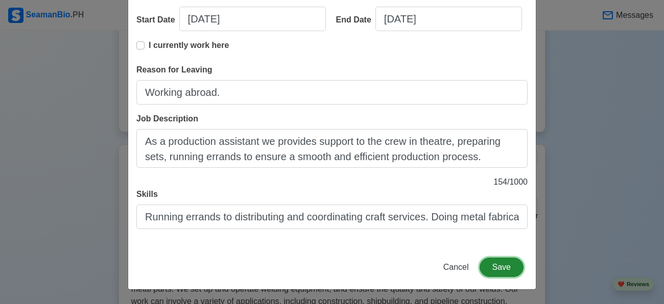
click at [498, 270] on button "Save" at bounding box center [501, 267] width 44 height 19
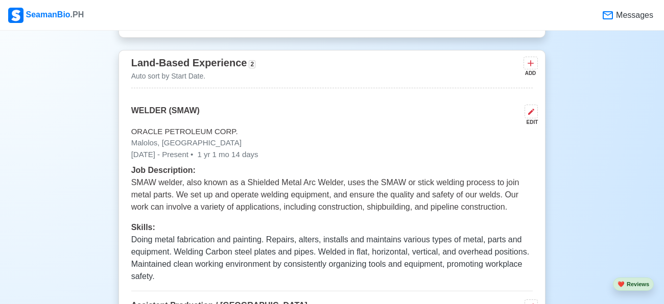
scroll to position [1945, 0]
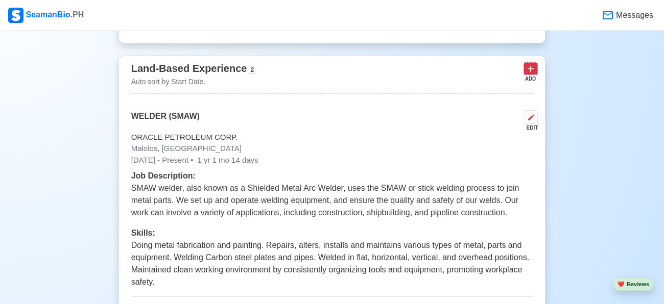
click at [526, 64] on icon at bounding box center [530, 69] width 10 height 10
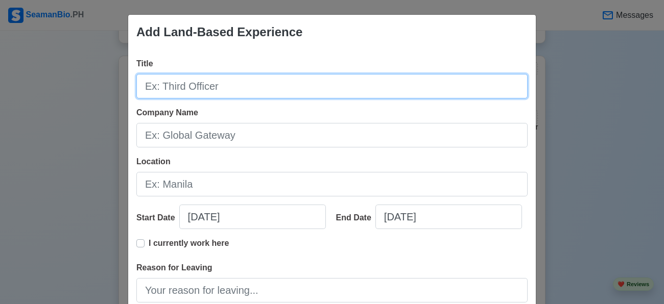
click at [252, 88] on input "Title" at bounding box center [331, 86] width 391 height 25
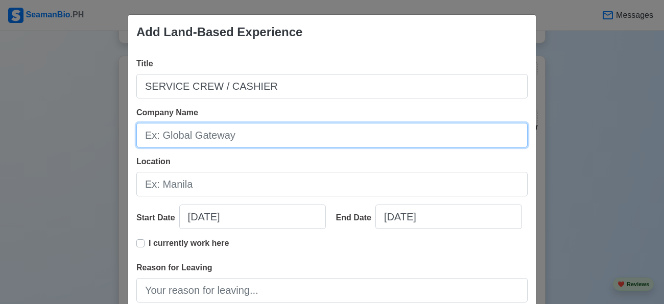
click at [187, 134] on input "Company Name" at bounding box center [331, 135] width 391 height 25
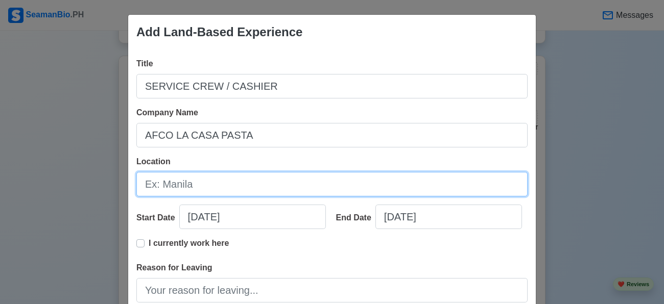
click at [166, 185] on input "Location" at bounding box center [331, 184] width 391 height 25
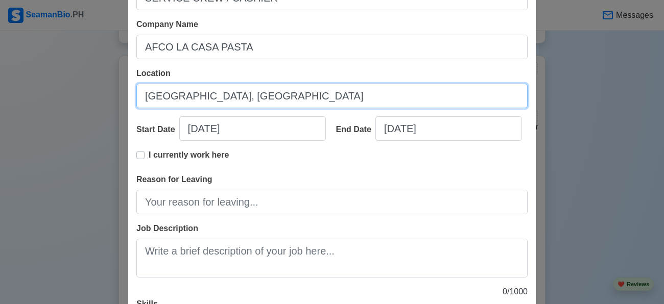
scroll to position [92, 0]
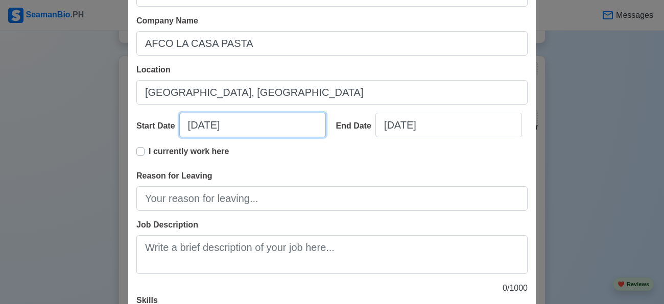
click at [179, 137] on input "[DATE]" at bounding box center [252, 125] width 147 height 25
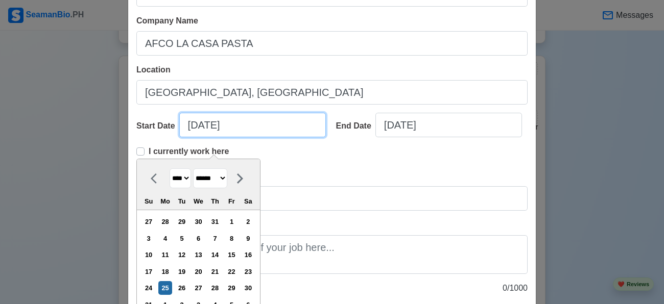
click at [179, 137] on input "[DATE]" at bounding box center [252, 125] width 147 height 25
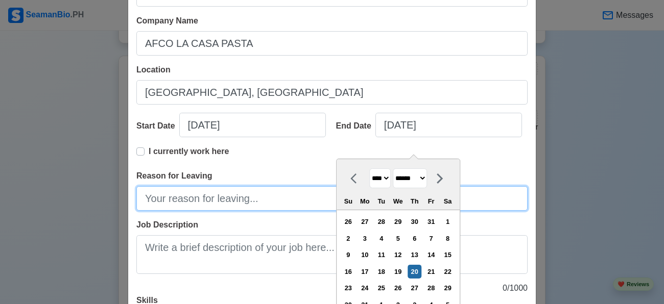
click at [176, 211] on input "Reason for Leaving" at bounding box center [331, 198] width 391 height 25
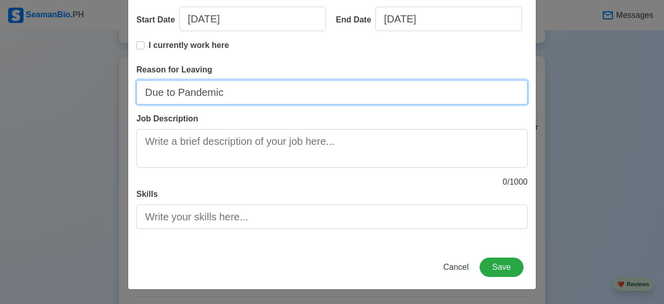
scroll to position [214, 0]
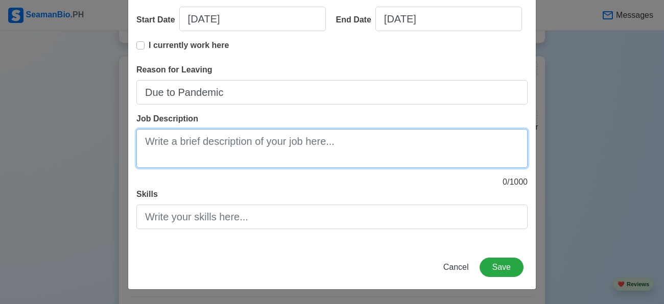
click at [228, 135] on textarea "Job Description" at bounding box center [331, 148] width 391 height 39
paste textarea "provides customer service, takes orders, prepares food and beverages, handles p…"
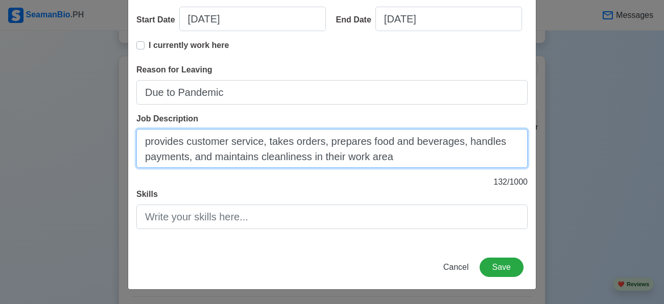
click at [144, 139] on textarea "provides customer service, takes orders, prepares food and beverages, handles p…" at bounding box center [331, 148] width 391 height 39
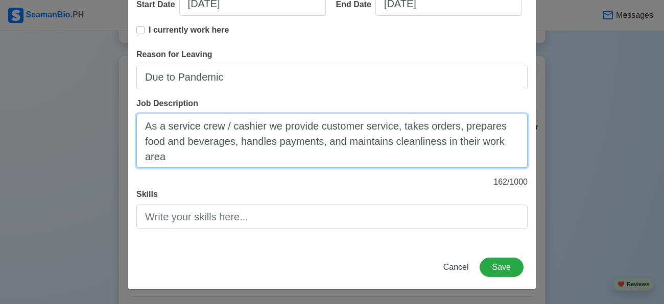
drag, startPoint x: 477, startPoint y: 156, endPoint x: 448, endPoint y: 155, distance: 29.1
click at [448, 155] on textarea "As a service crew / cashier we provide customer service, takes orders, prepares…" at bounding box center [331, 141] width 391 height 54
click at [373, 166] on textarea "As a service crew / cashier we provide customer service, takes orders, prepares…" at bounding box center [331, 141] width 391 height 54
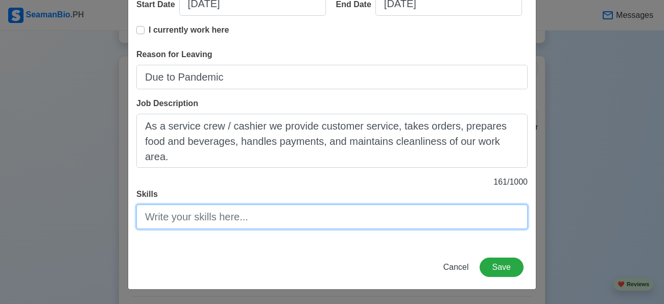
click at [333, 227] on input "Skills" at bounding box center [331, 217] width 391 height 25
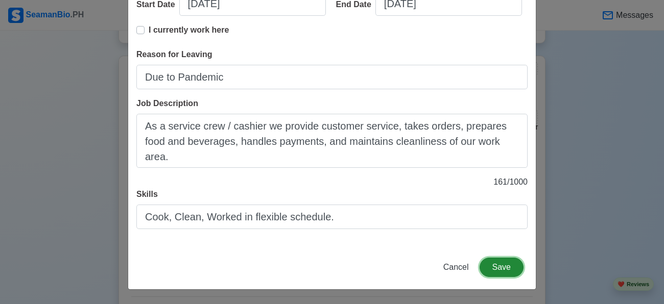
click at [491, 267] on button "Save" at bounding box center [501, 267] width 44 height 19
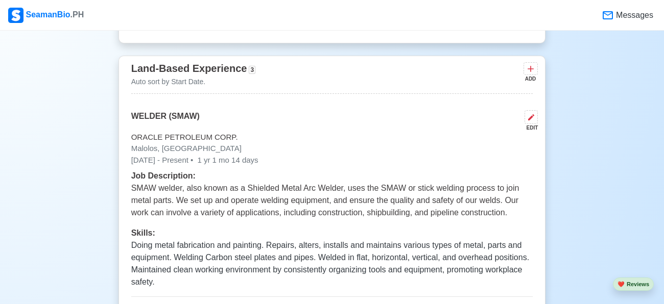
scroll to position [1961, 0]
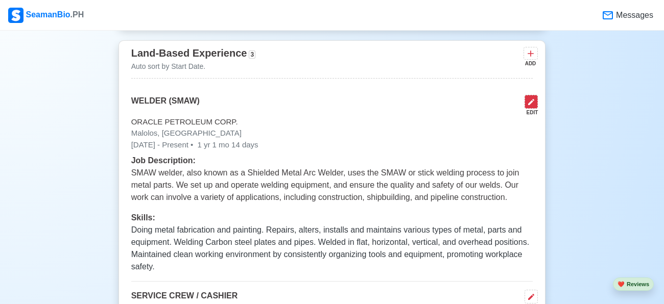
click at [528, 99] on icon at bounding box center [531, 102] width 8 height 8
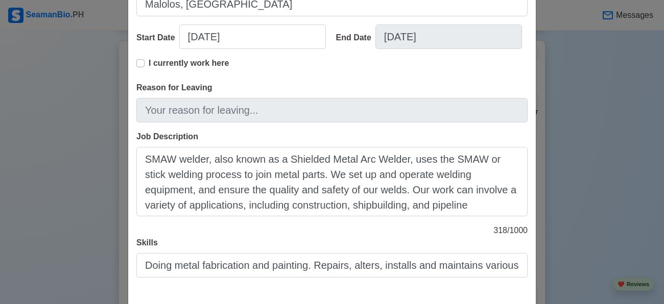
scroll to position [245, 0]
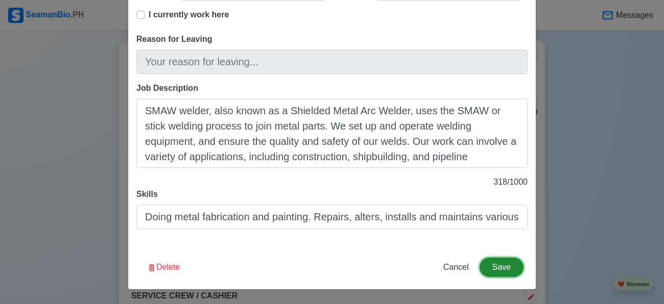
click at [512, 265] on button "Save" at bounding box center [501, 267] width 44 height 19
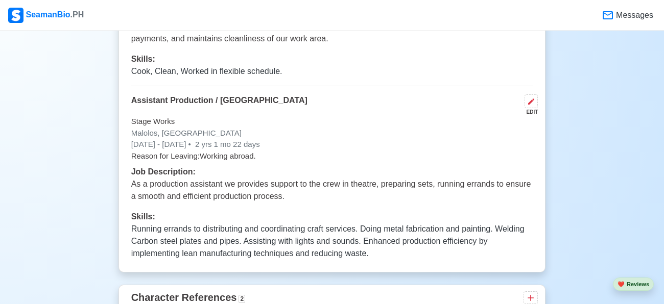
scroll to position [2314, 0]
click at [527, 99] on icon at bounding box center [531, 101] width 8 height 8
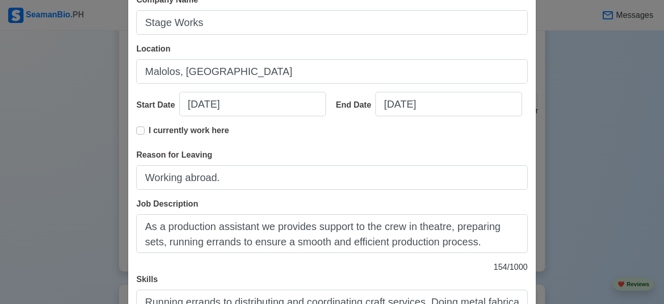
scroll to position [214, 0]
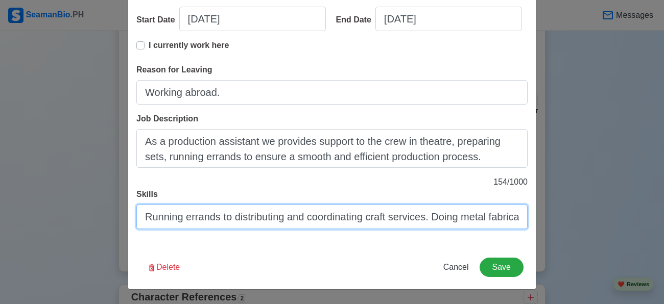
click at [379, 222] on input "Running errands to distributing and coordinating craft services. Doing metal fa…" at bounding box center [331, 217] width 391 height 25
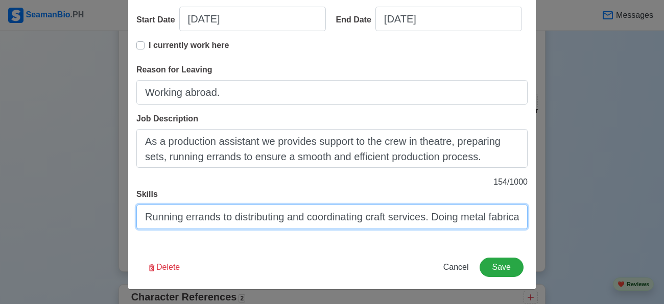
click at [379, 222] on input "Running errands to distributing and coordinating craft services. Doing metal fa…" at bounding box center [331, 217] width 391 height 25
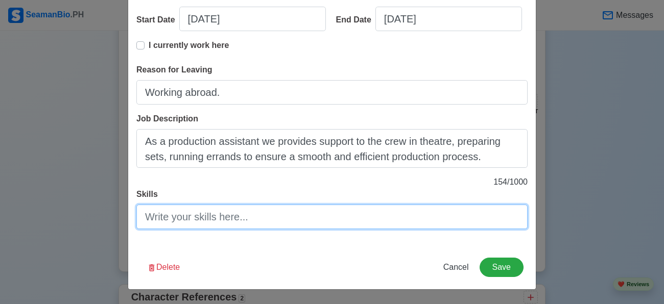
scroll to position [196, 0]
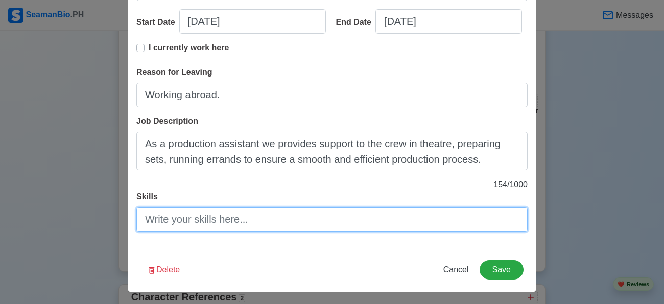
paste input "Structural welding Steel fabrication Arc welding Horizontal welding Tool repair…"
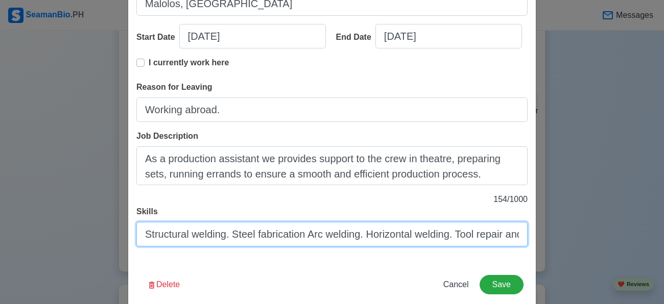
scroll to position [178, 0]
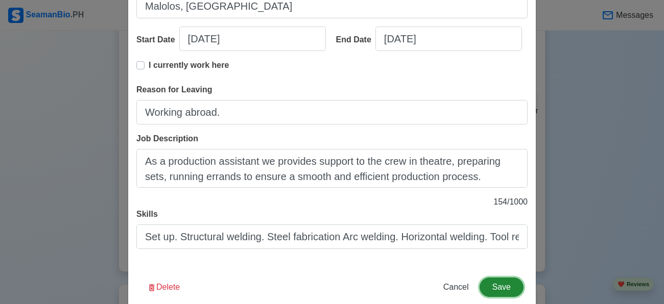
click at [496, 297] on button "Save" at bounding box center [501, 287] width 44 height 19
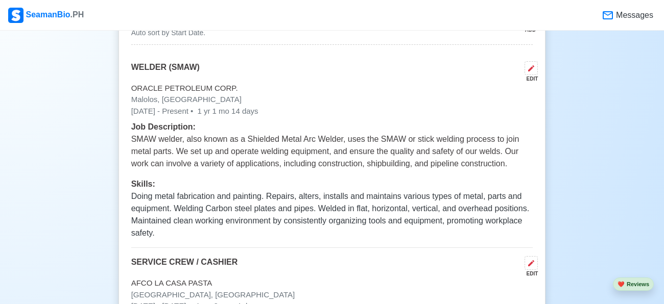
scroll to position [1992, 0]
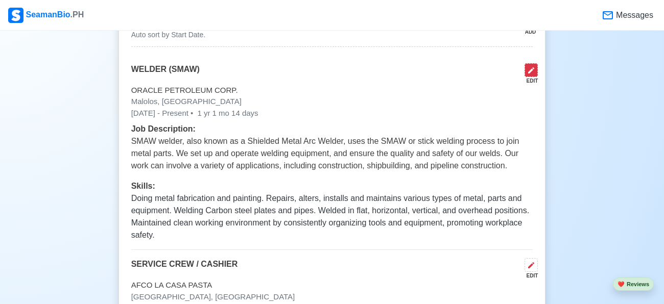
click at [528, 66] on icon at bounding box center [531, 70] width 8 height 8
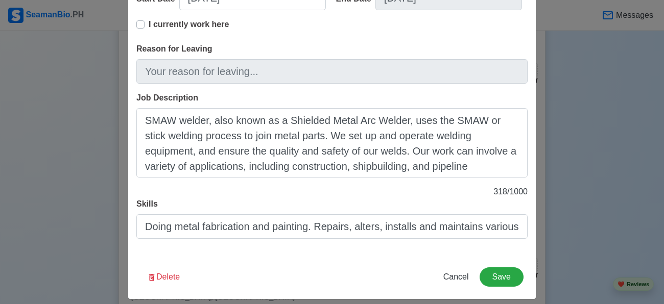
scroll to position [226, 0]
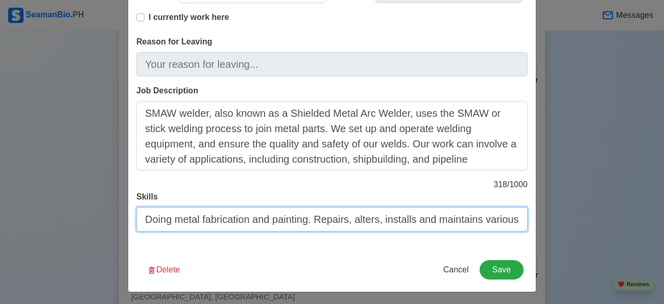
click at [216, 225] on input "Doing metal fabrication and painting. Repairs, alters, installs and maintains v…" at bounding box center [331, 219] width 391 height 25
click at [215, 230] on input "Doing metal fabrication and painting. Repairs, alters, installs and maintains v…" at bounding box center [331, 219] width 391 height 25
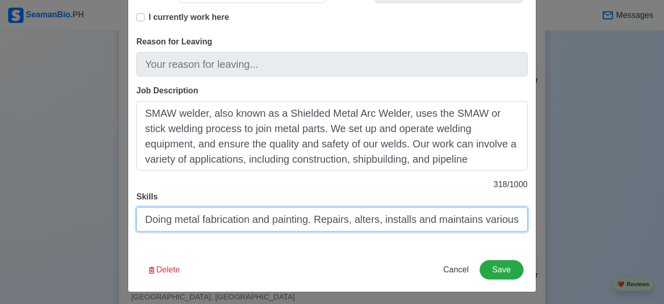
click at [215, 230] on input "Doing metal fabrication and painting. Repairs, alters, installs and maintains v…" at bounding box center [331, 219] width 391 height 25
paste input "Welding Attention to detail Stick welding Layout and fitting Shaping and cuttin…"
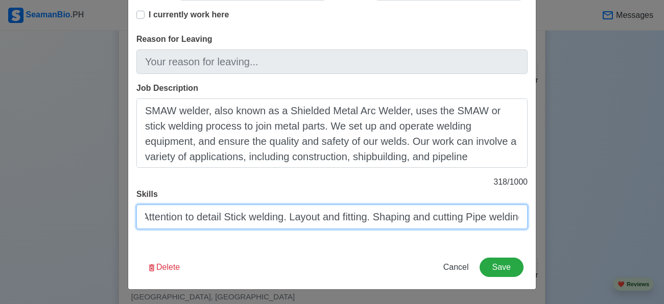
scroll to position [0, 0]
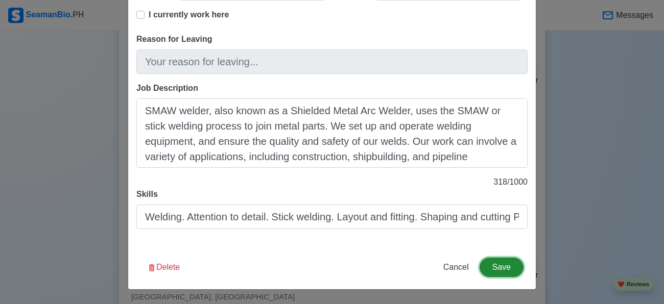
click at [505, 275] on button "Save" at bounding box center [501, 267] width 44 height 19
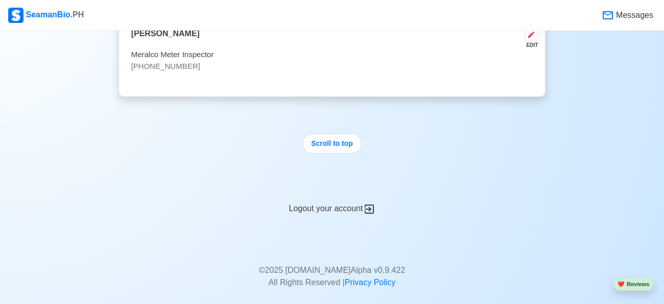
scroll to position [2641, 0]
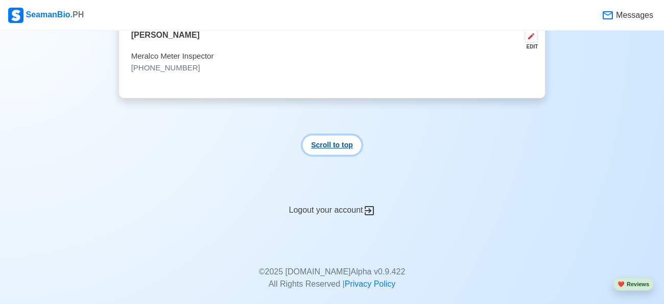
click at [340, 144] on button "Scroll to top" at bounding box center [331, 145] width 59 height 20
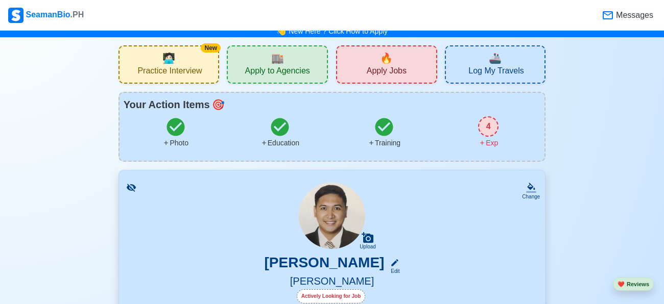
scroll to position [0, 0]
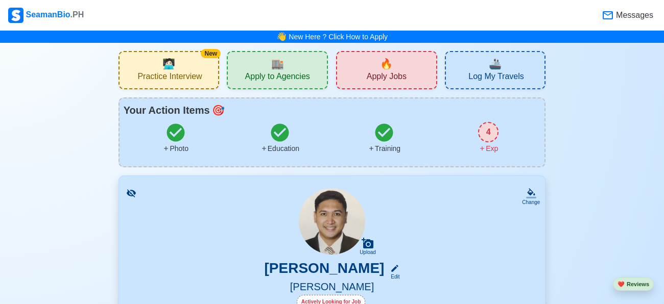
click at [484, 132] on div "4" at bounding box center [488, 132] width 20 height 20
click at [127, 193] on icon at bounding box center [131, 193] width 9 height 8
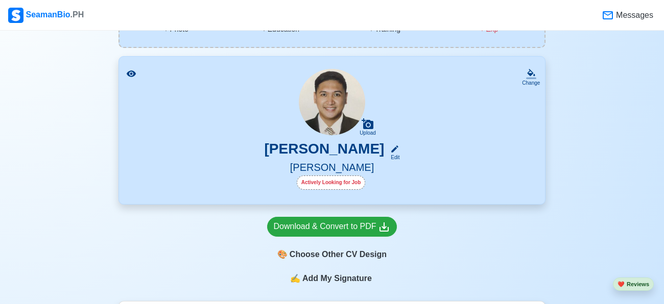
scroll to position [118, 0]
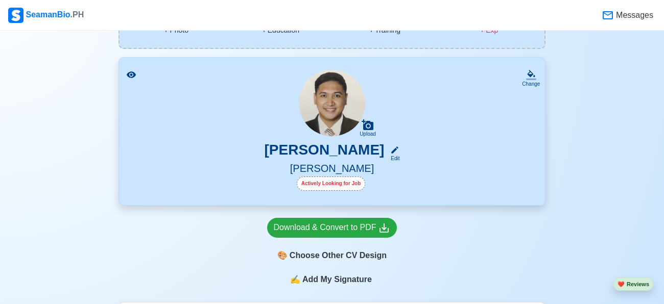
click at [130, 75] on icon at bounding box center [131, 74] width 9 height 7
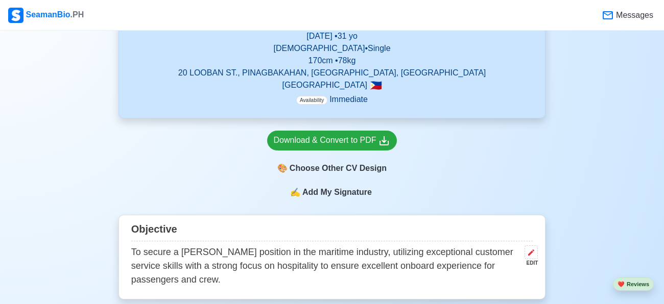
scroll to position [318, 0]
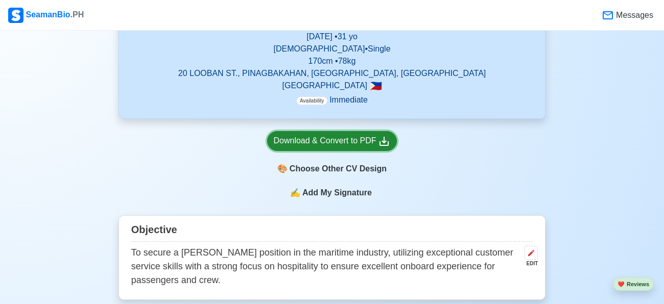
click at [315, 141] on div "Download & Convert to PDF" at bounding box center [332, 141] width 117 height 13
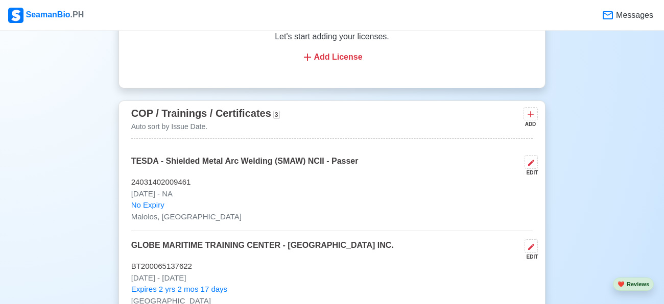
scroll to position [1442, 0]
click at [532, 159] on icon at bounding box center [531, 162] width 6 height 6
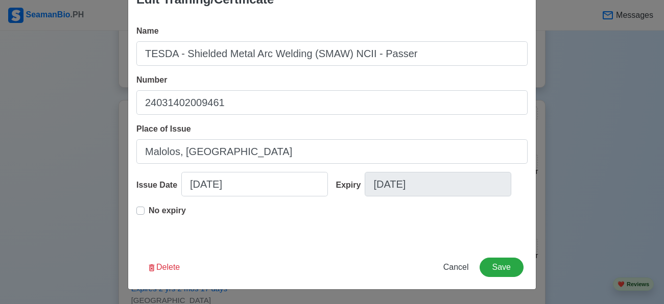
scroll to position [49, 0]
click at [505, 270] on button "Save" at bounding box center [501, 267] width 44 height 19
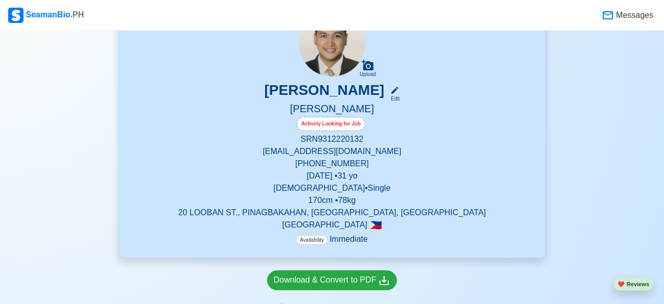
scroll to position [178, 0]
click at [396, 95] on div "Edit" at bounding box center [392, 99] width 13 height 8
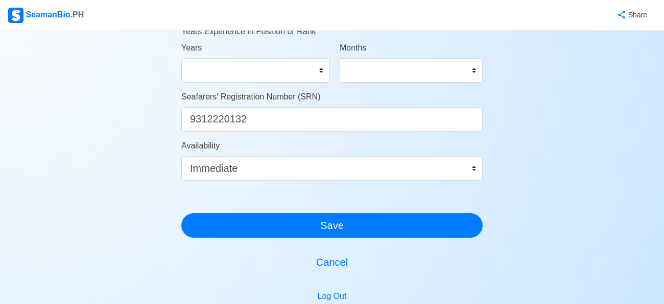
scroll to position [681, 0]
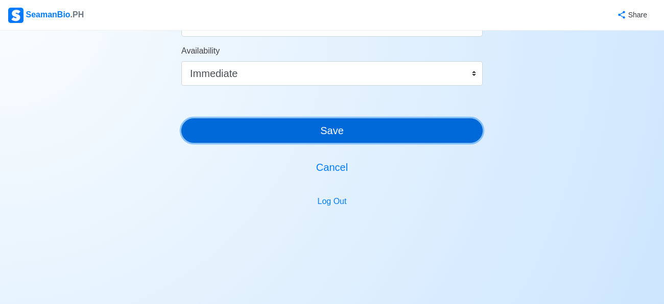
click at [366, 128] on button "Save" at bounding box center [331, 130] width 301 height 25
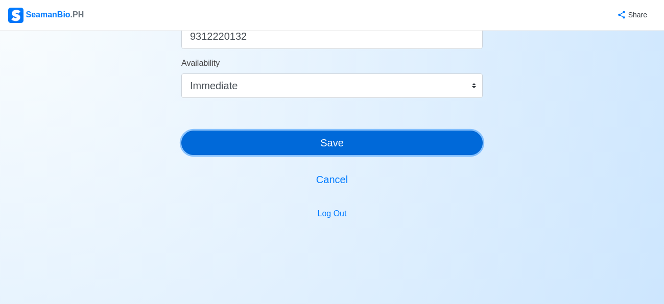
scroll to position [693, 0]
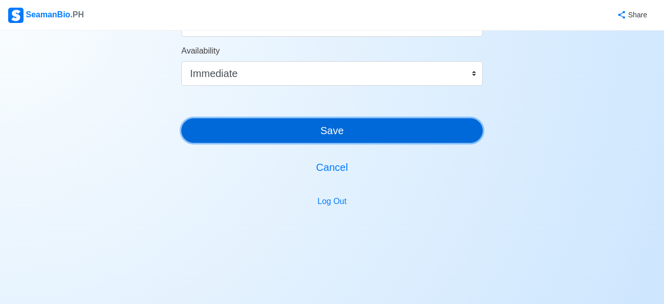
click at [366, 128] on button "Save" at bounding box center [331, 130] width 301 height 25
click at [334, 139] on button "Save" at bounding box center [331, 130] width 301 height 25
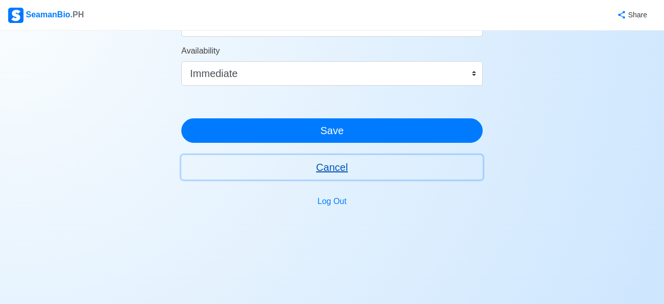
click at [332, 163] on button "Cancel" at bounding box center [331, 167] width 301 height 25
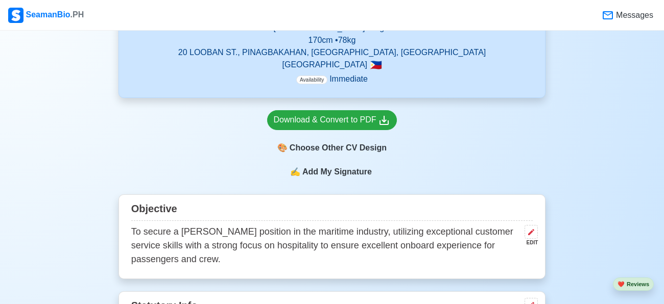
scroll to position [340, 0]
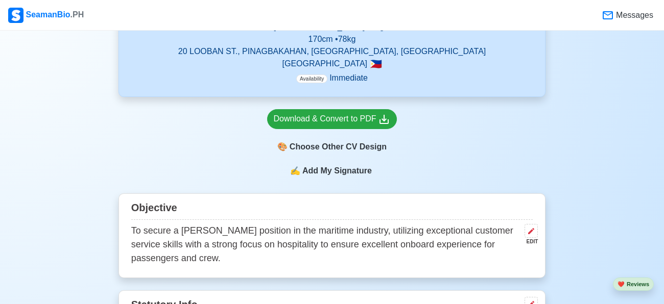
click at [330, 166] on span "Add My Signature" at bounding box center [337, 171] width 74 height 12
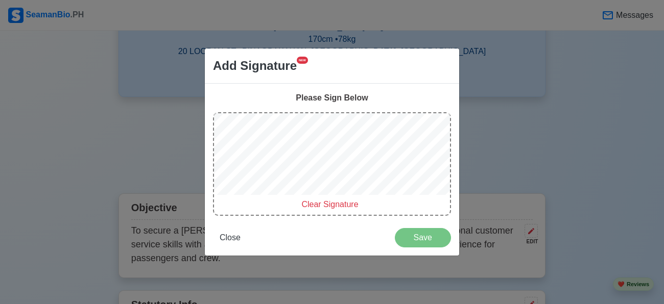
click at [320, 206] on span "Clear Signature" at bounding box center [329, 204] width 57 height 9
click at [334, 202] on span "Clear Signature" at bounding box center [329, 204] width 57 height 9
click at [232, 239] on span "Close" at bounding box center [230, 237] width 21 height 9
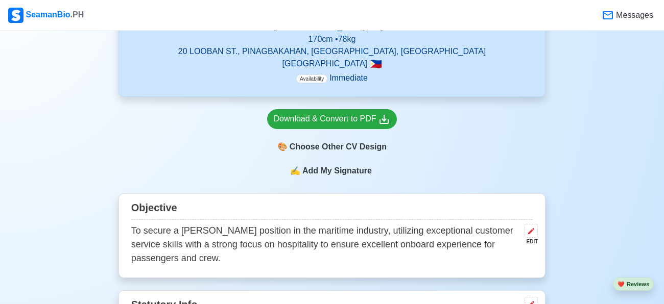
click at [317, 170] on span "Add My Signature" at bounding box center [337, 171] width 74 height 12
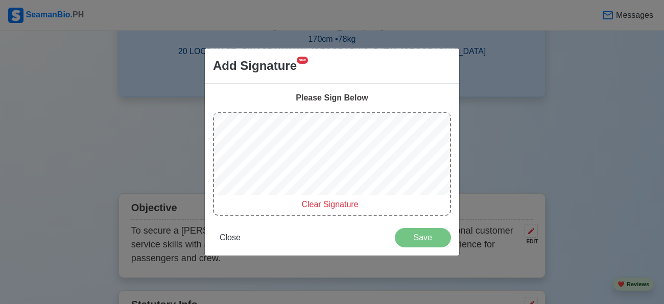
click at [324, 207] on span "Clear Signature" at bounding box center [329, 204] width 57 height 9
click at [341, 96] on div "Please Sign Below" at bounding box center [332, 98] width 238 height 12
click at [232, 236] on span "Close" at bounding box center [230, 237] width 21 height 9
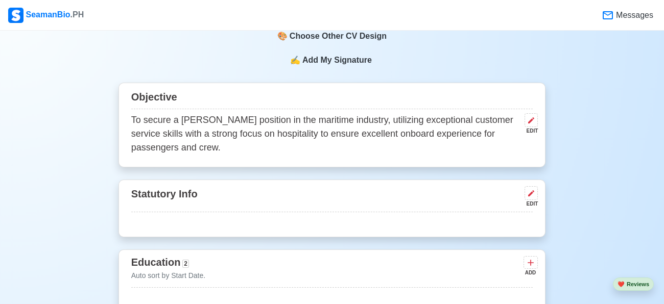
scroll to position [485, 0]
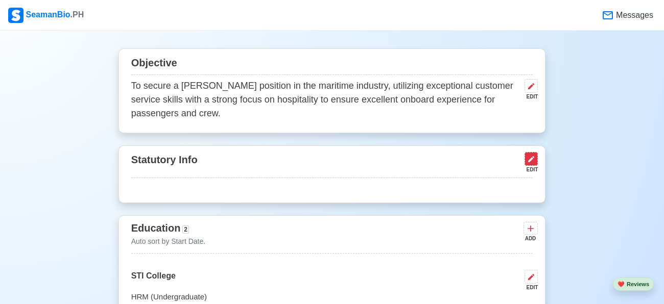
click at [532, 159] on icon at bounding box center [531, 159] width 8 height 8
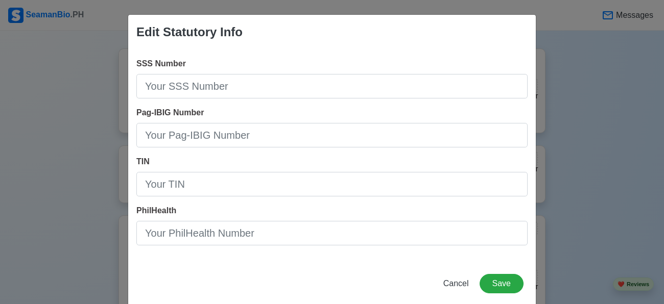
click at [292, 72] on div "SSS Number" at bounding box center [331, 78] width 391 height 41
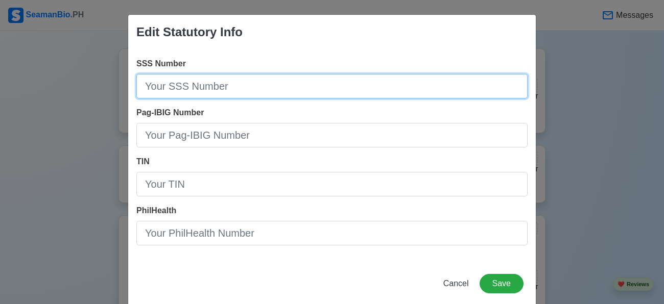
click at [287, 76] on input "SSS Number" at bounding box center [331, 86] width 391 height 25
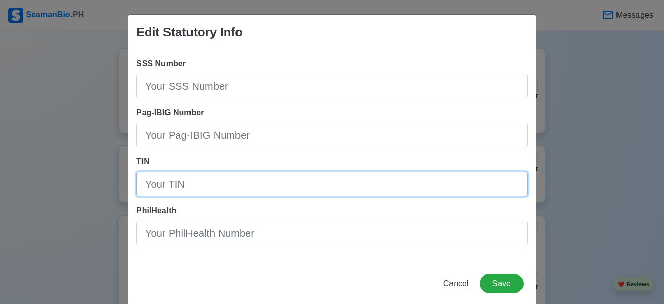
click at [215, 183] on input "TIN" at bounding box center [331, 184] width 391 height 25
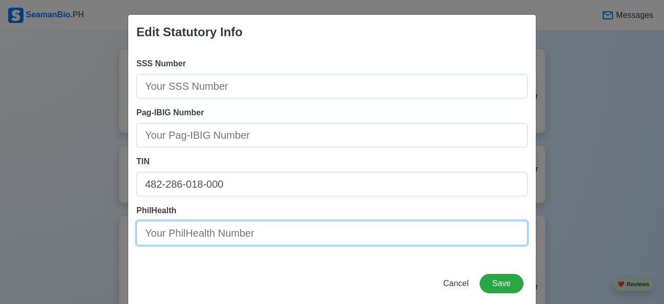
click at [166, 235] on input "PhilHealth" at bounding box center [331, 233] width 391 height 25
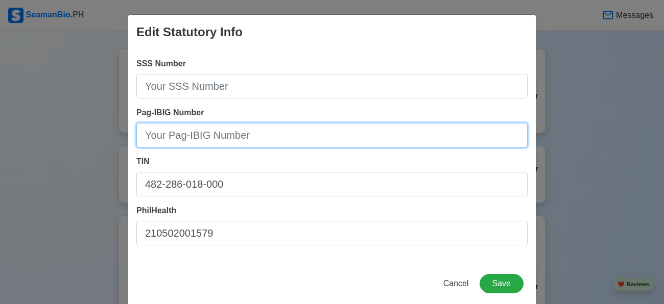
click at [195, 139] on input "Pag-IBIG Number" at bounding box center [331, 135] width 391 height 25
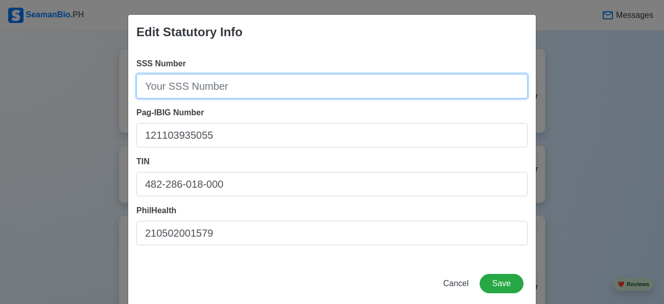
click at [230, 83] on input "SSS Number" at bounding box center [331, 86] width 391 height 25
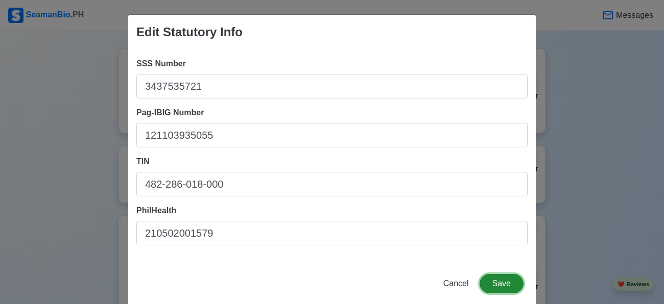
click at [494, 288] on button "Save" at bounding box center [501, 283] width 44 height 19
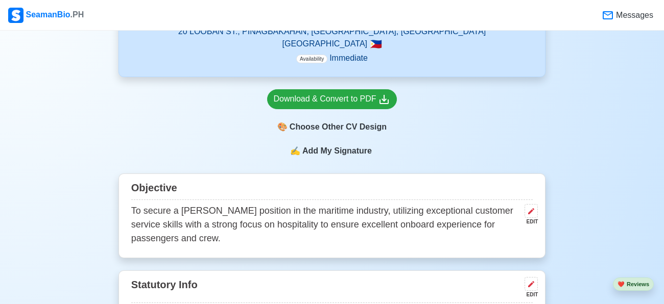
scroll to position [358, 0]
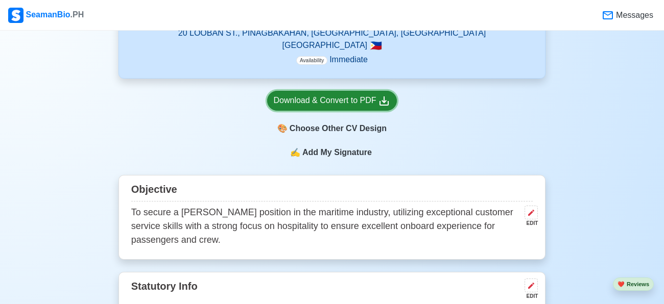
click at [339, 96] on div "Download & Convert to PDF" at bounding box center [332, 100] width 117 height 13
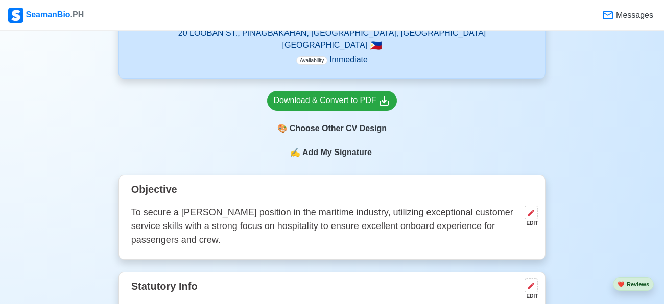
click at [346, 148] on span "Add My Signature" at bounding box center [337, 153] width 74 height 12
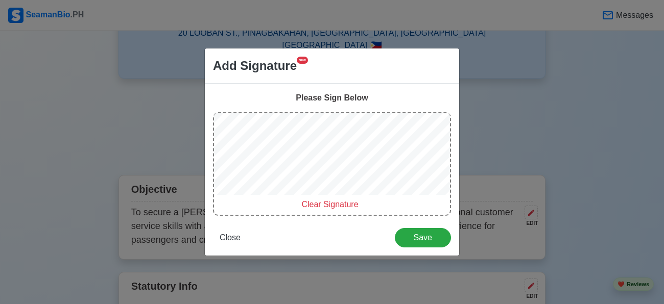
click at [288, 72] on span "Add Signature" at bounding box center [255, 66] width 84 height 18
click at [298, 58] on span "NEW" at bounding box center [302, 60] width 11 height 7
click at [227, 239] on span "Close" at bounding box center [230, 237] width 21 height 9
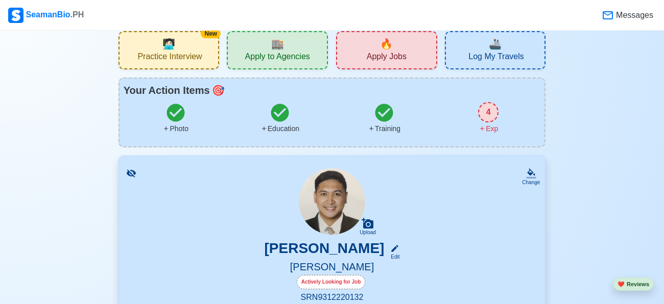
scroll to position [0, 0]
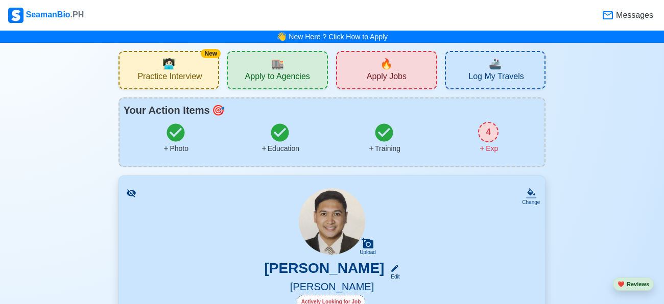
click at [307, 78] on span "Apply to Agencies" at bounding box center [277, 77] width 65 height 13
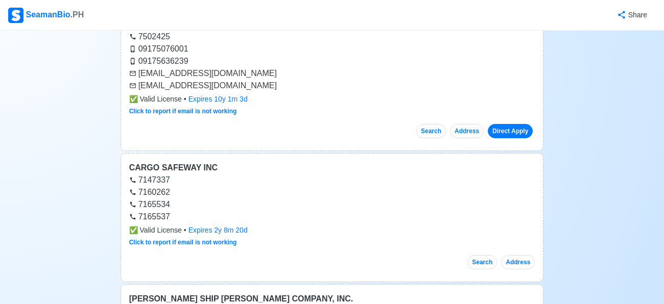
scroll to position [526, 0]
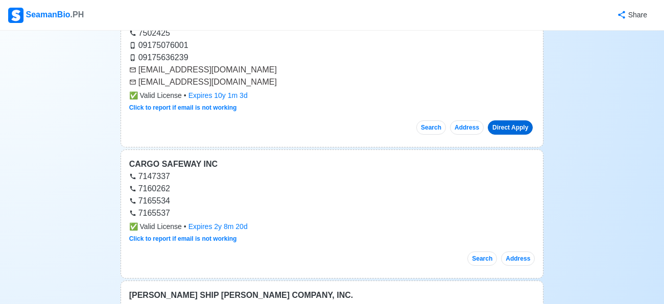
click at [511, 128] on link "Direct Apply" at bounding box center [510, 127] width 45 height 14
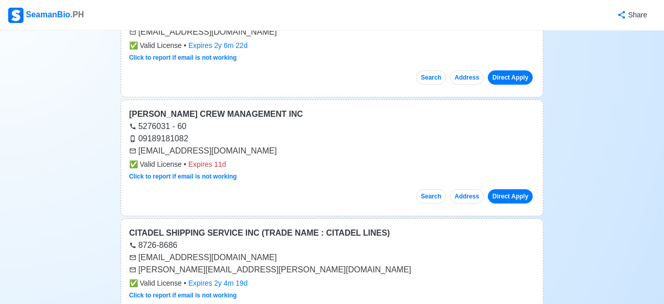
scroll to position [1096, 0]
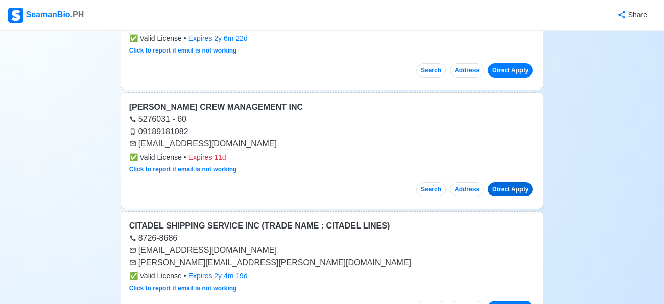
click at [504, 185] on link "Direct Apply" at bounding box center [510, 189] width 45 height 14
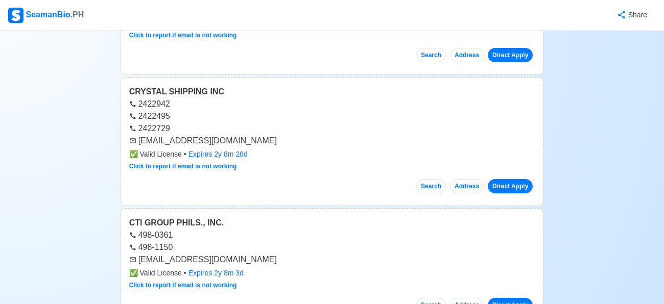
scroll to position [2515, 0]
click at [516, 179] on link "Direct Apply" at bounding box center [510, 186] width 45 height 14
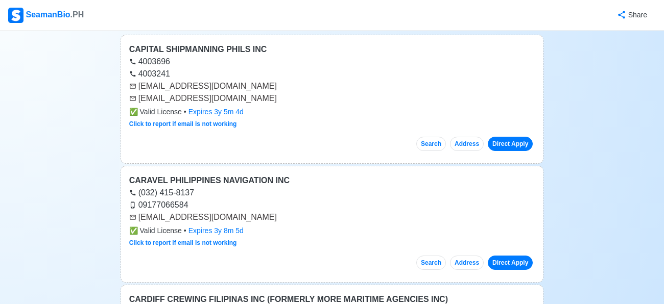
scroll to position [0, 0]
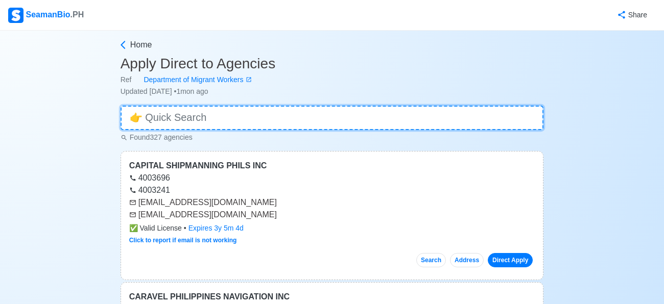
click at [199, 122] on input at bounding box center [331, 118] width 423 height 25
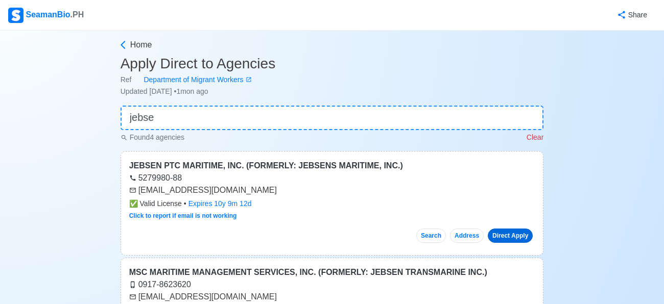
click at [515, 235] on link "Direct Apply" at bounding box center [510, 236] width 45 height 14
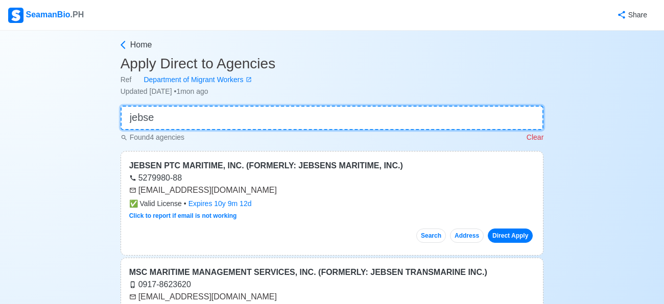
click at [172, 118] on input "jebse" at bounding box center [331, 118] width 423 height 25
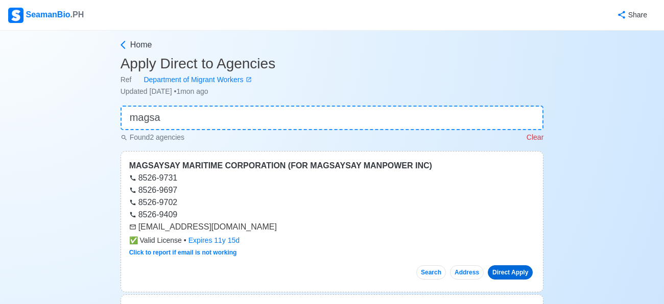
click at [517, 271] on link "Direct Apply" at bounding box center [510, 272] width 45 height 14
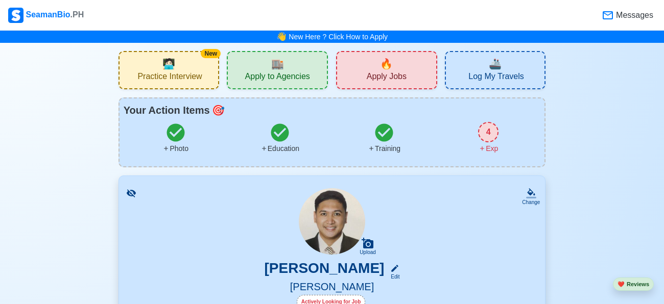
click at [417, 76] on div "🔥 Apply Jobs" at bounding box center [386, 70] width 101 height 38
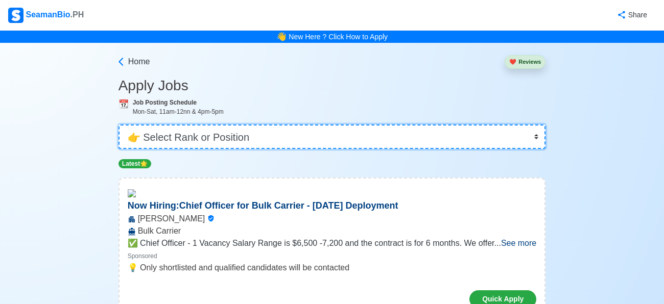
click at [357, 133] on select "👉 Select Rank or Position Master Chief Officer 2nd Officer 3rd Officer Junior O…" at bounding box center [331, 137] width 427 height 25
click at [118, 125] on select "👉 Select Rank or Position Master Chief Officer 2nd Officer 3rd Officer Junior O…" at bounding box center [331, 137] width 427 height 25
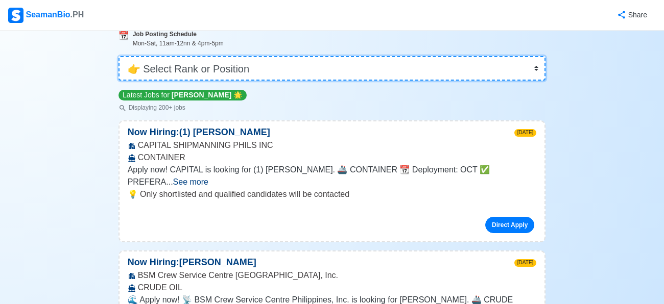
scroll to position [74, 0]
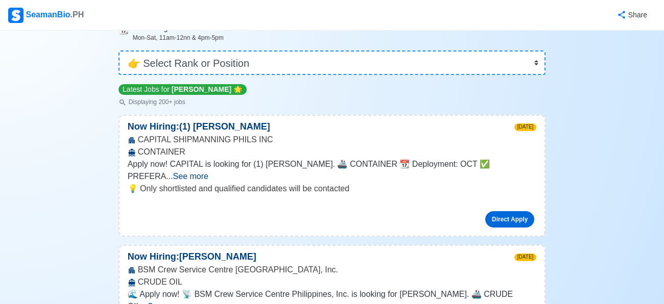
click at [510, 211] on link "Direct Apply" at bounding box center [509, 219] width 49 height 16
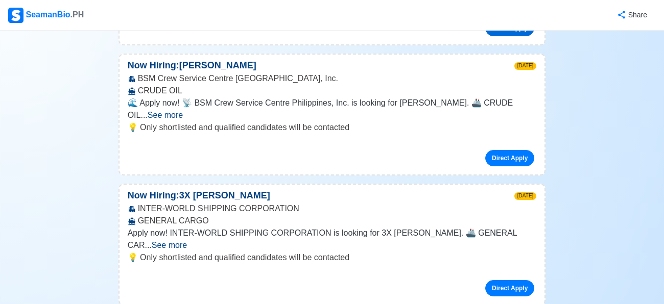
scroll to position [266, 0]
click at [497, 150] on link "Direct Apply" at bounding box center [509, 158] width 49 height 16
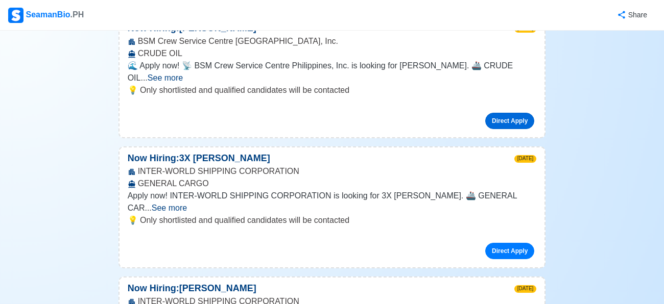
scroll to position [303, 0]
click at [509, 243] on link "Direct Apply" at bounding box center [509, 251] width 49 height 16
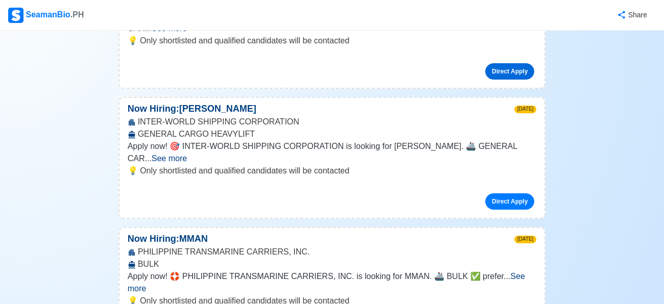
scroll to position [498, 0]
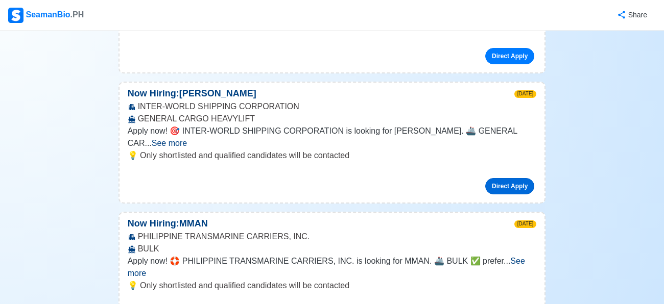
click at [514, 178] on link "Direct Apply" at bounding box center [509, 186] width 49 height 16
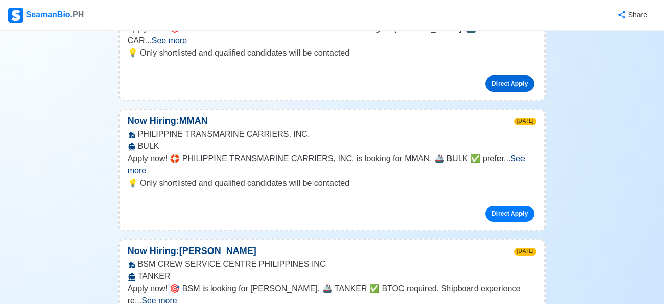
scroll to position [602, 0]
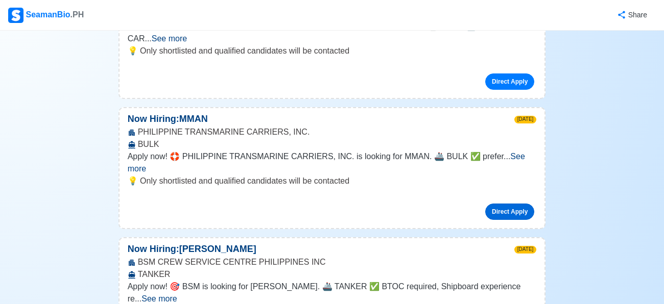
click at [510, 204] on link "Direct Apply" at bounding box center [509, 212] width 49 height 16
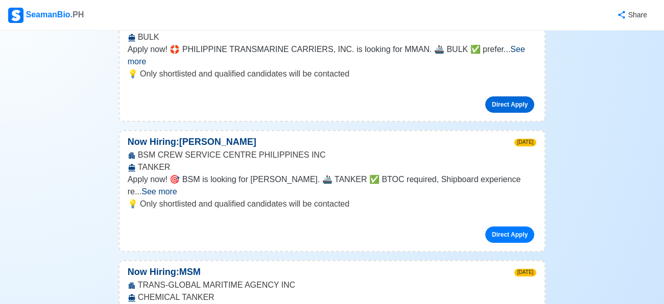
scroll to position [712, 0]
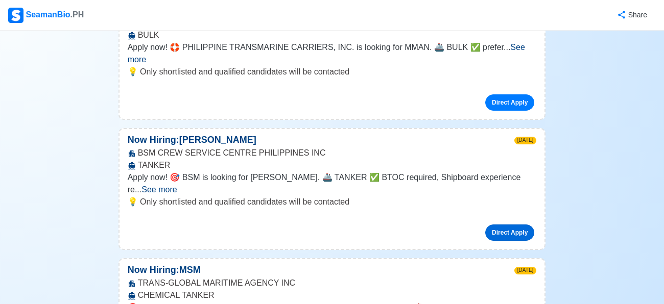
click at [523, 225] on link "Direct Apply" at bounding box center [509, 233] width 49 height 16
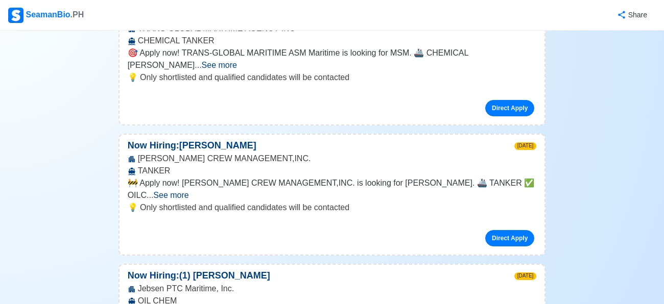
scroll to position [967, 0]
click at [497, 230] on link "Direct Apply" at bounding box center [509, 238] width 49 height 16
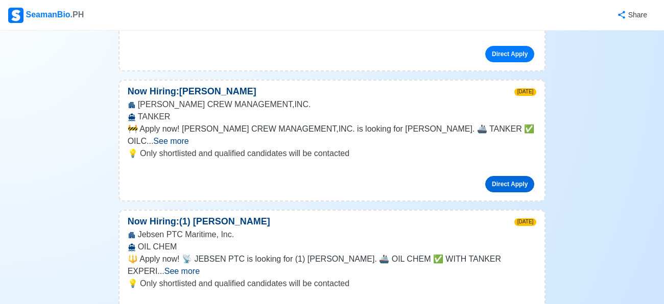
scroll to position [1028, 0]
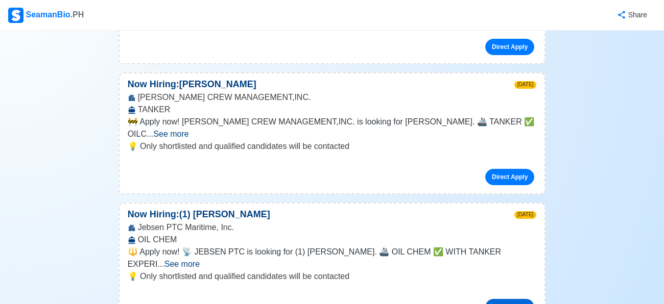
click at [498, 299] on link "Direct Apply" at bounding box center [509, 307] width 49 height 16
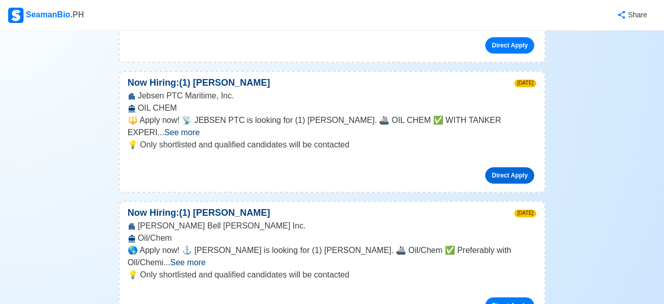
scroll to position [1163, 0]
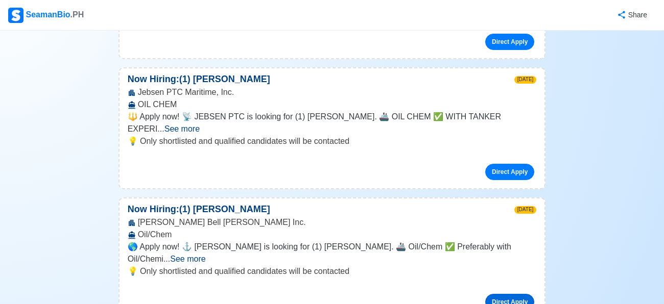
click at [522, 294] on link "Direct Apply" at bounding box center [509, 302] width 49 height 16
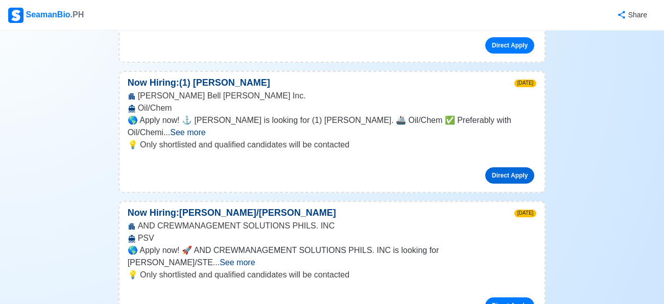
scroll to position [1295, 0]
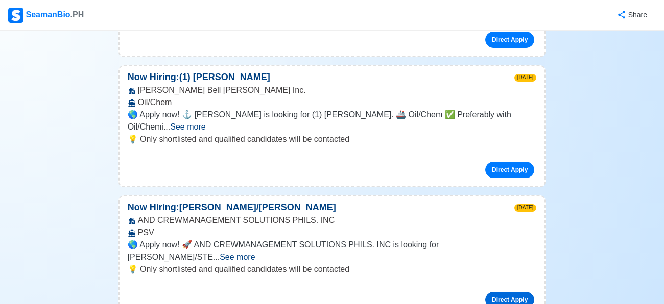
click at [509, 292] on link "Direct Apply" at bounding box center [509, 300] width 49 height 16
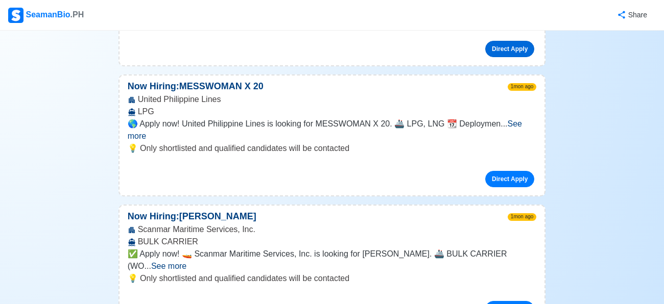
scroll to position [1549, 0]
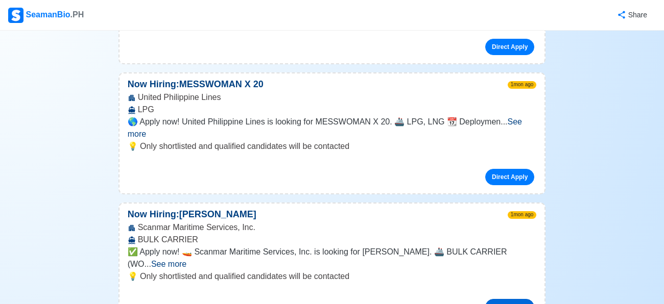
click at [499, 299] on link "Direct Apply" at bounding box center [509, 307] width 49 height 16
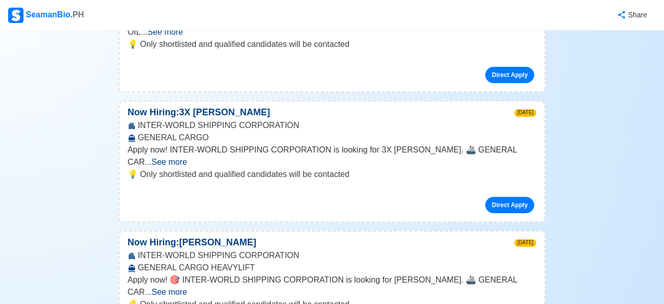
scroll to position [0, 0]
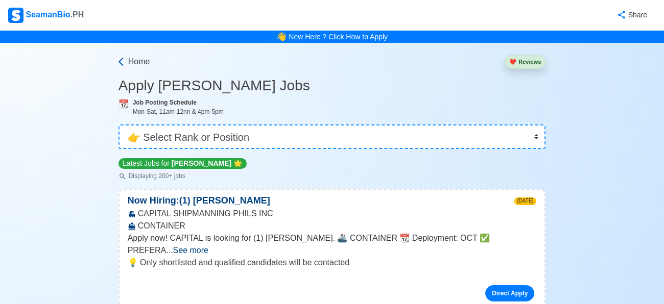
click at [124, 61] on icon at bounding box center [121, 62] width 10 height 10
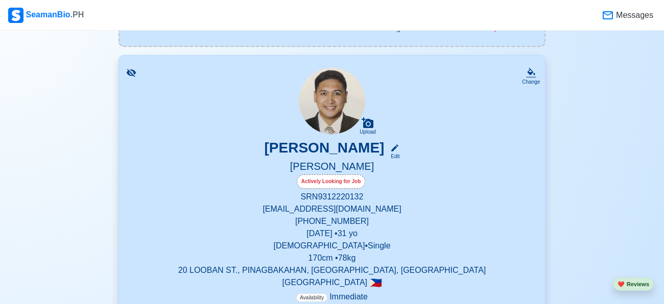
scroll to position [117, 0]
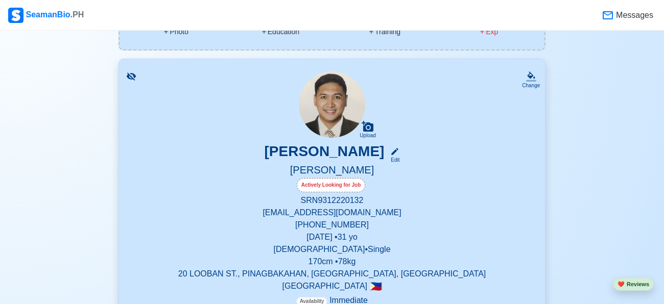
click at [405, 154] on div "[PERSON_NAME] Edit" at bounding box center [332, 153] width 402 height 21
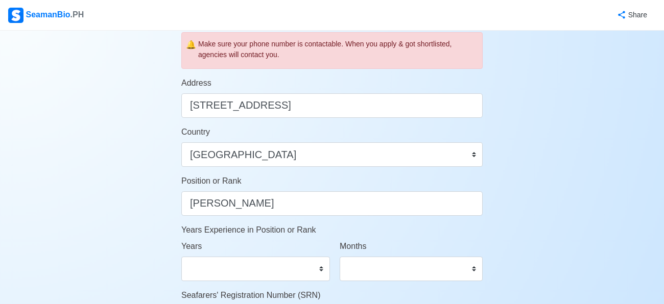
scroll to position [388, 0]
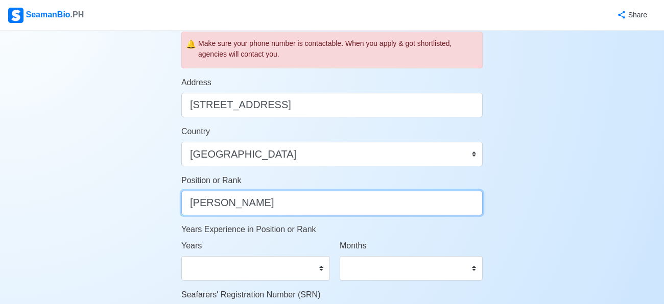
click at [339, 197] on input "[PERSON_NAME]" at bounding box center [331, 203] width 301 height 25
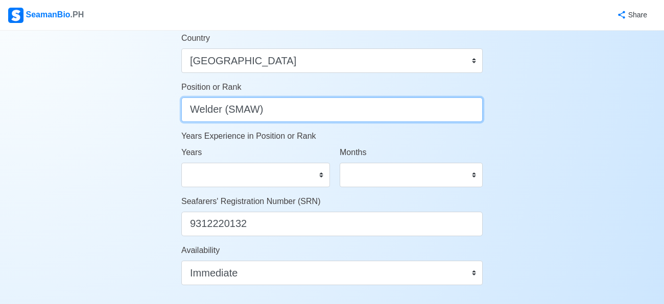
scroll to position [482, 0]
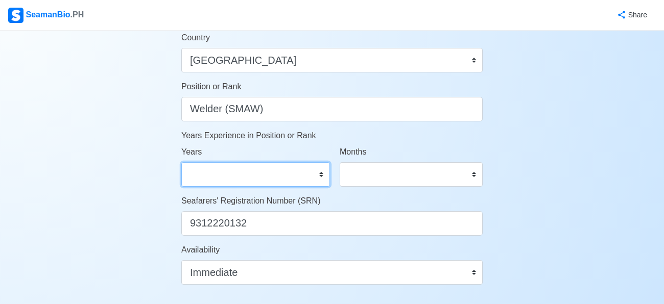
click at [293, 178] on select "0 1 2 3 4 5 6 7 8 9 10 11 12 13 14 15 16 17 18 19 20 21 22 23 24 25 26 27 28 29…" at bounding box center [255, 174] width 149 height 25
click at [181, 162] on select "0 1 2 3 4 5 6 7 8 9 10 11 12 13 14 15 16 17 18 19 20 21 22 23 24 25 26 27 28 29…" at bounding box center [255, 174] width 149 height 25
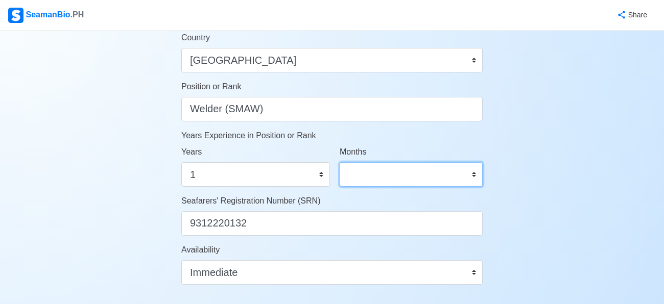
click at [359, 177] on select "0 1 2 3 4 5 6 7 8 9 10 11" at bounding box center [411, 174] width 143 height 25
click at [340, 162] on select "0 1 2 3 4 5 6 7 8 9 10 11" at bounding box center [411, 174] width 143 height 25
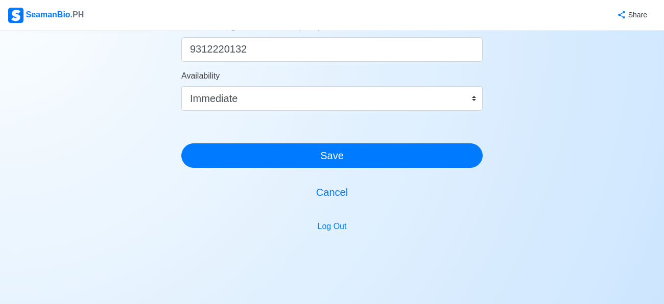
scroll to position [681, 0]
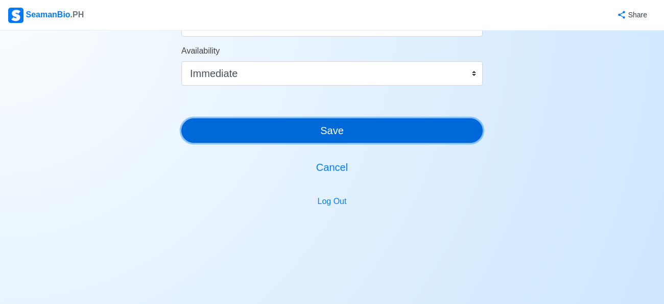
click at [345, 135] on button "Save" at bounding box center [331, 130] width 301 height 25
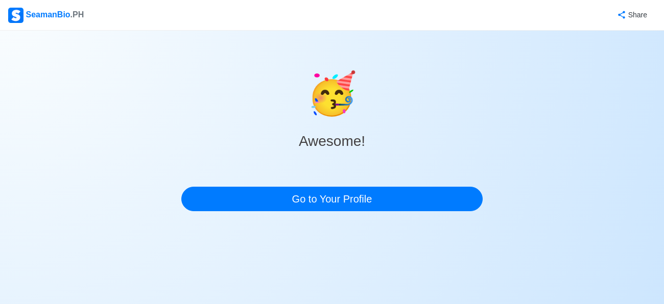
scroll to position [0, 0]
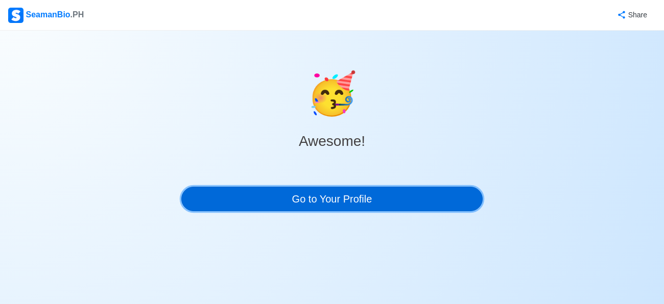
click at [338, 203] on link "Go to Your Profile" at bounding box center [331, 199] width 301 height 25
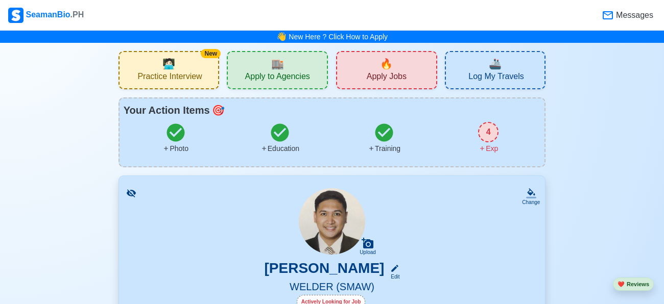
click at [405, 71] on span "Apply Jobs" at bounding box center [387, 77] width 40 height 13
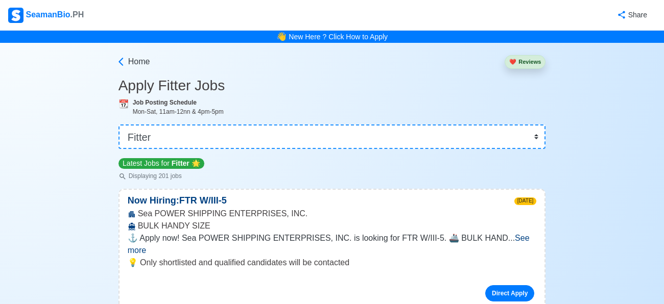
scroll to position [8, 0]
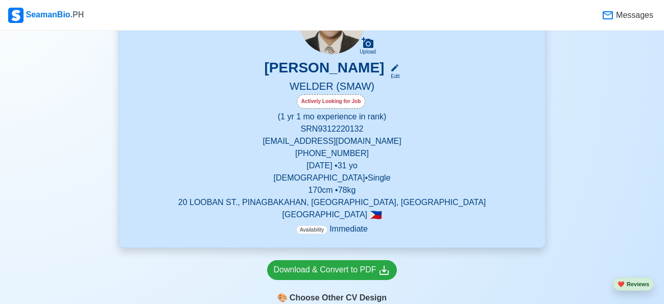
scroll to position [210, 0]
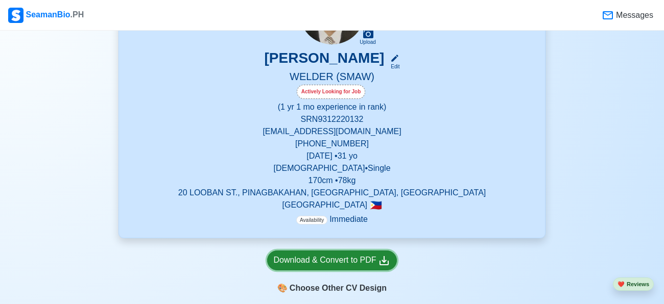
click at [351, 261] on div "Download & Convert to PDF" at bounding box center [332, 260] width 117 height 13
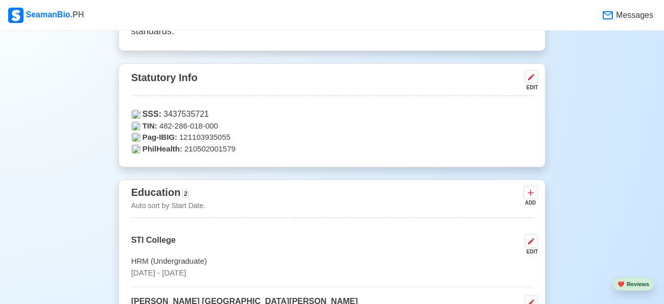
scroll to position [0, 0]
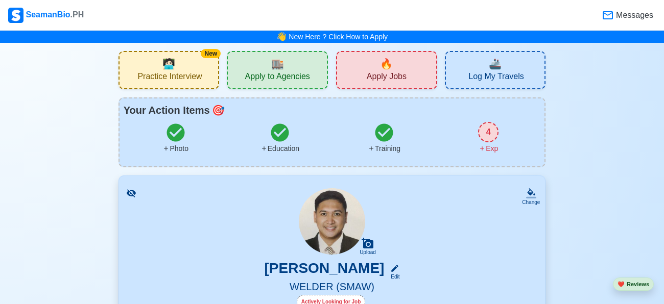
click at [397, 77] on span "Apply Jobs" at bounding box center [387, 77] width 40 height 13
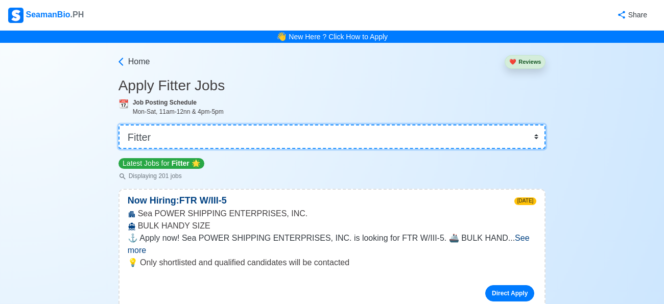
click at [172, 136] on select "👉 Select Rank or Position Master Chief Officer 2nd Officer 3rd Officer Junior O…" at bounding box center [331, 137] width 427 height 25
click at [118, 125] on select "👉 Select Rank or Position Master Chief Officer 2nd Officer 3rd Officer Junior O…" at bounding box center [331, 137] width 427 height 25
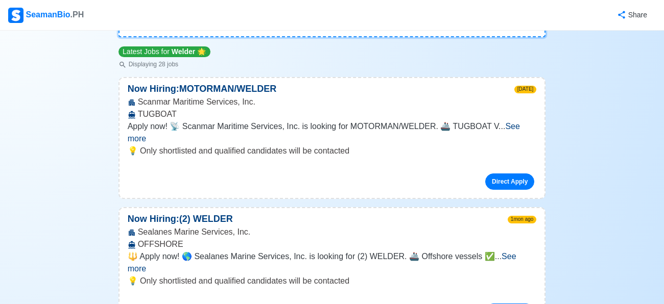
scroll to position [111, 0]
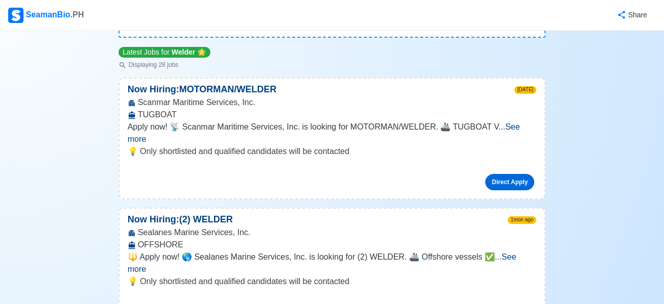
click at [518, 174] on link "Direct Apply" at bounding box center [509, 182] width 49 height 16
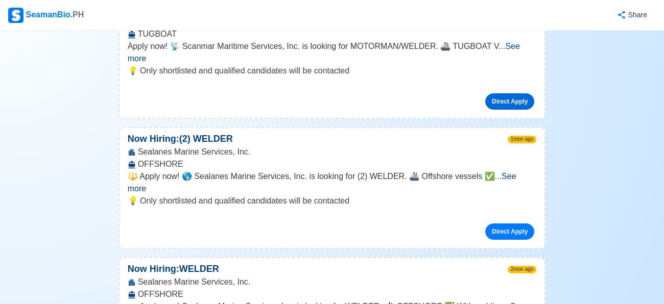
scroll to position [194, 0]
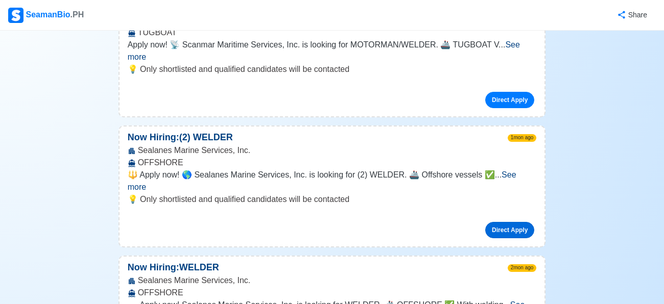
click at [501, 222] on link "Direct Apply" at bounding box center [509, 230] width 49 height 16
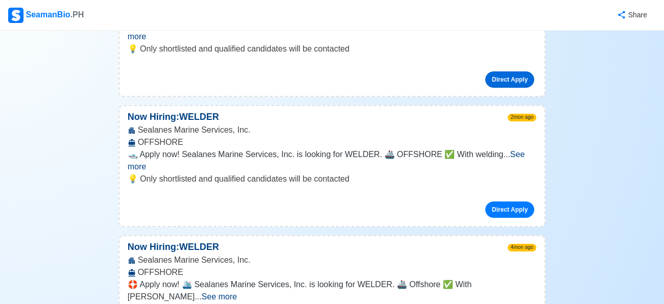
scroll to position [361, 0]
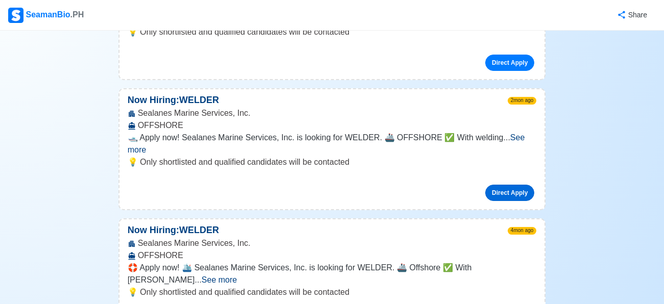
click at [511, 185] on link "Direct Apply" at bounding box center [509, 193] width 49 height 16
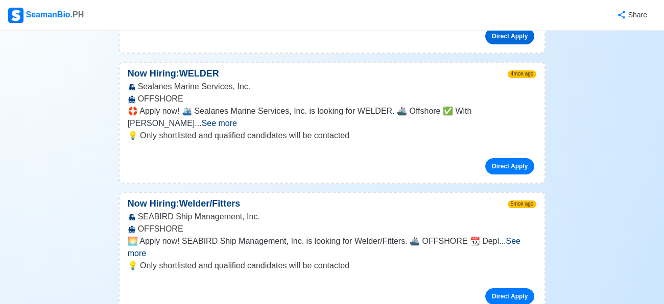
scroll to position [517, 0]
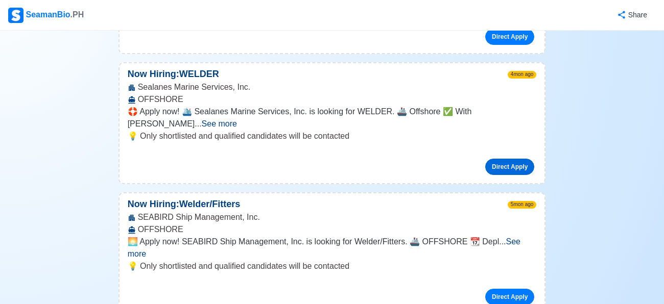
click at [506, 159] on link "Direct Apply" at bounding box center [509, 167] width 49 height 16
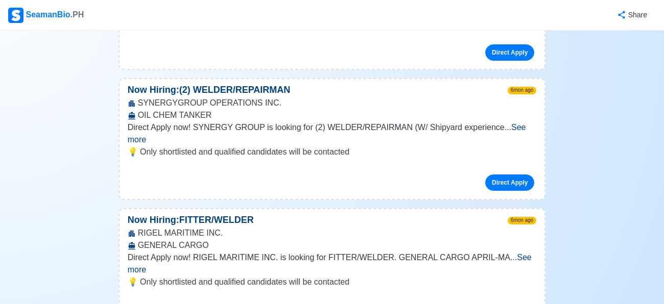
scroll to position [1272, 0]
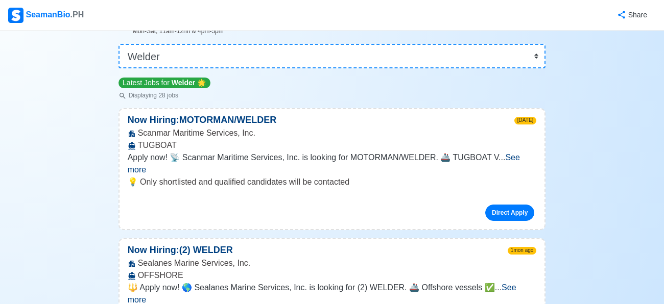
scroll to position [0, 0]
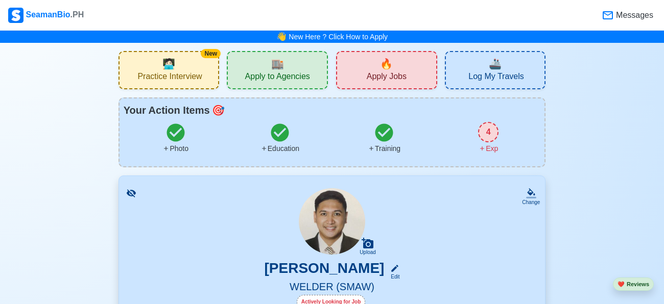
click at [241, 68] on div "🏬 Apply to Agencies" at bounding box center [277, 70] width 101 height 38
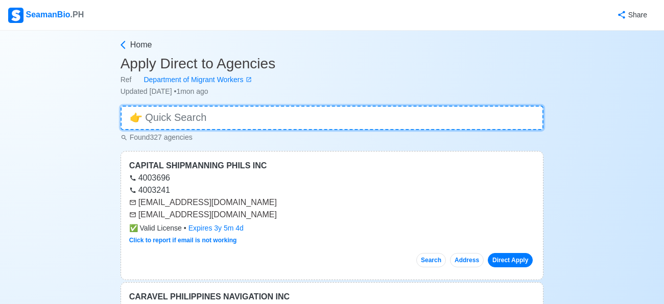
click at [238, 115] on input at bounding box center [331, 118] width 423 height 25
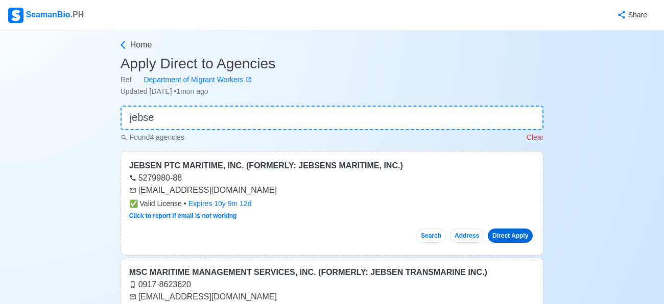
click at [508, 239] on link "Direct Apply" at bounding box center [510, 236] width 45 height 14
